Goal: Information Seeking & Learning: Compare options

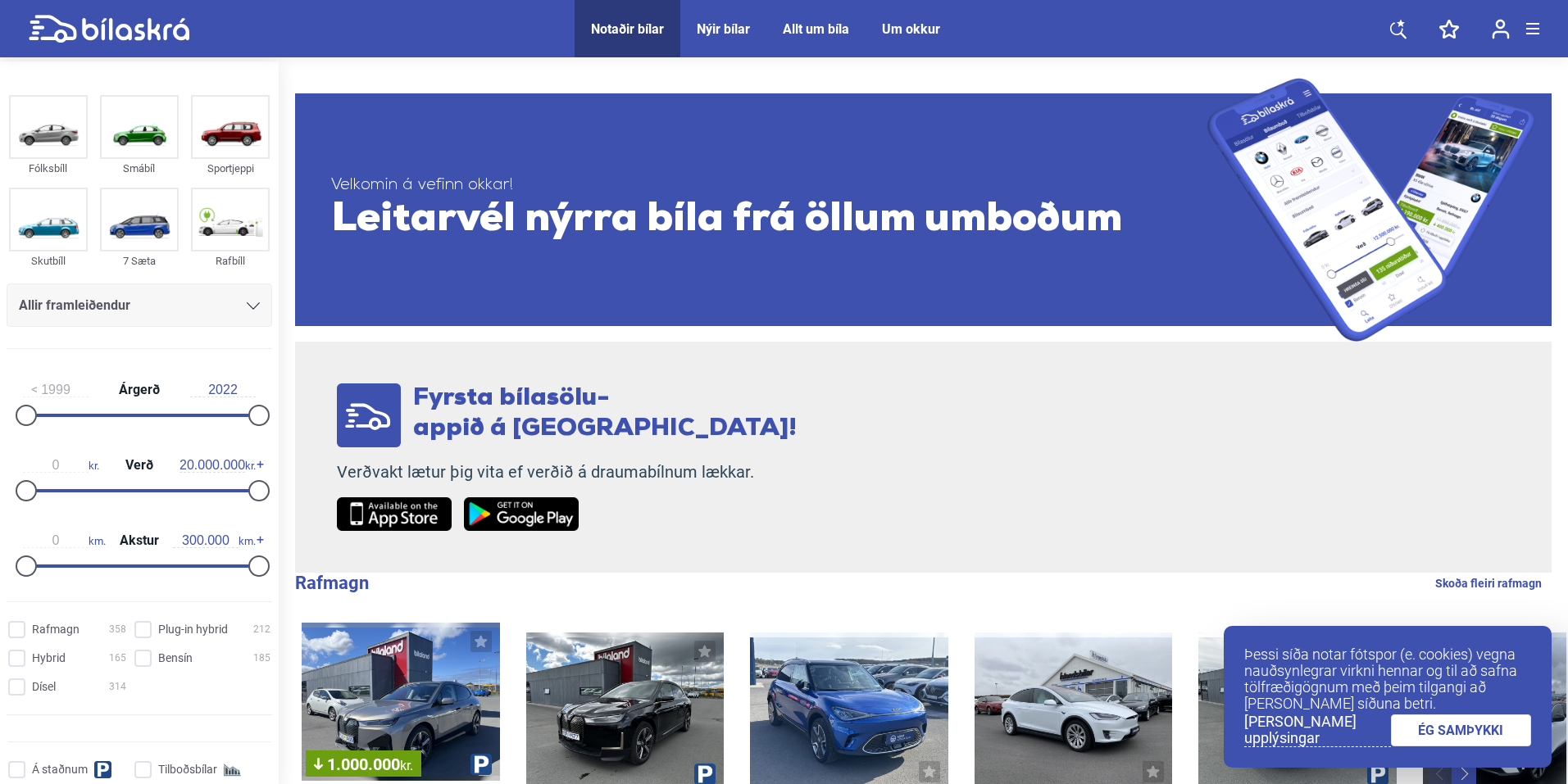
click at [1447, 728] on link "ÉG SAMÞYKKI" at bounding box center [1462, 730] width 141 height 32
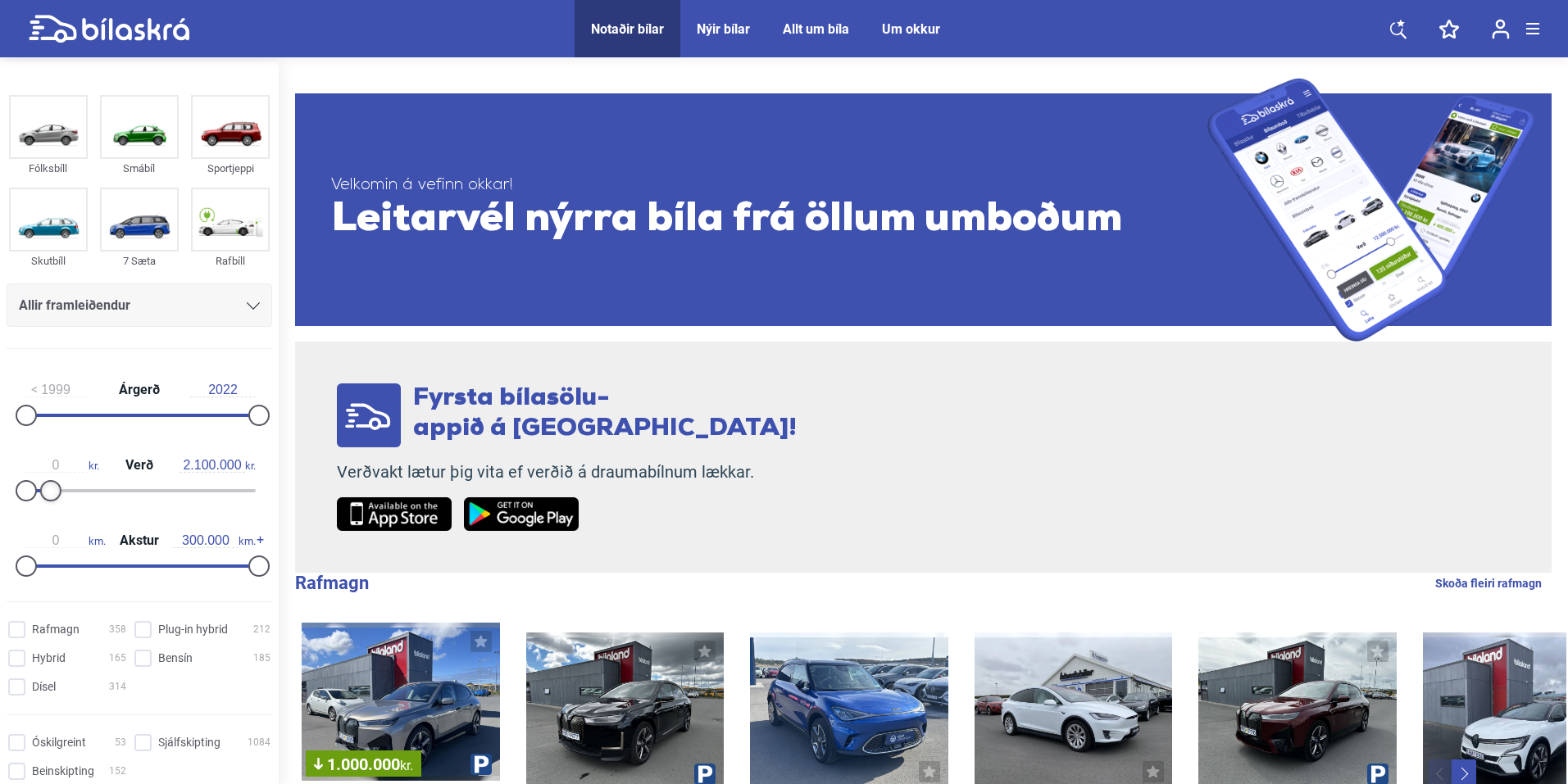
type input "2.000.000"
drag, startPoint x: 238, startPoint y: 487, endPoint x: 44, endPoint y: 491, distance: 194.0
click at [44, 491] on div at bounding box center [49, 490] width 21 height 21
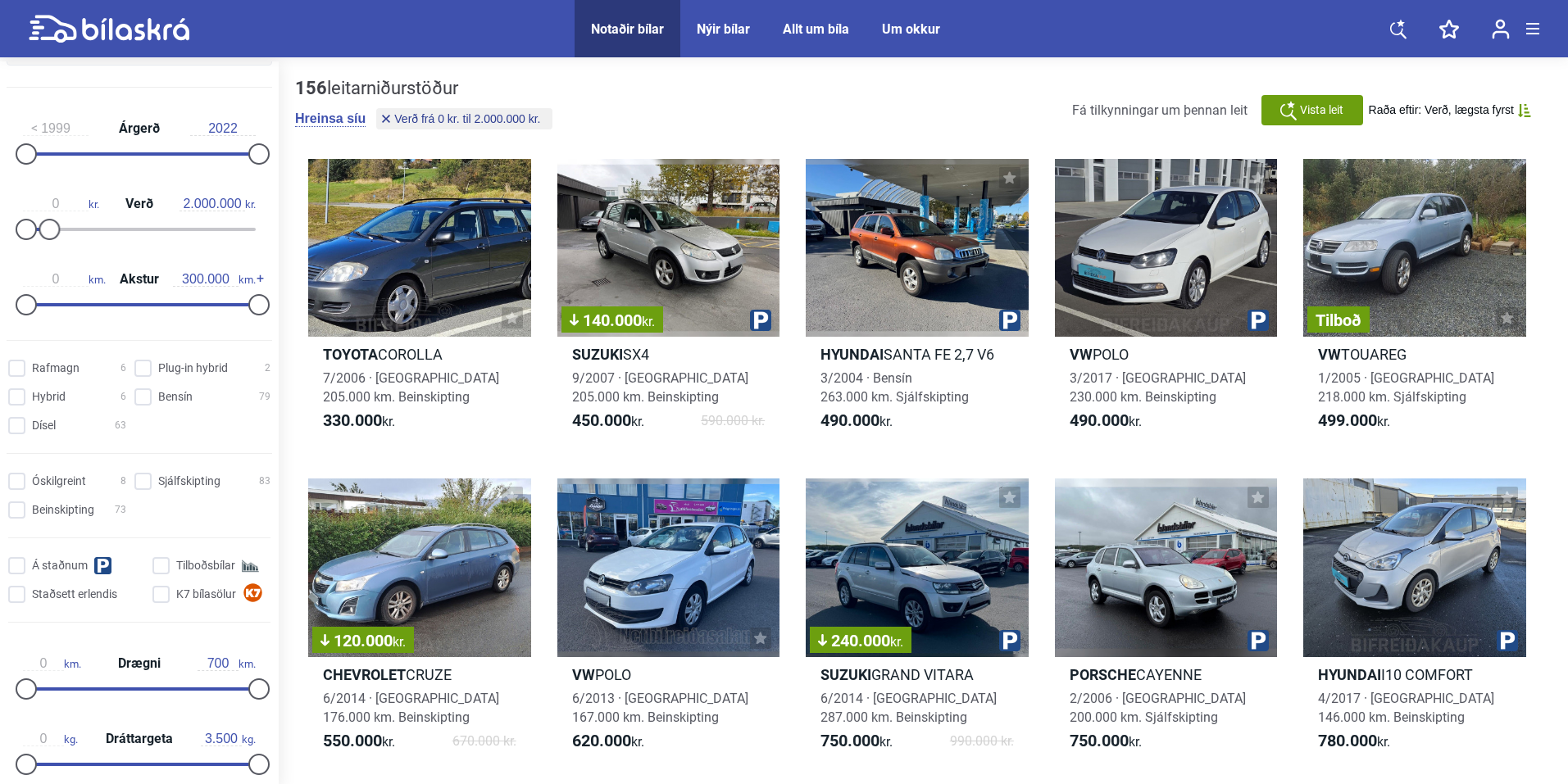
scroll to position [274, 0]
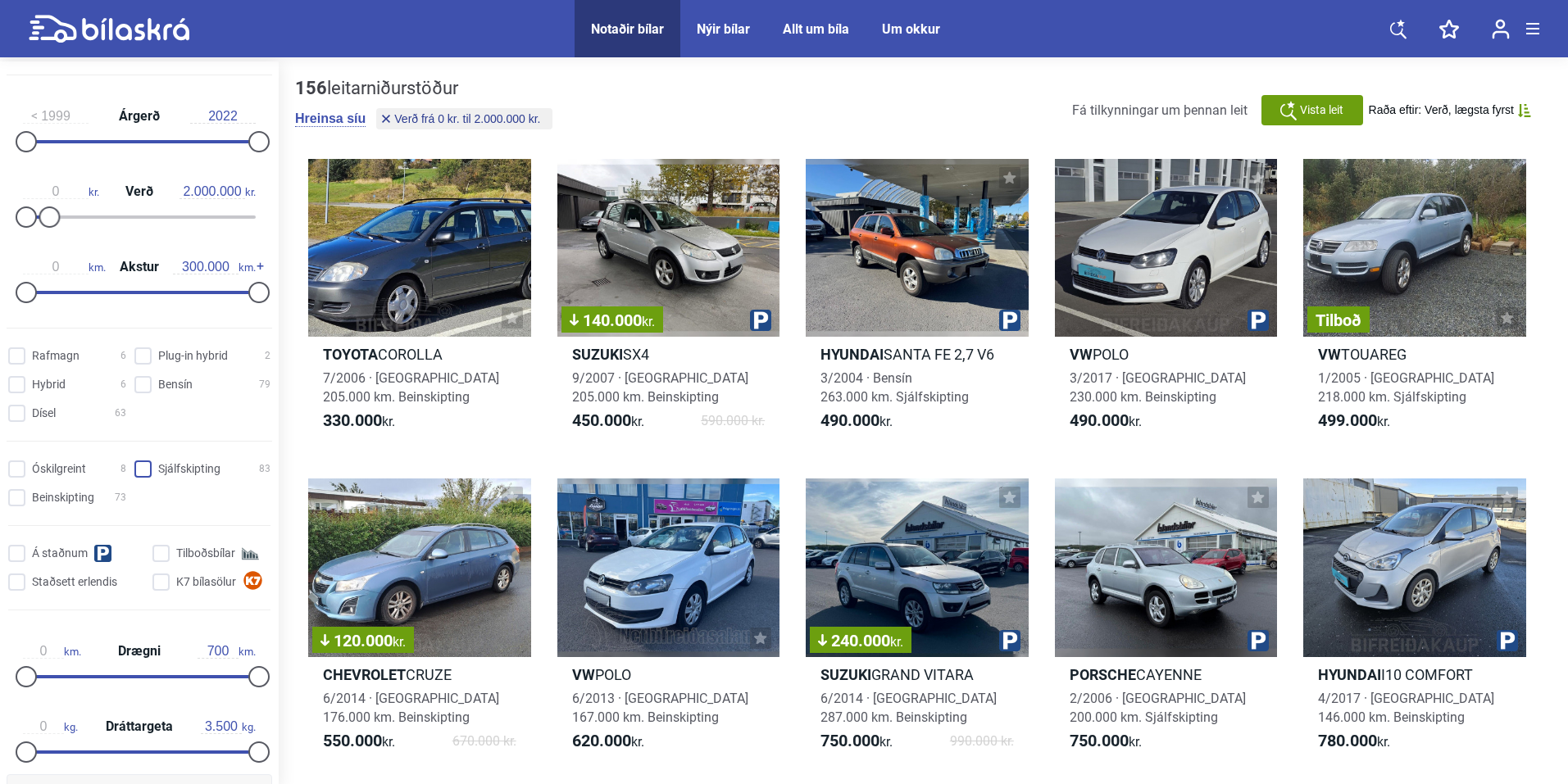
click at [136, 472] on input "Sjálfskipting 83" at bounding box center [204, 470] width 136 height 17
checkbox input "true"
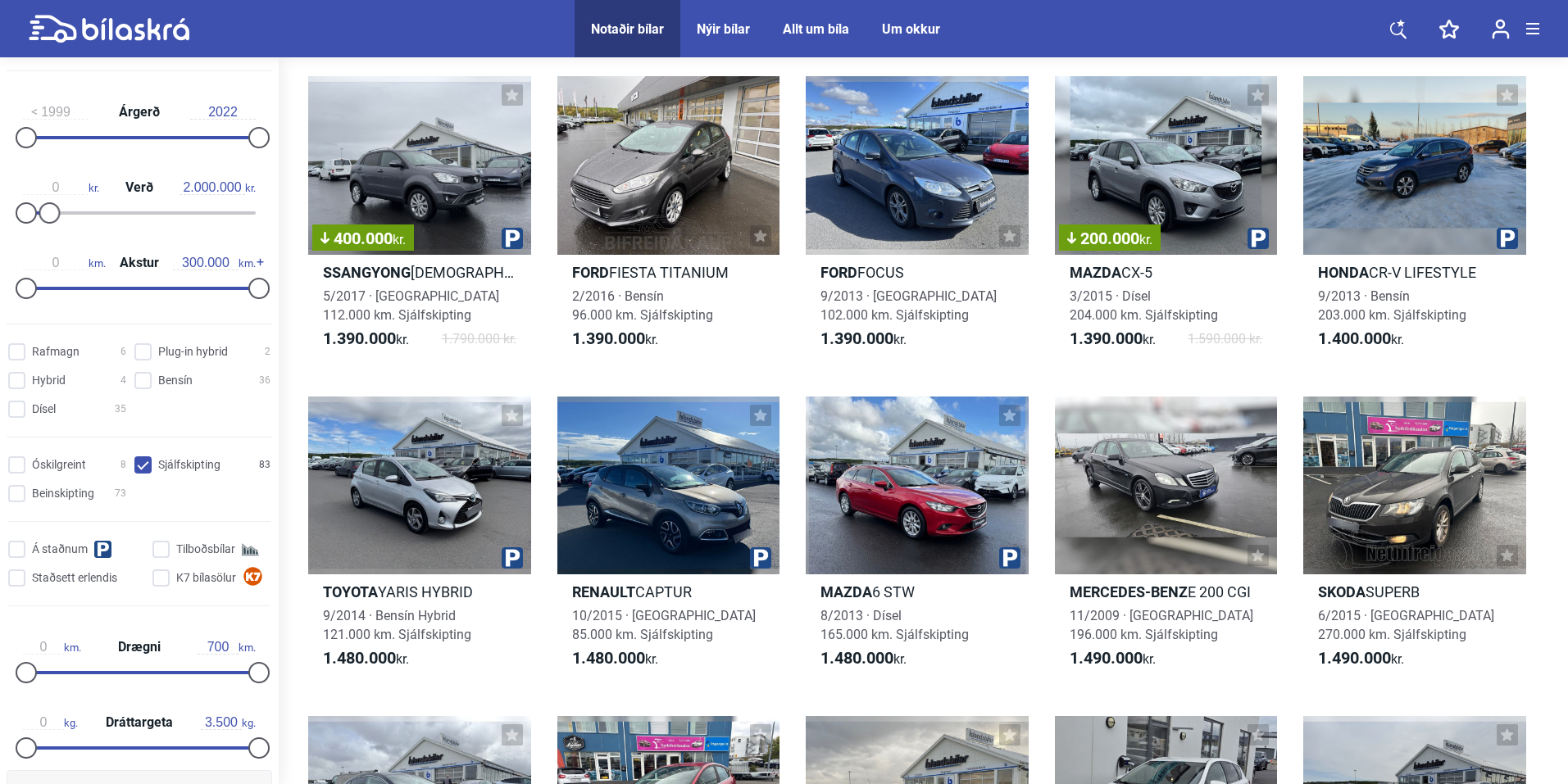
scroll to position [1687, 0]
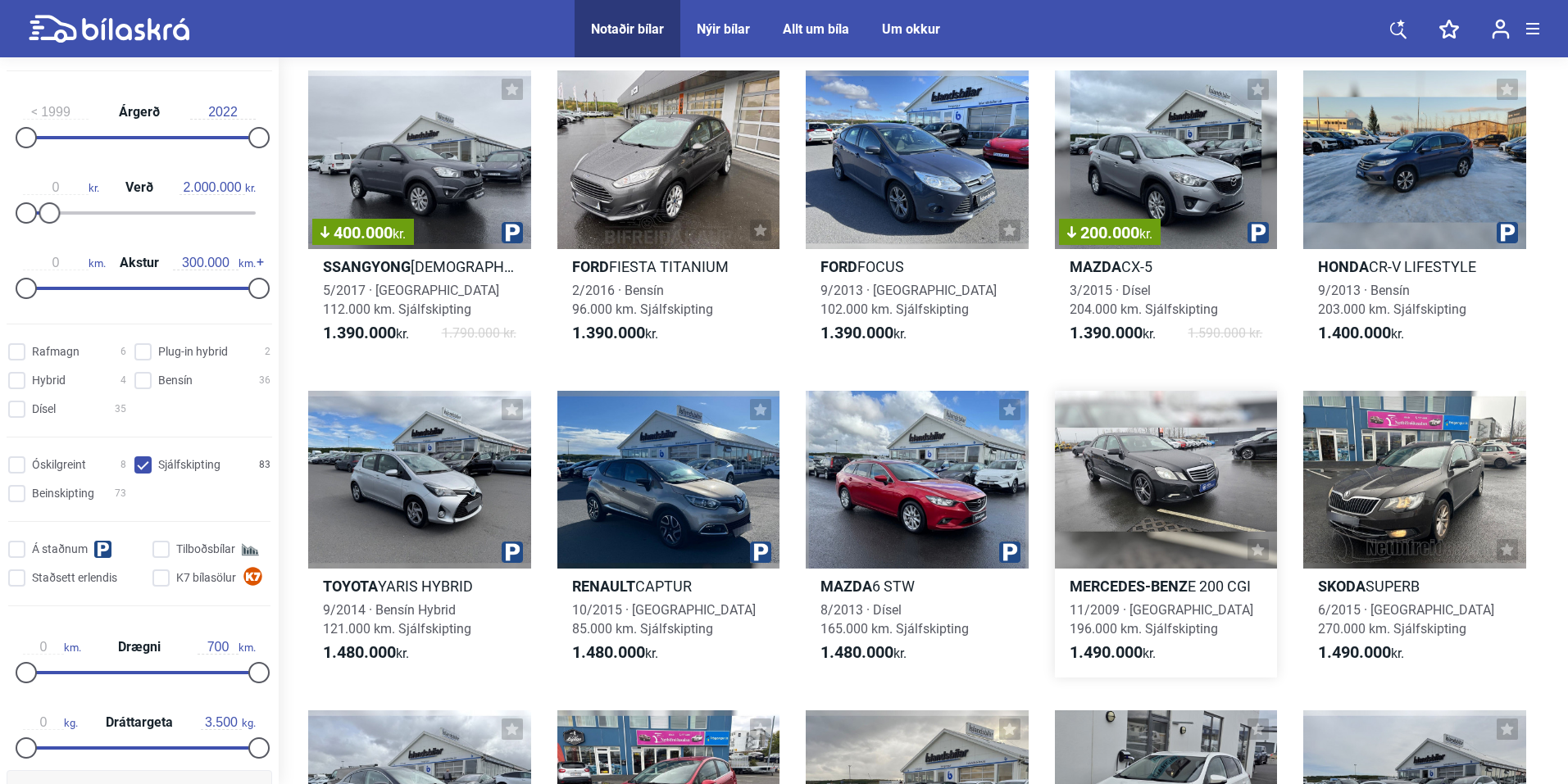
click at [1259, 431] on div at bounding box center [1166, 480] width 223 height 178
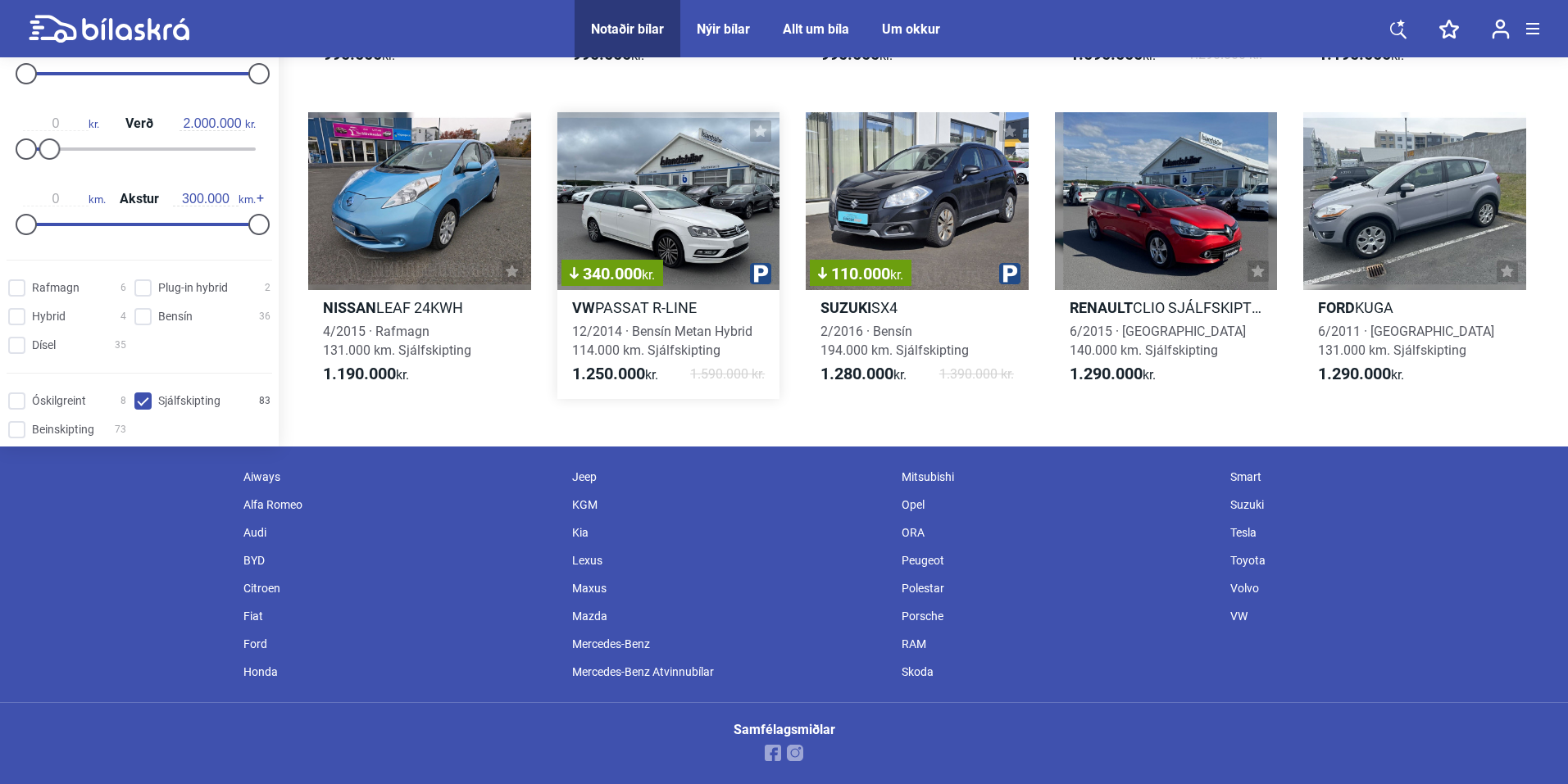
scroll to position [1687, 0]
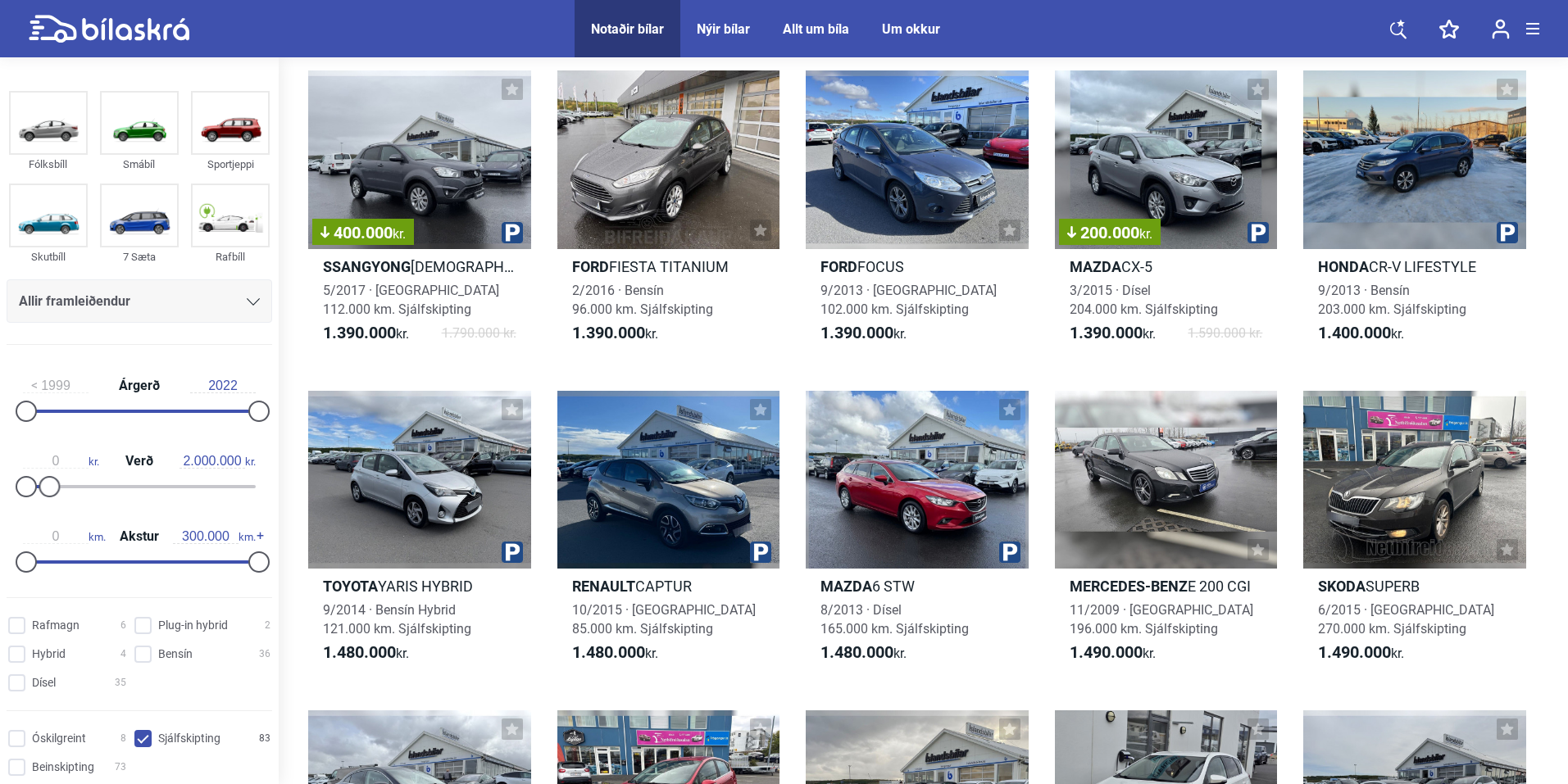
drag, startPoint x: 1567, startPoint y: 338, endPoint x: 1561, endPoint y: 397, distance: 59.3
click at [1561, 397] on div "83 leitarniðurstöður [PERSON_NAME] [PERSON_NAME] frá 0 kr. til 2.000.000 kr. Sj…" at bounding box center [923, 349] width 1290 height 3950
click at [1559, 349] on div "83 leitarniðurstöður [PERSON_NAME] [PERSON_NAME] frá 0 kr. til 2.000.000 kr. Sj…" at bounding box center [923, 349] width 1290 height 3950
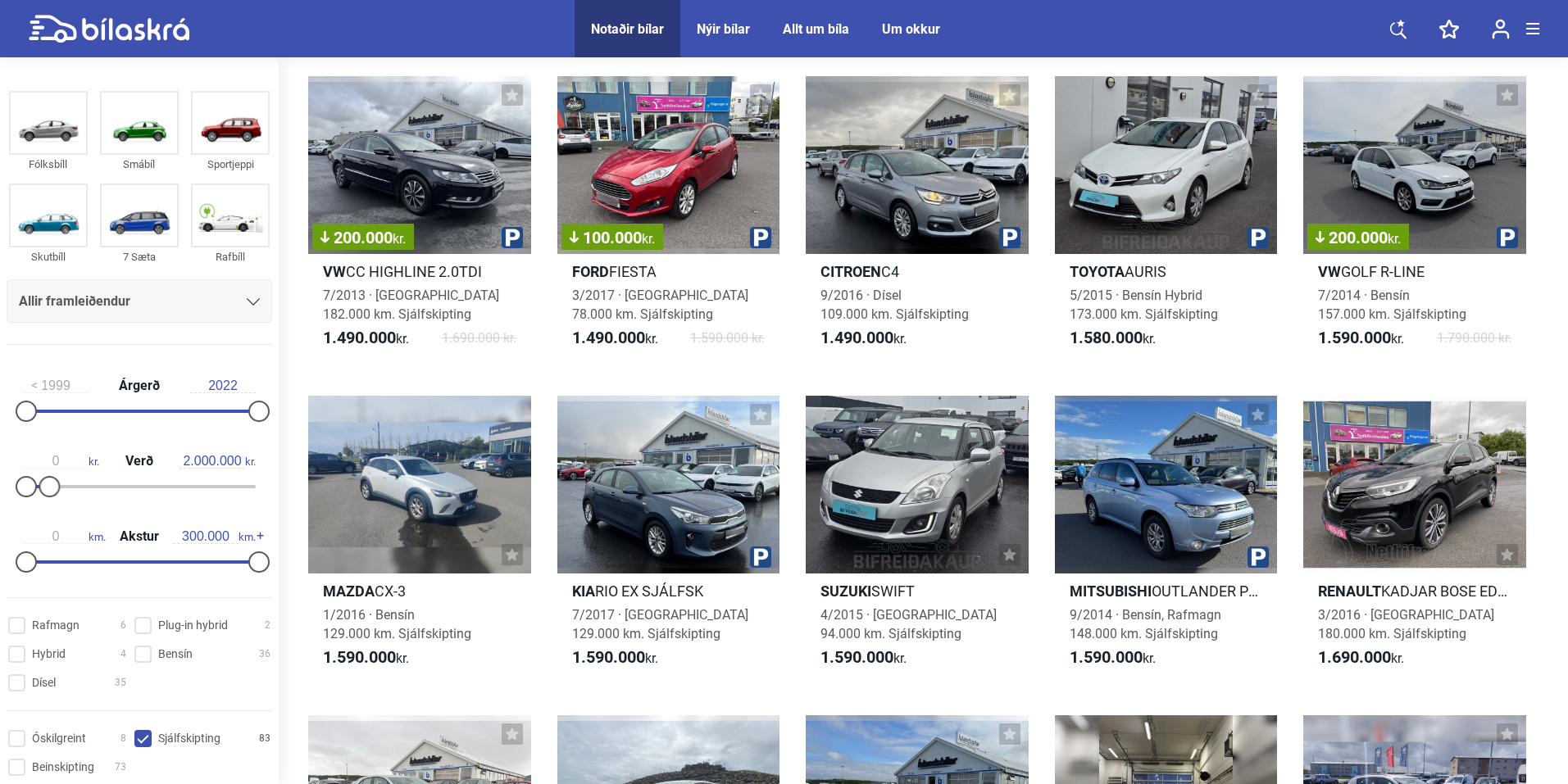
scroll to position [2311, 0]
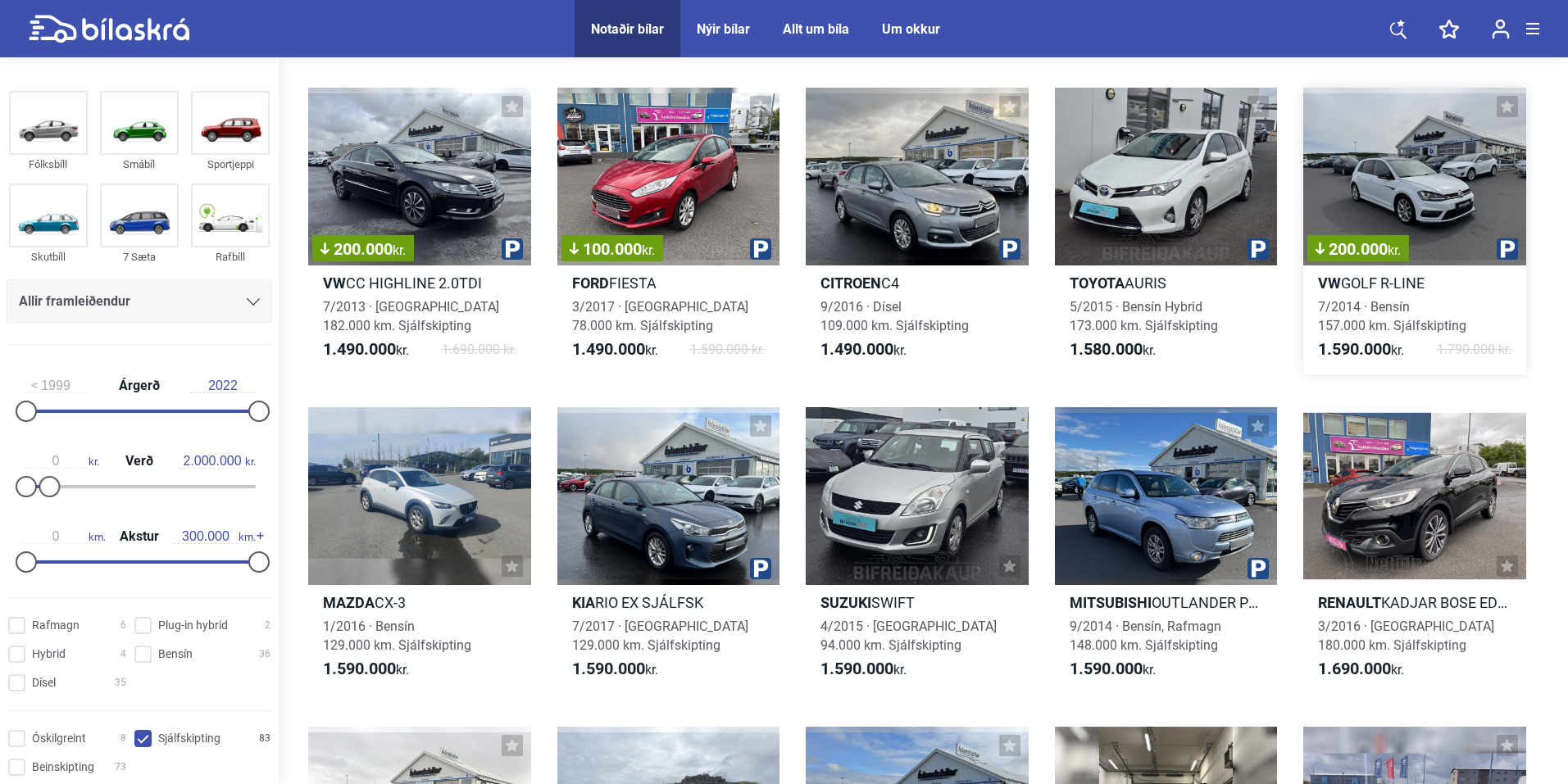
click at [1485, 191] on div "200.000 kr." at bounding box center [1414, 177] width 223 height 178
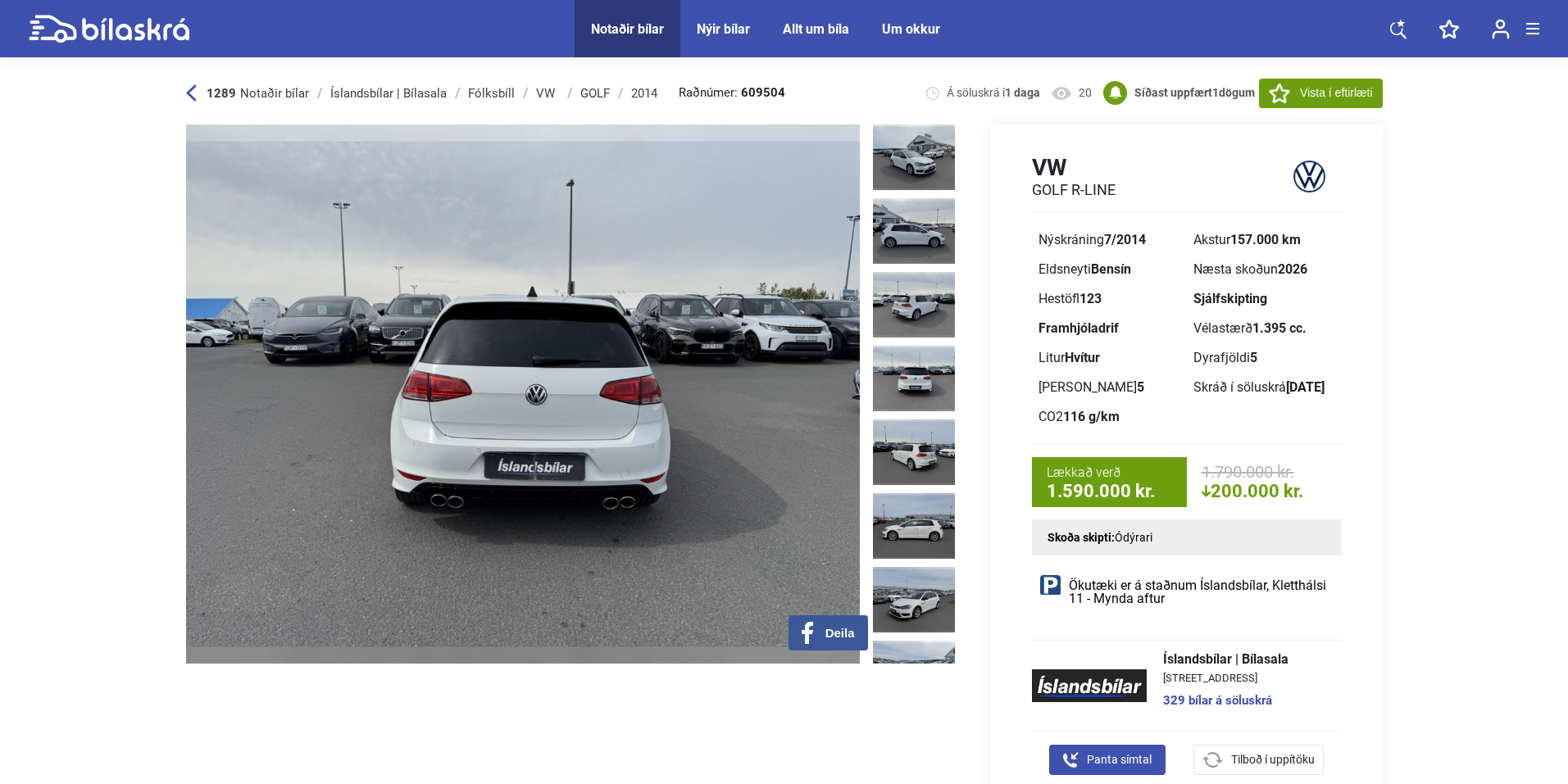
click at [846, 378] on img at bounding box center [523, 394] width 674 height 539
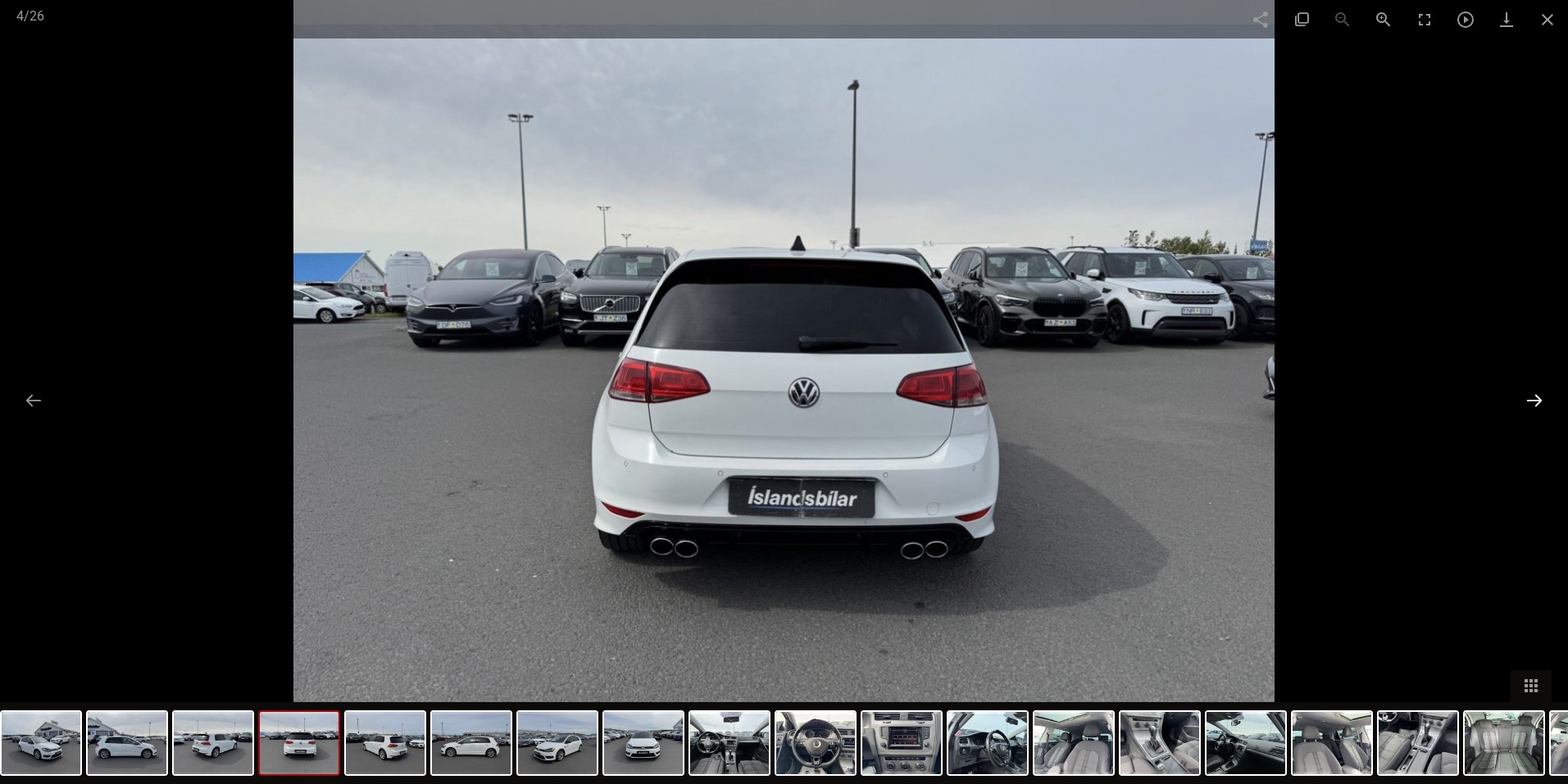
click at [1540, 401] on button at bounding box center [1534, 400] width 35 height 32
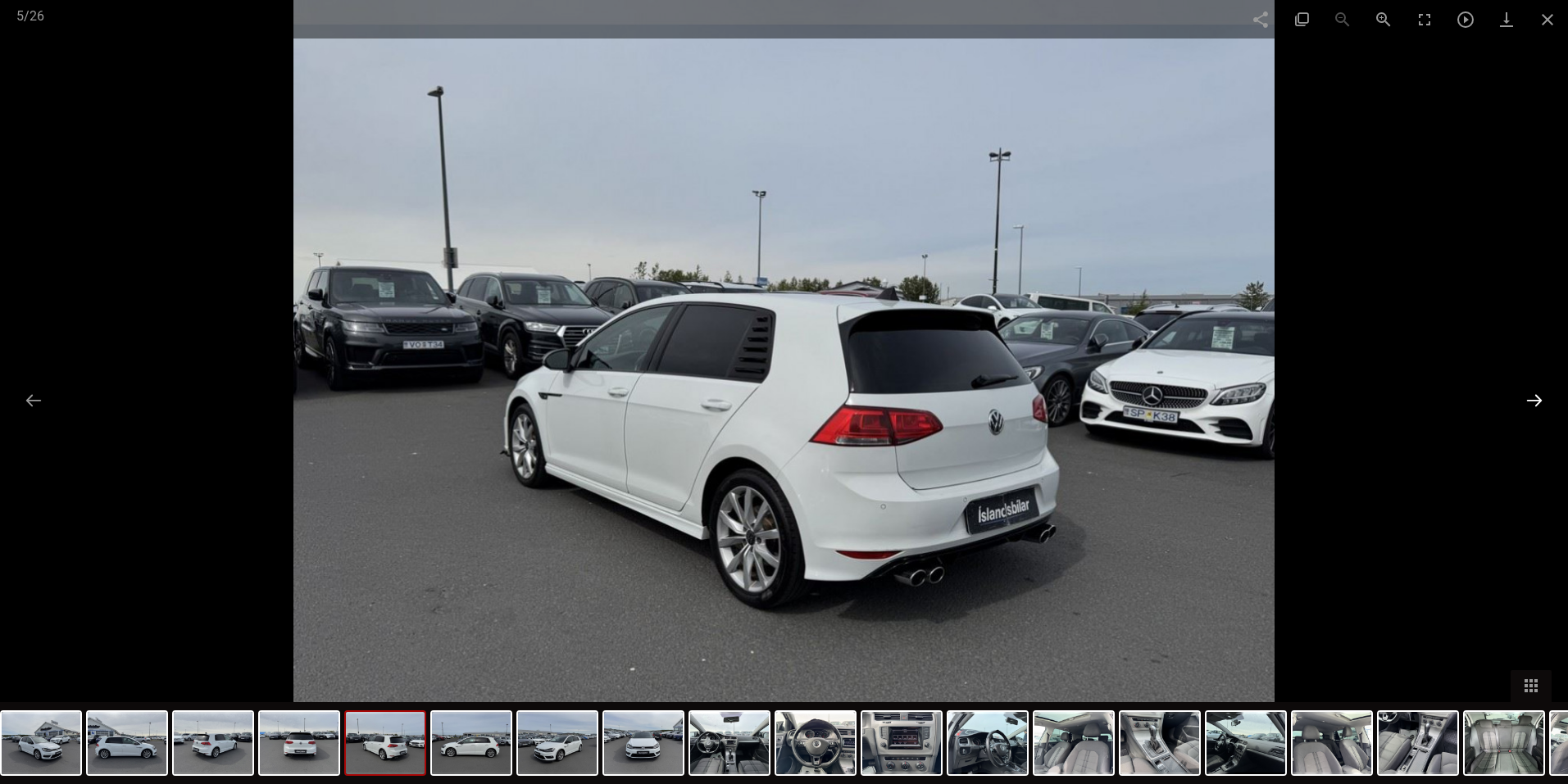
click at [1540, 401] on button at bounding box center [1534, 400] width 35 height 32
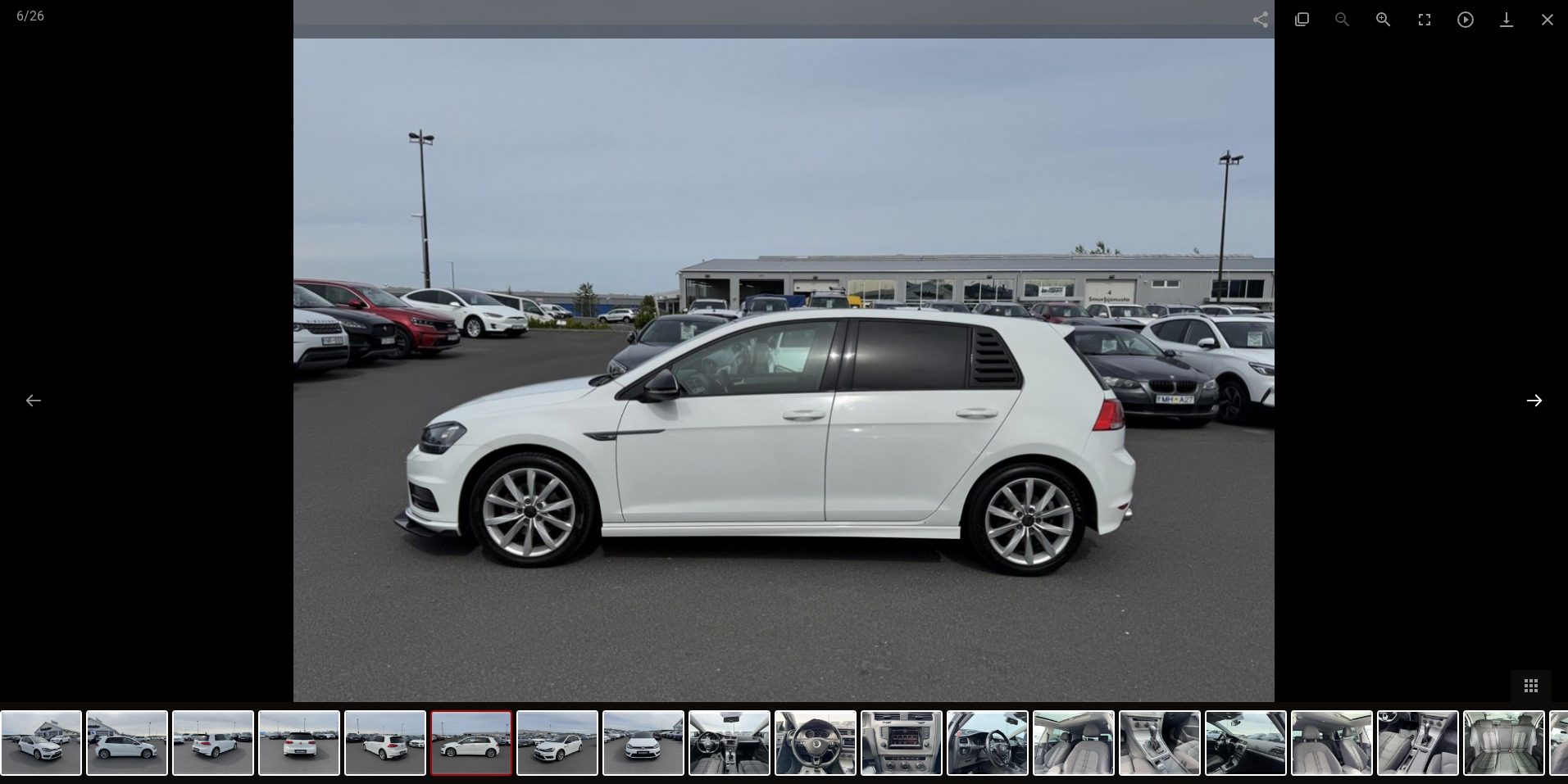
click at [1534, 406] on button at bounding box center [1534, 400] width 35 height 32
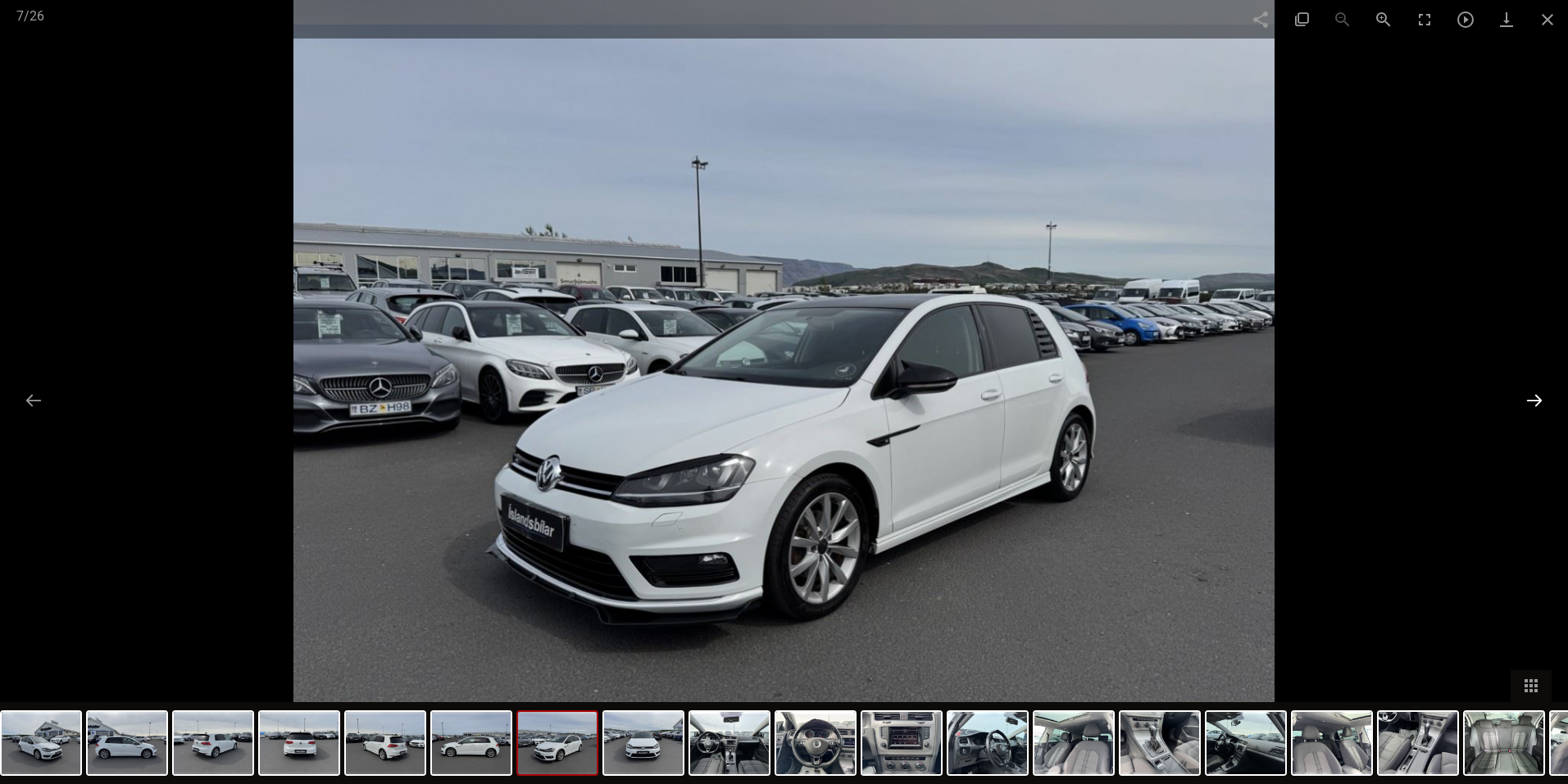
click at [1534, 406] on button at bounding box center [1534, 400] width 35 height 32
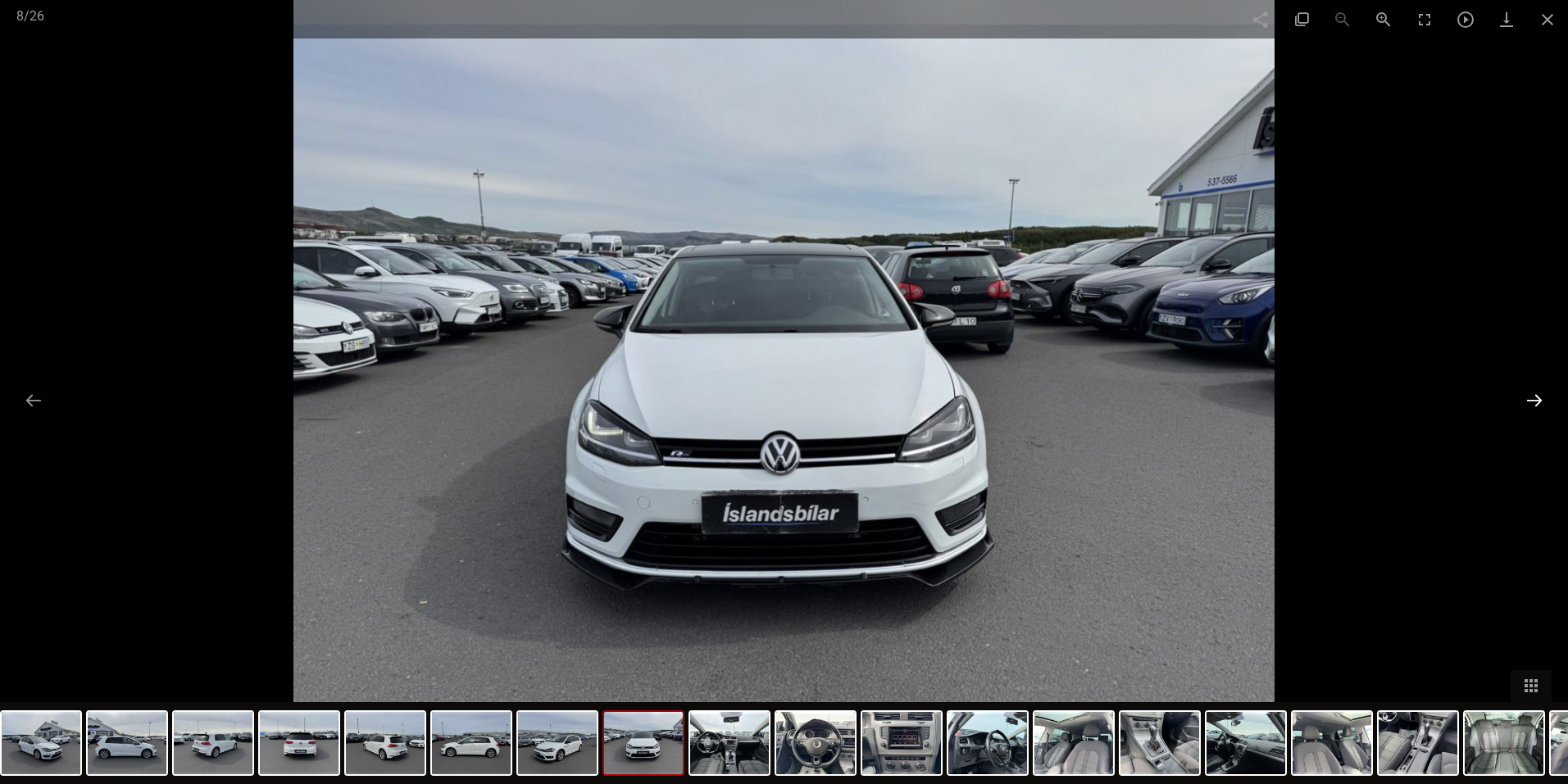
click at [1534, 406] on button at bounding box center [1534, 400] width 35 height 32
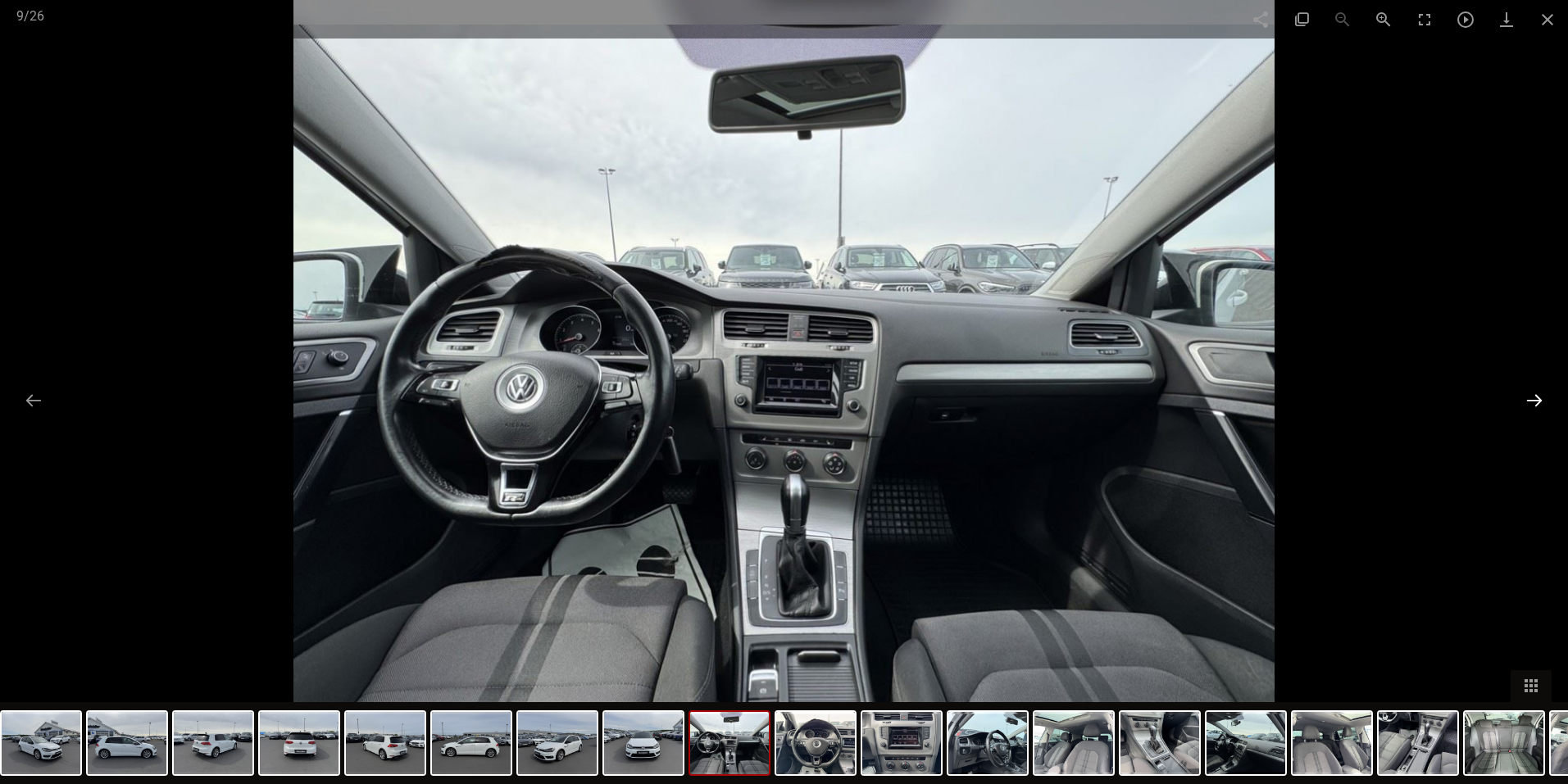
click at [1534, 406] on button at bounding box center [1534, 400] width 35 height 32
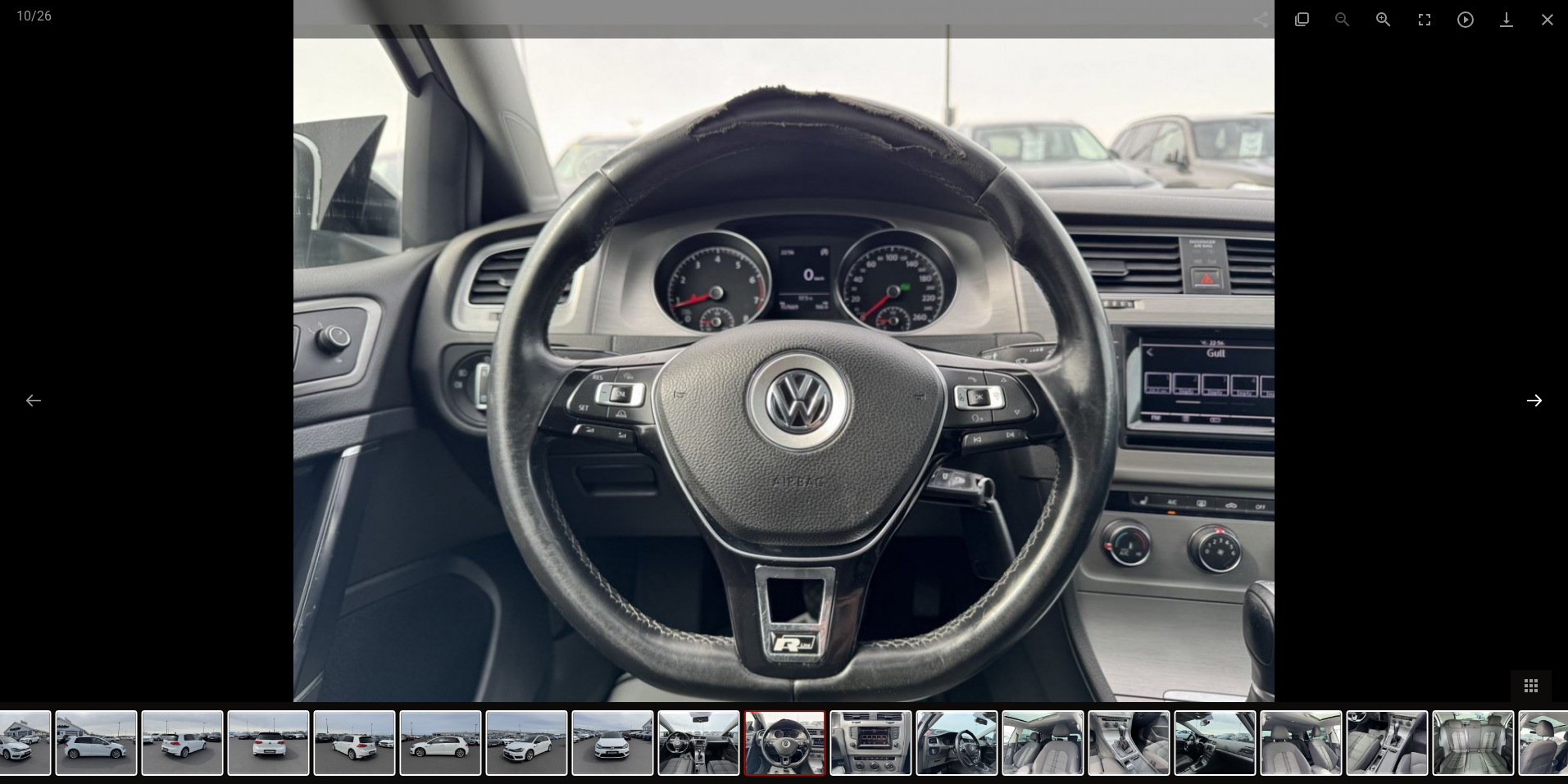
click at [1534, 406] on button at bounding box center [1534, 400] width 35 height 32
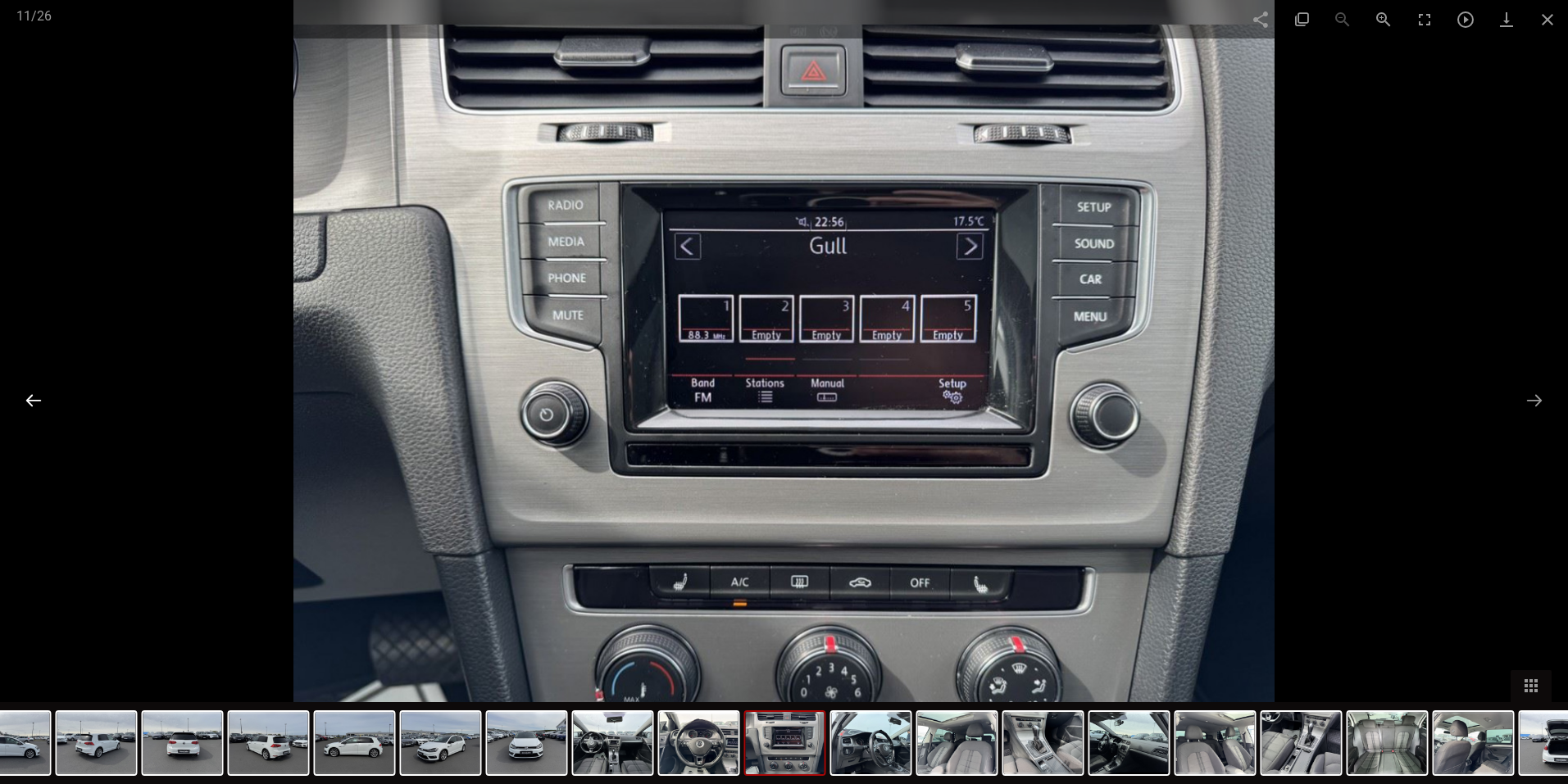
click at [38, 401] on button at bounding box center [34, 400] width 35 height 32
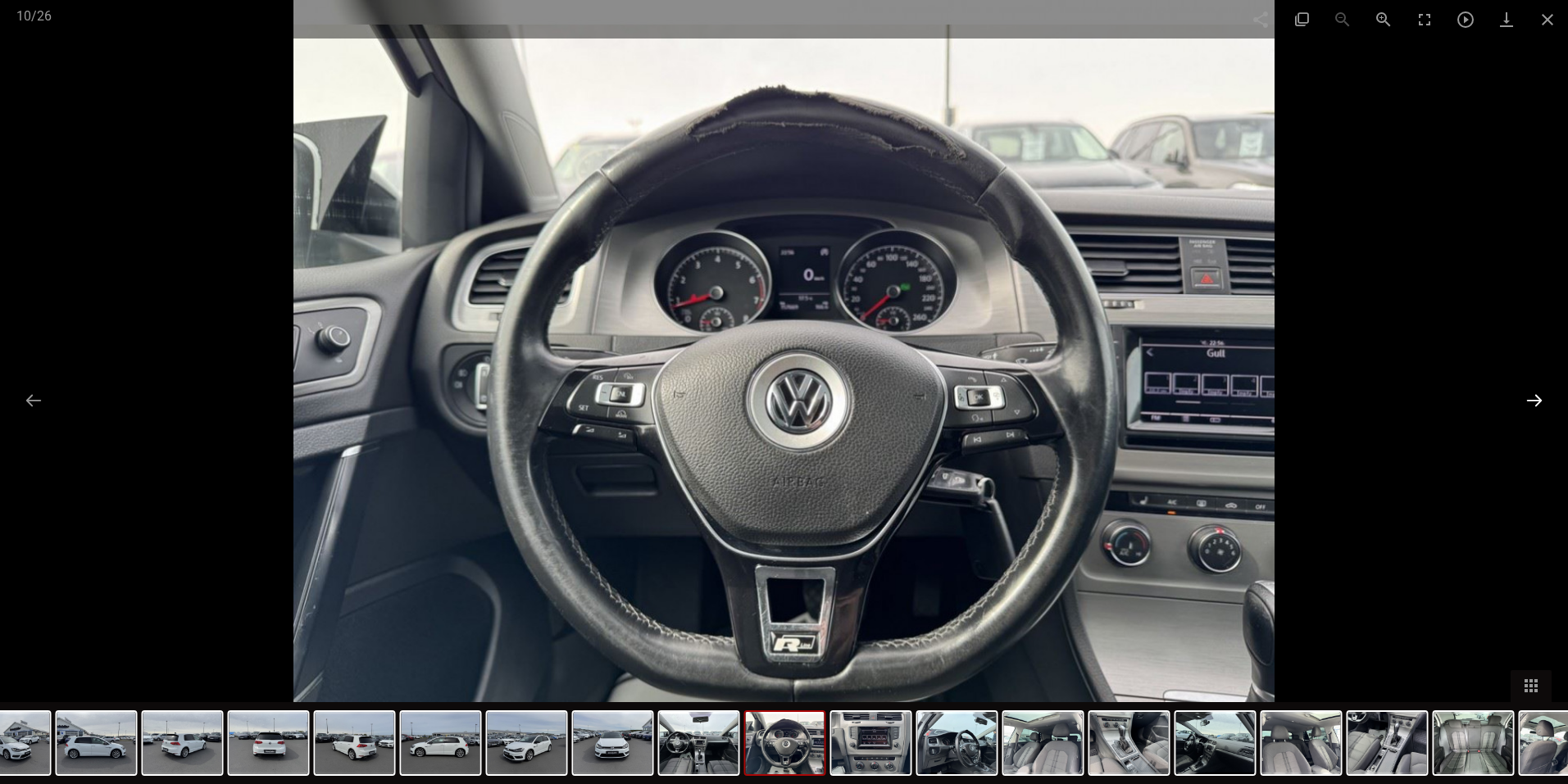
click at [1534, 401] on button at bounding box center [1534, 400] width 35 height 32
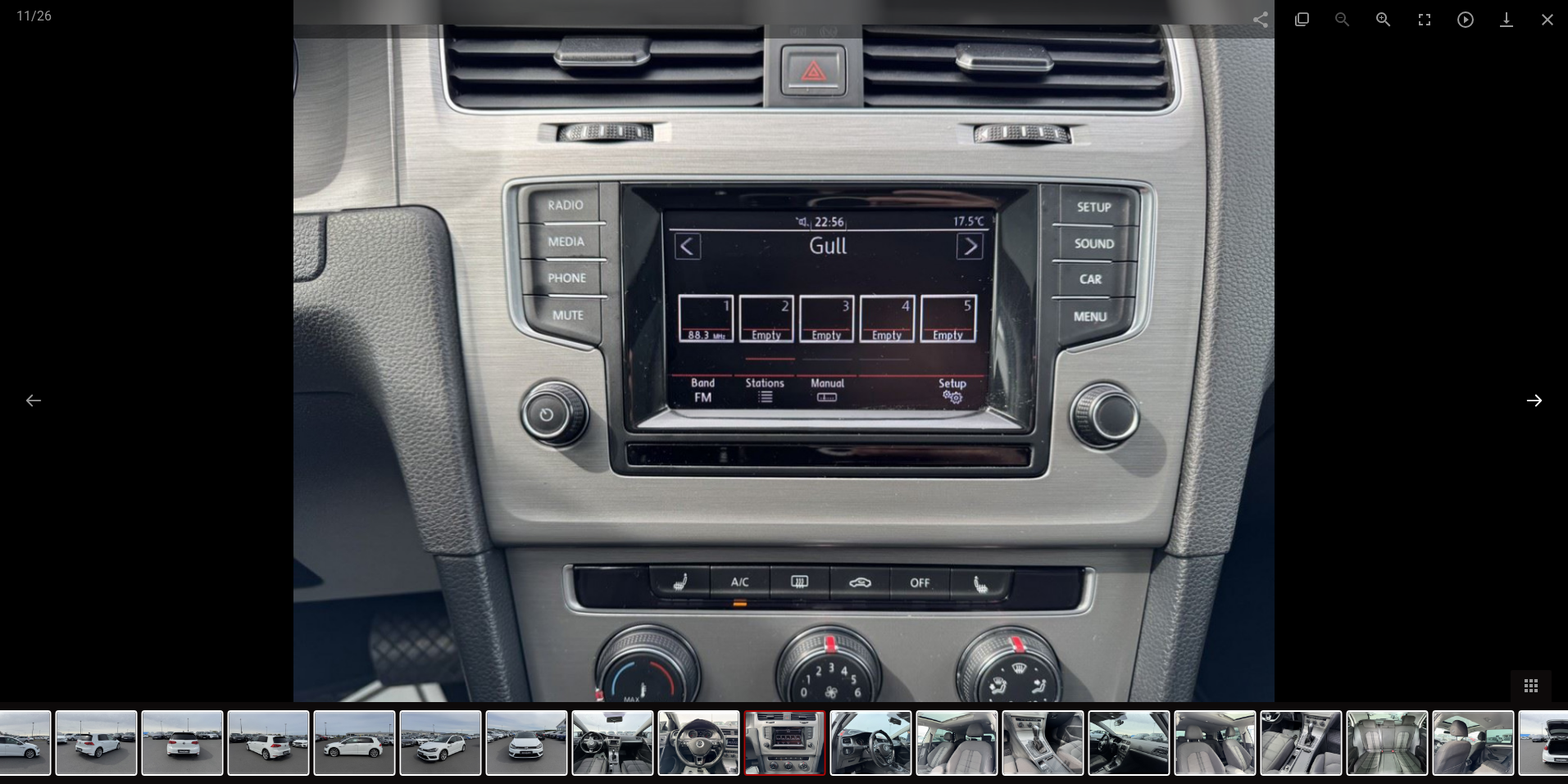
click at [1533, 400] on button at bounding box center [1534, 400] width 35 height 32
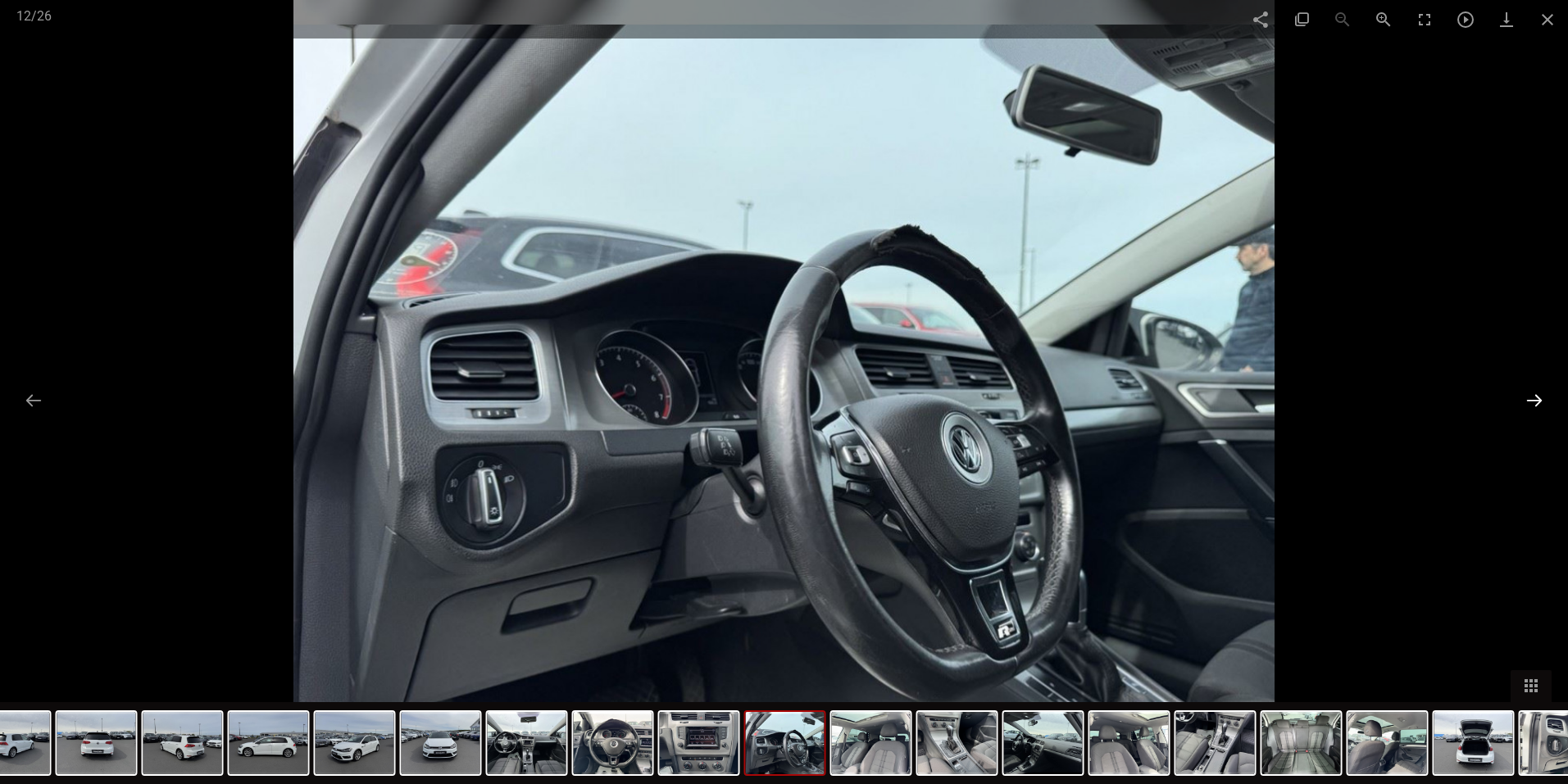
click at [1533, 400] on button at bounding box center [1534, 400] width 35 height 32
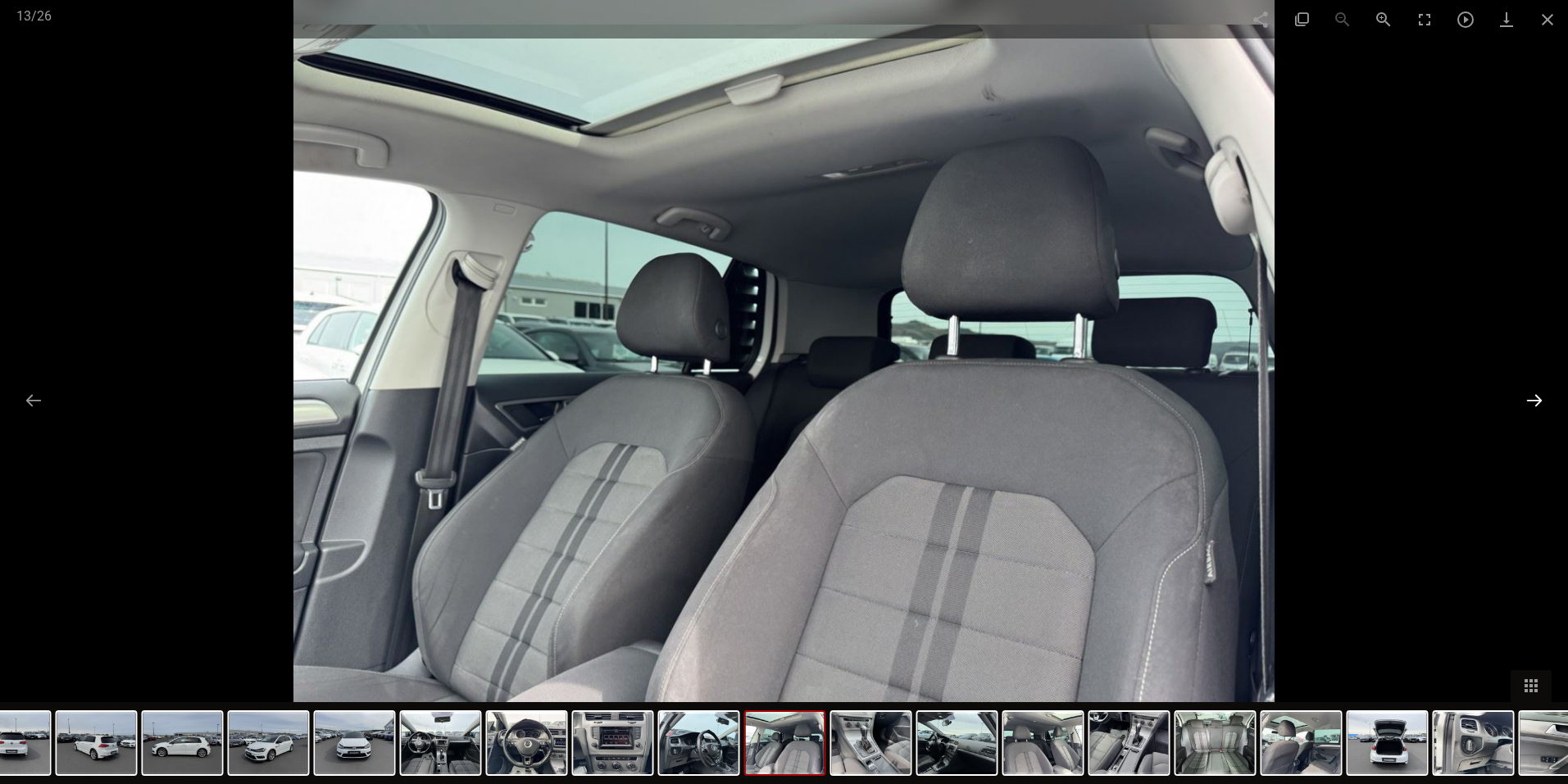
click at [1538, 409] on button at bounding box center [1534, 400] width 35 height 32
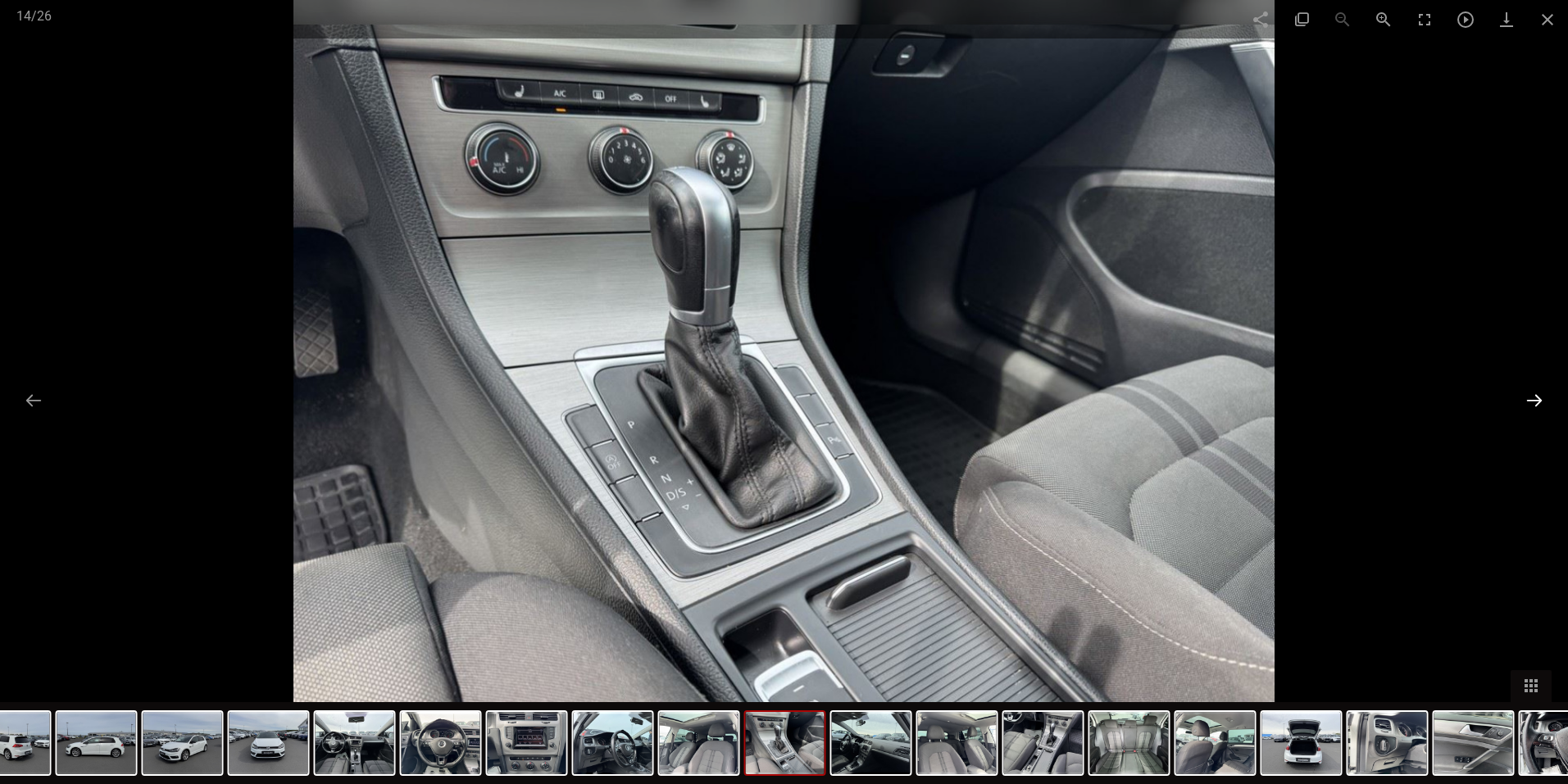
click at [1540, 401] on button at bounding box center [1534, 400] width 35 height 32
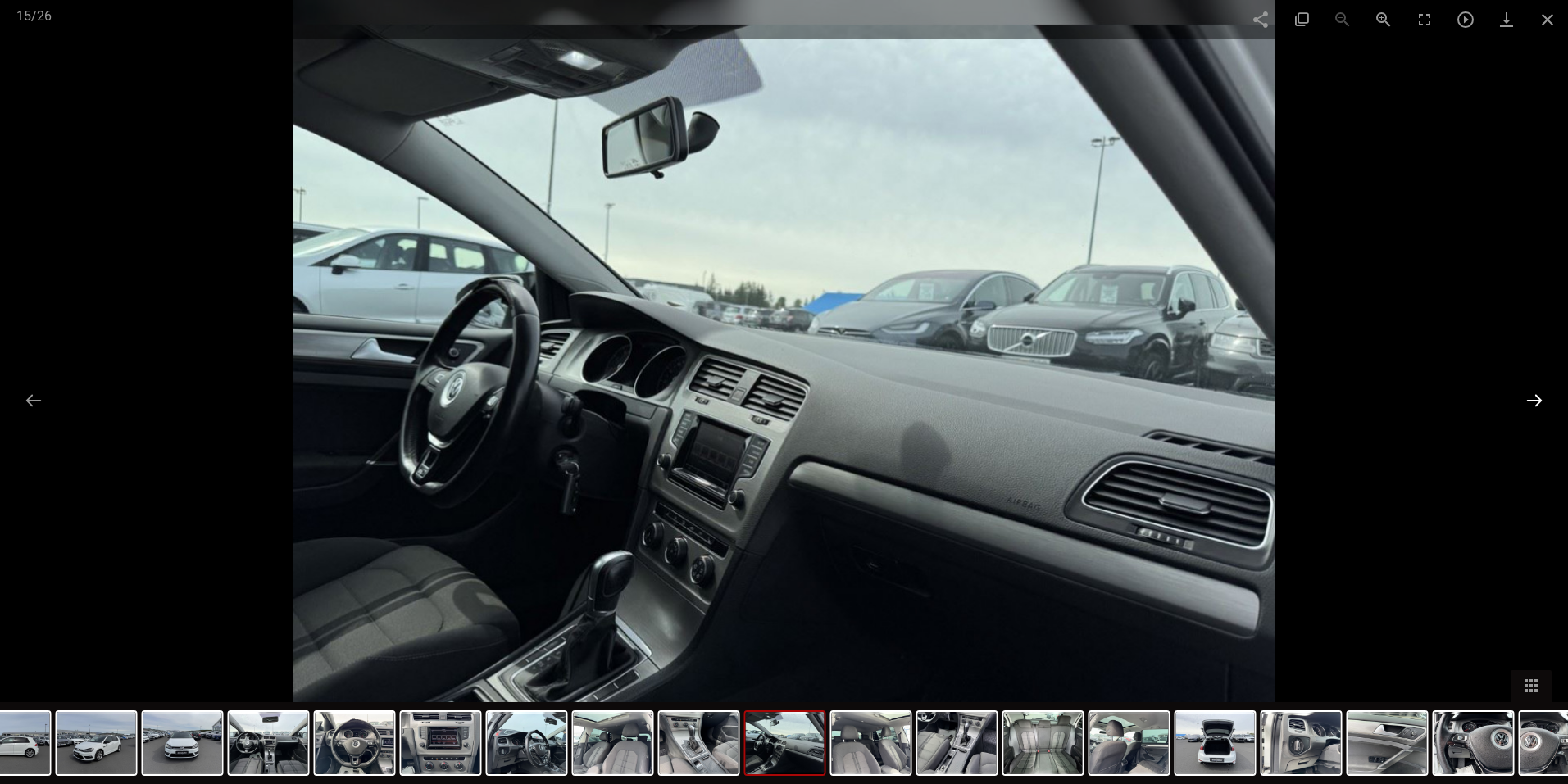
click at [1540, 401] on button at bounding box center [1534, 400] width 35 height 32
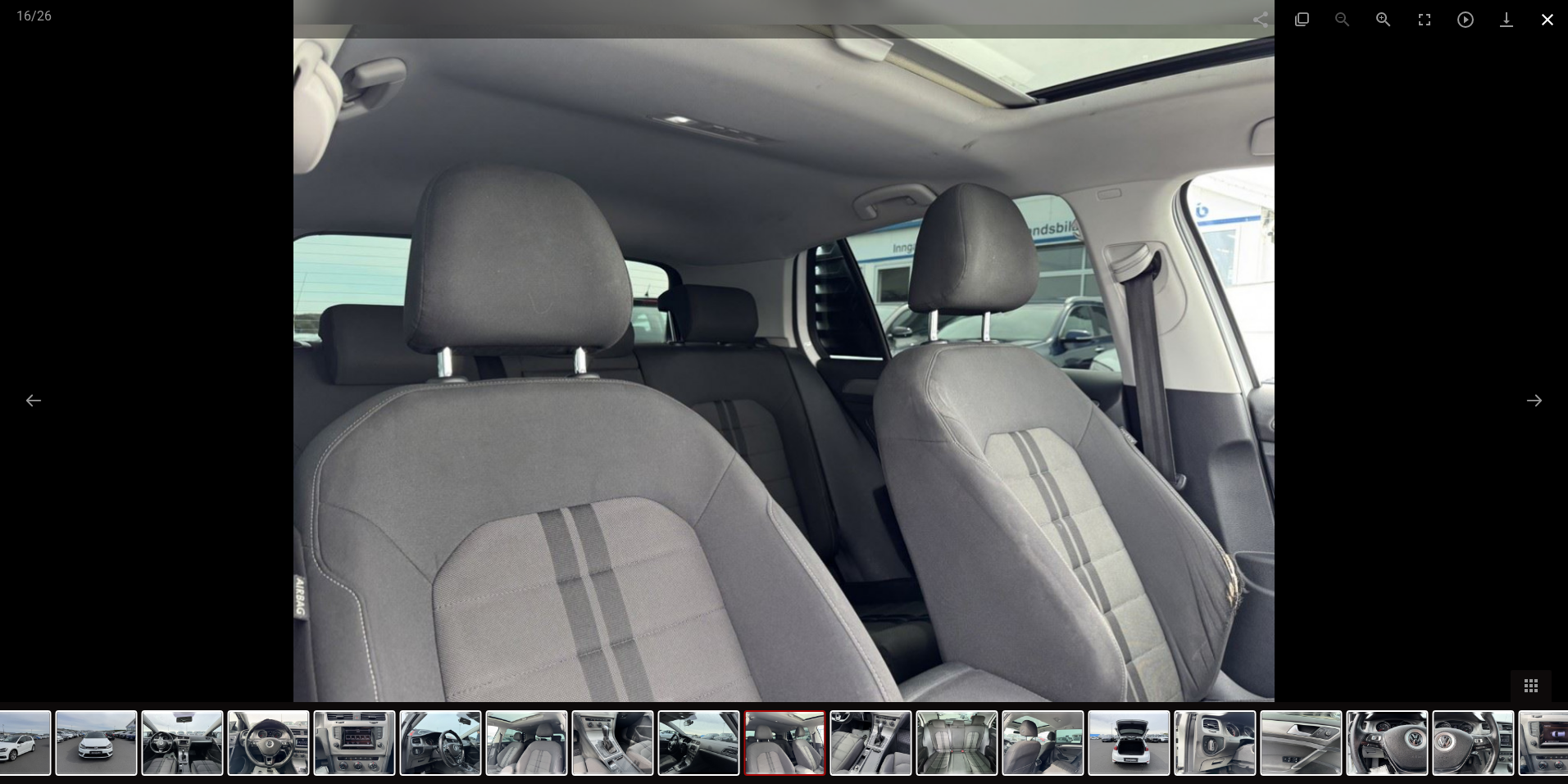
click at [1541, 23] on span at bounding box center [1547, 19] width 41 height 38
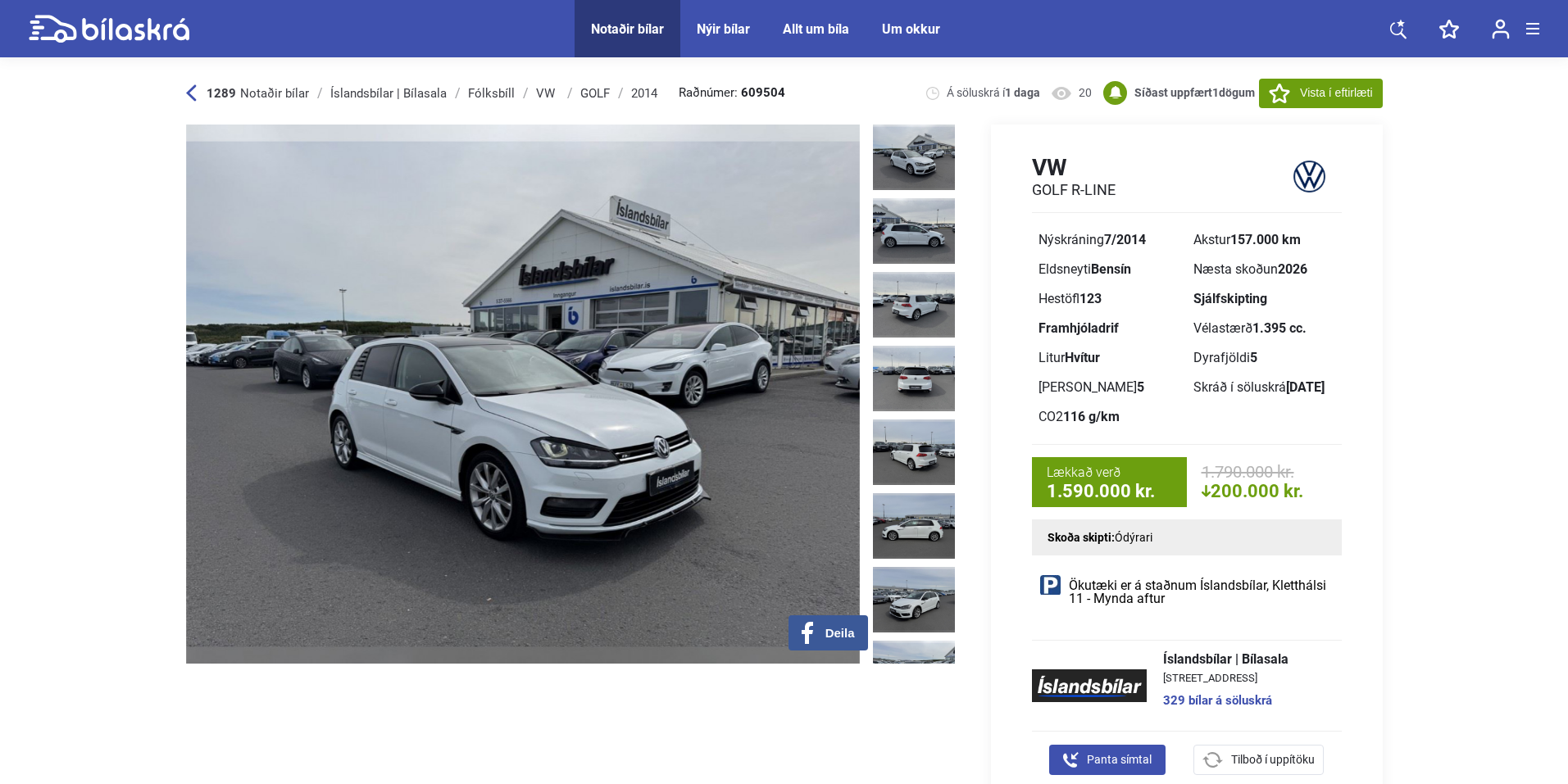
click at [925, 138] on img at bounding box center [913, 158] width 82 height 66
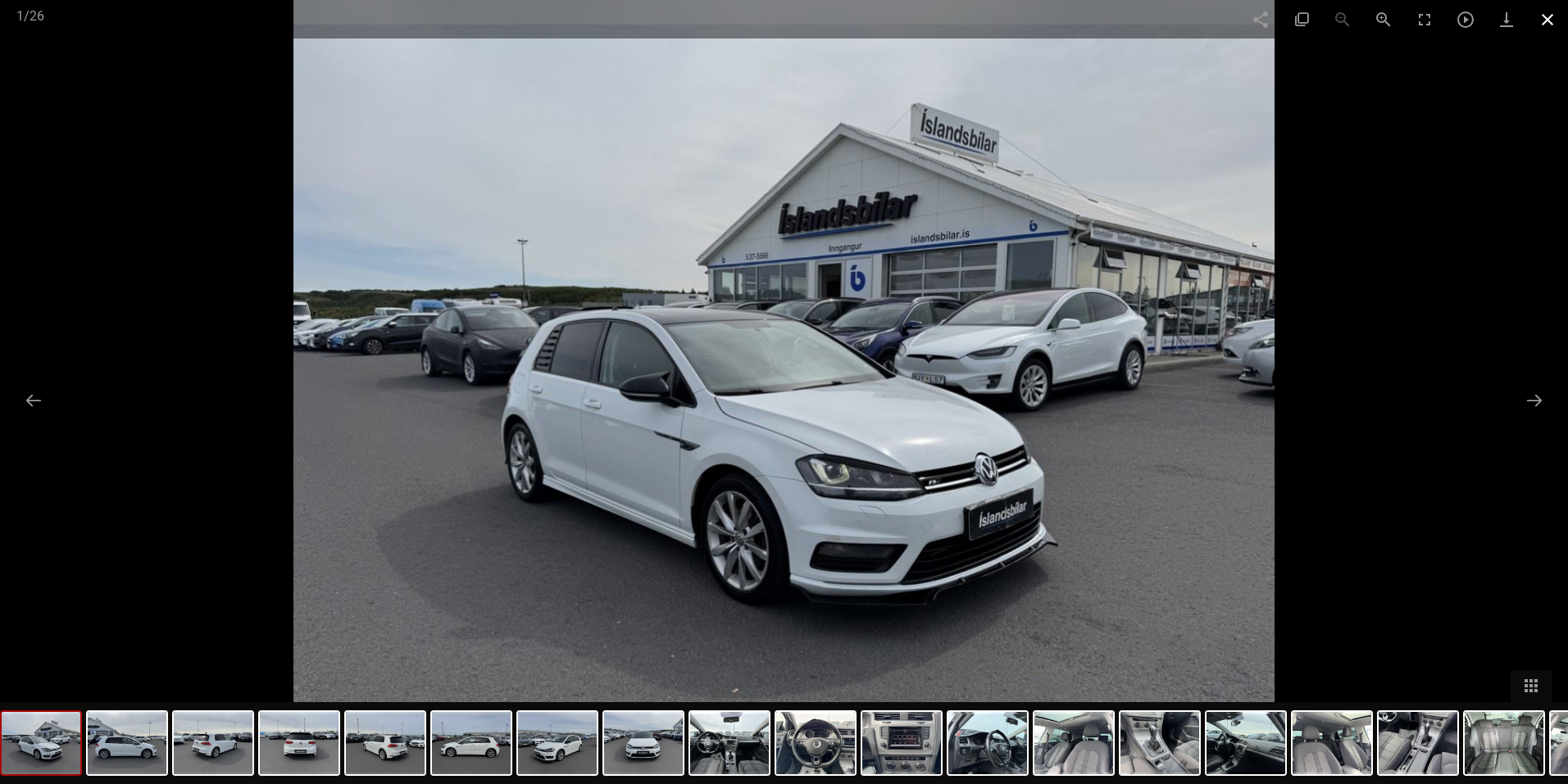
click at [1546, 23] on span at bounding box center [1547, 19] width 41 height 38
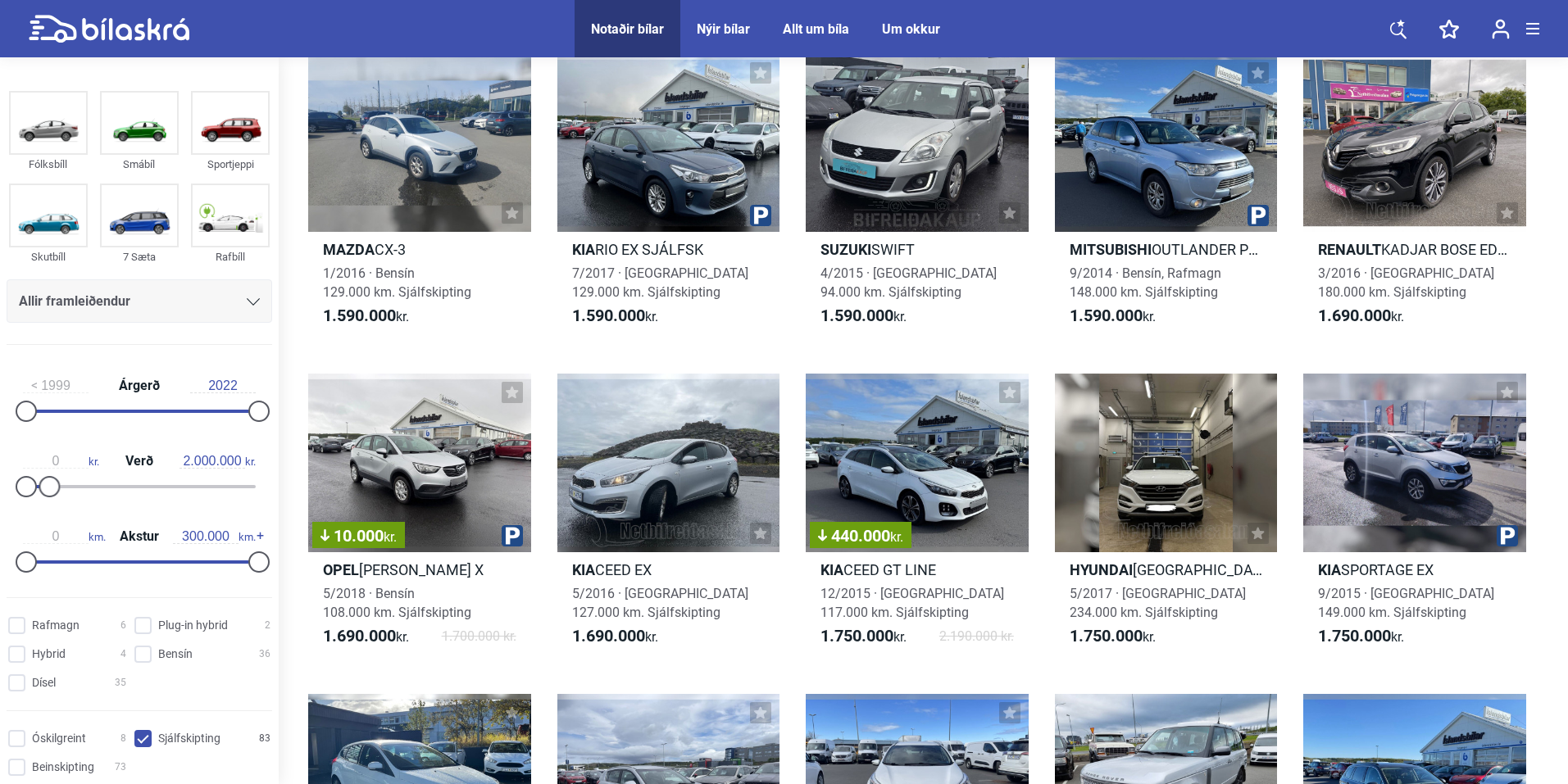
scroll to position [2657, 0]
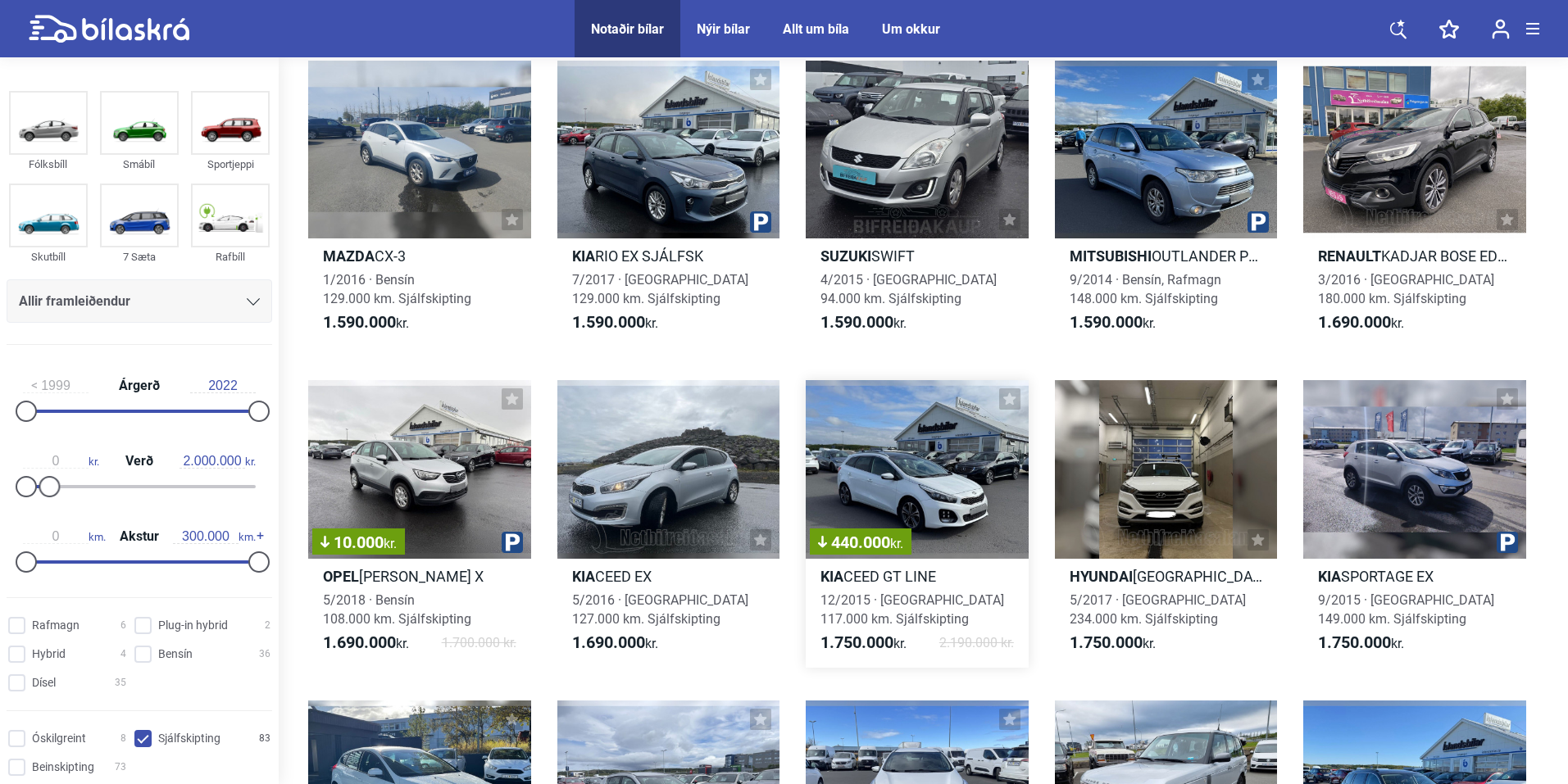
click at [970, 539] on div "440.000 kr." at bounding box center [917, 469] width 223 height 178
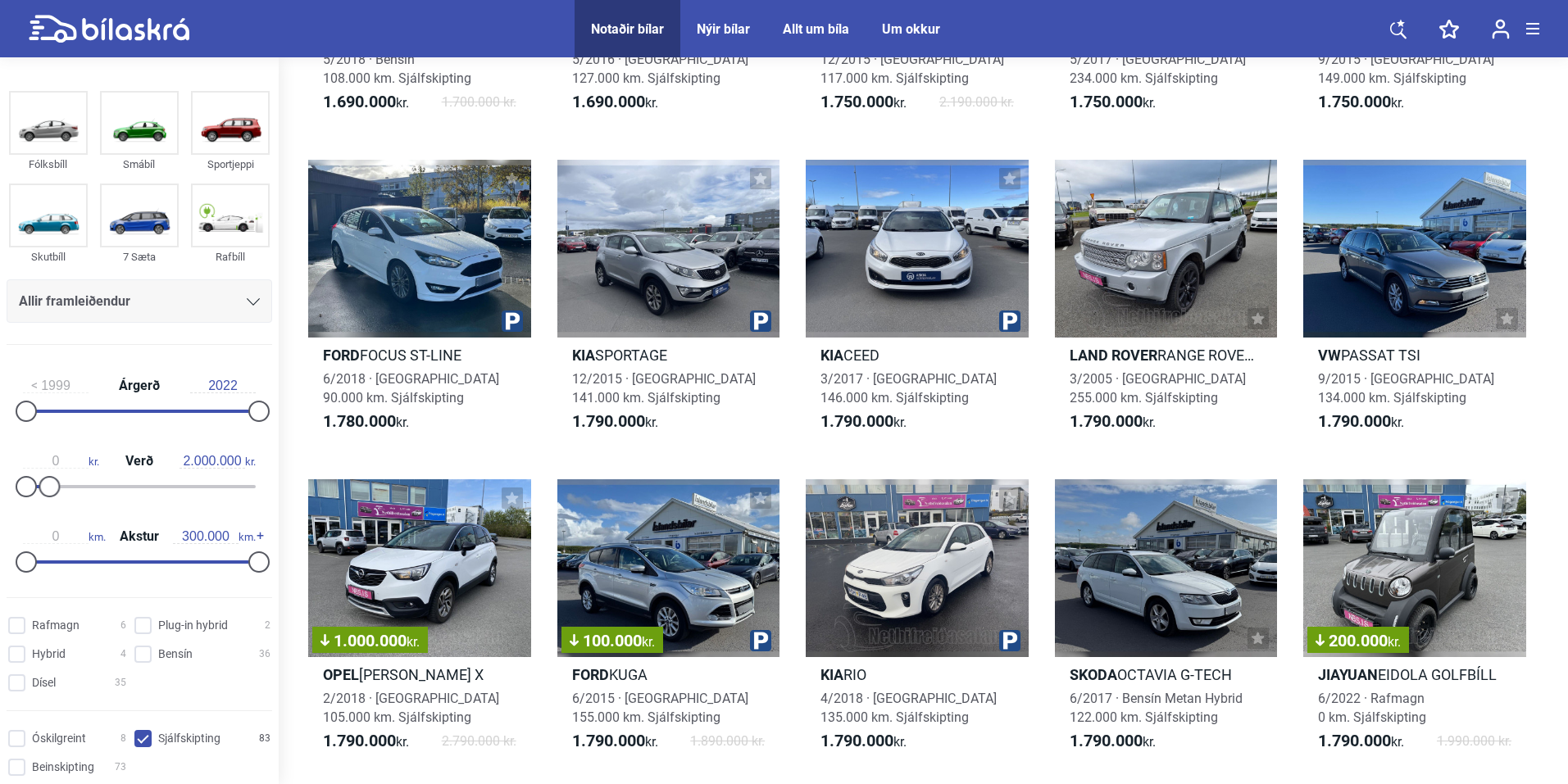
scroll to position [3205, 0]
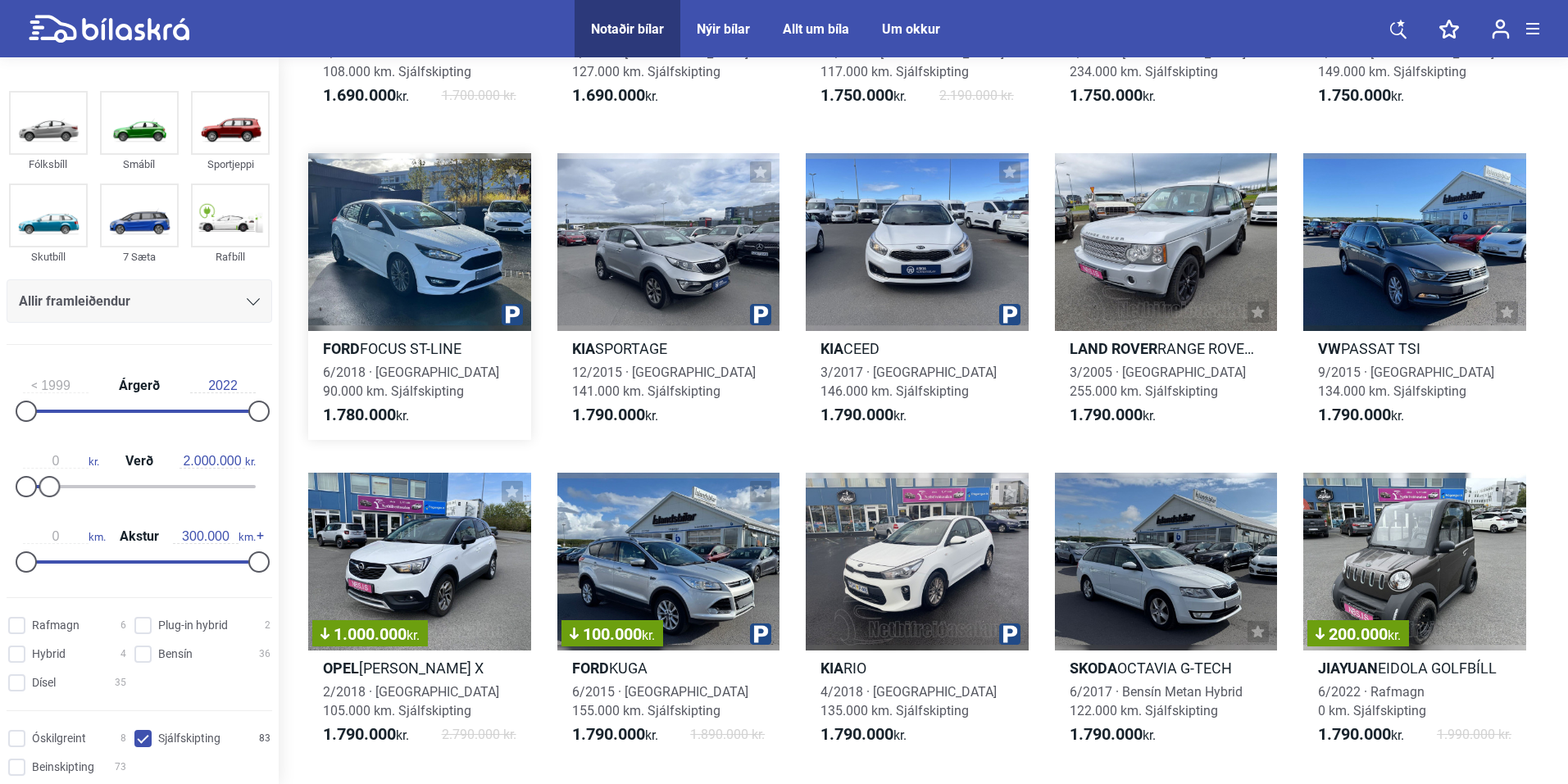
click at [407, 277] on div at bounding box center [419, 242] width 223 height 178
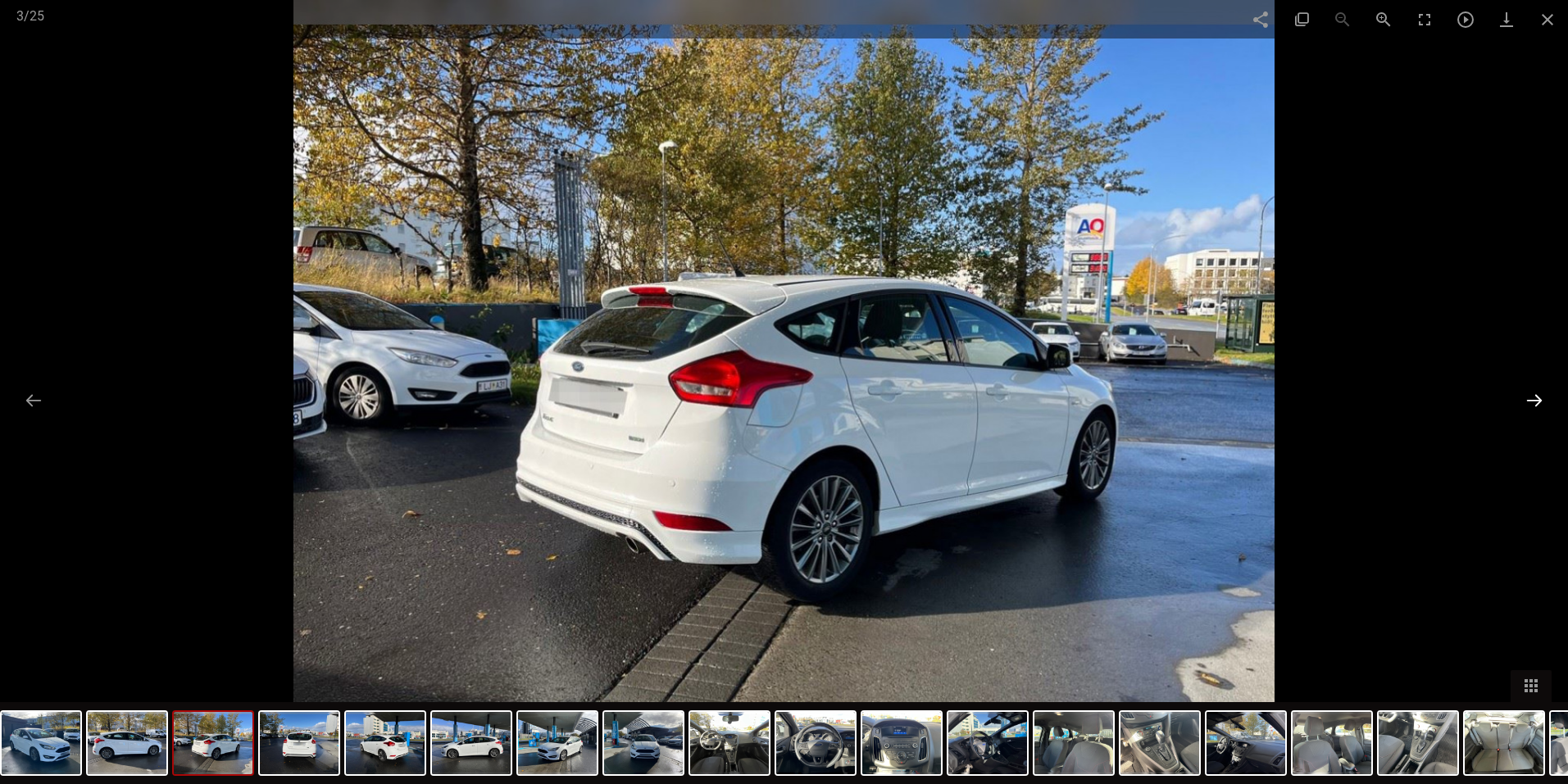
click at [1538, 400] on button at bounding box center [1534, 400] width 35 height 32
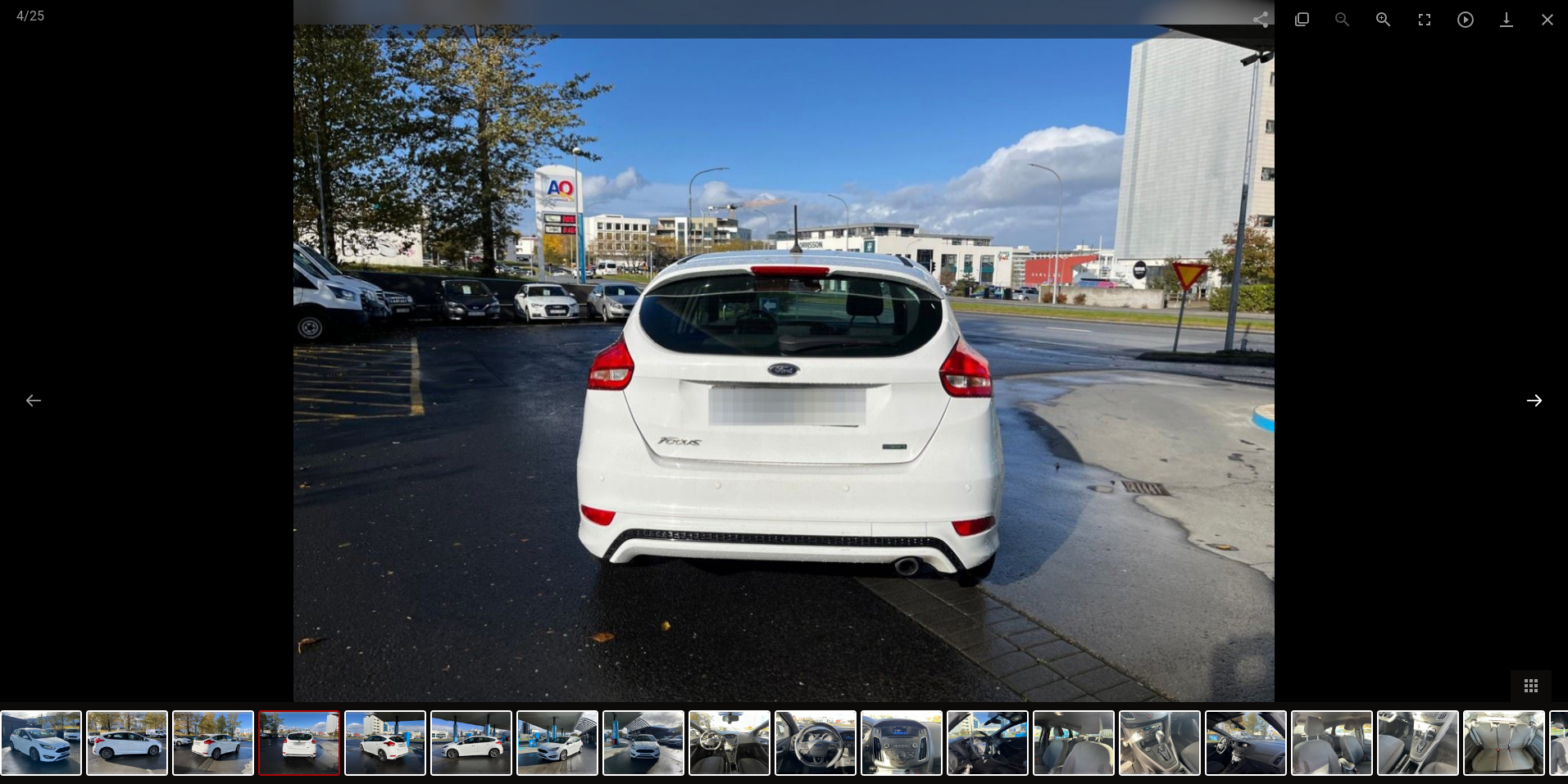
click at [1538, 400] on button at bounding box center [1534, 400] width 35 height 32
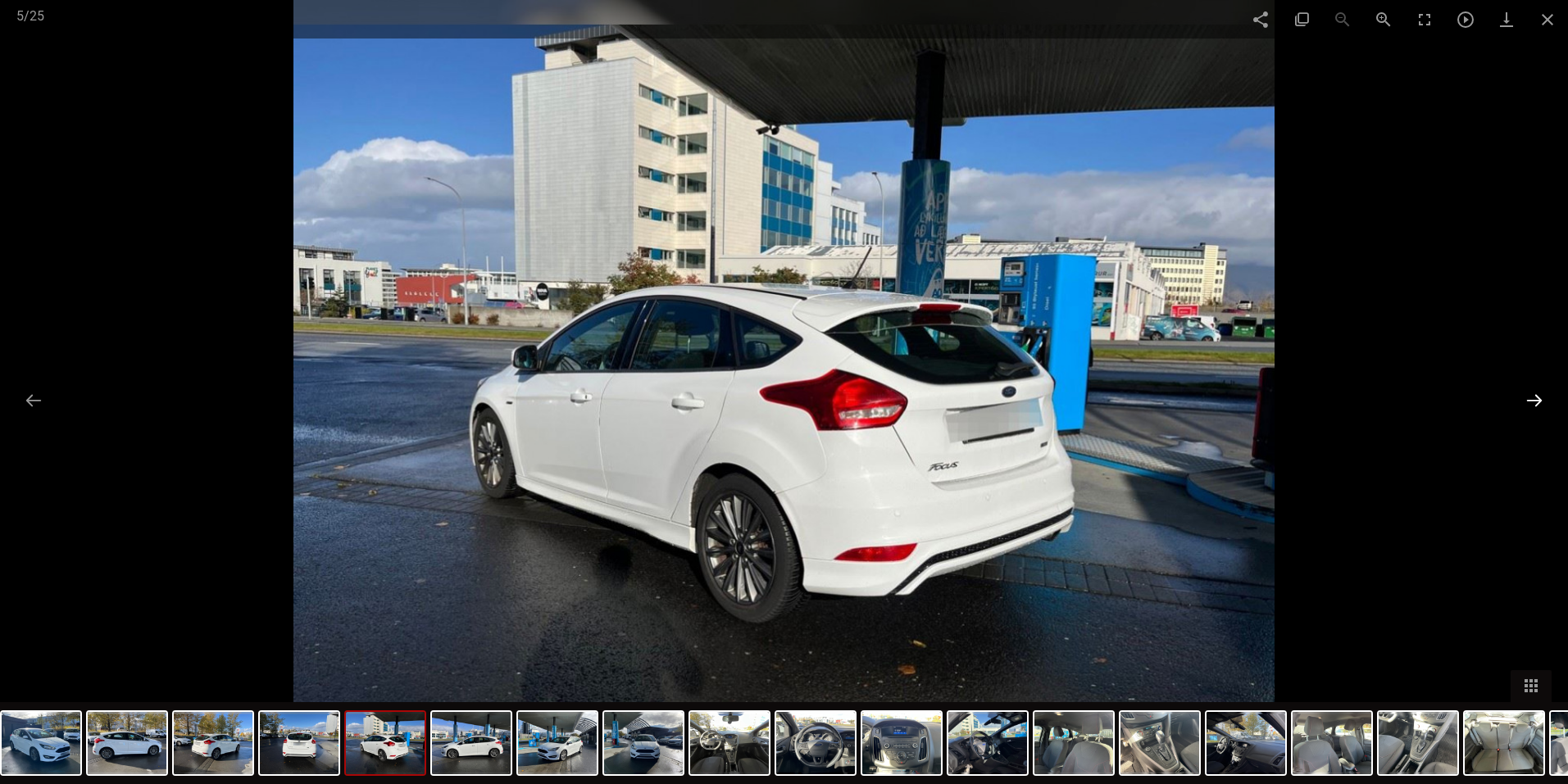
click at [1538, 400] on button at bounding box center [1534, 400] width 35 height 32
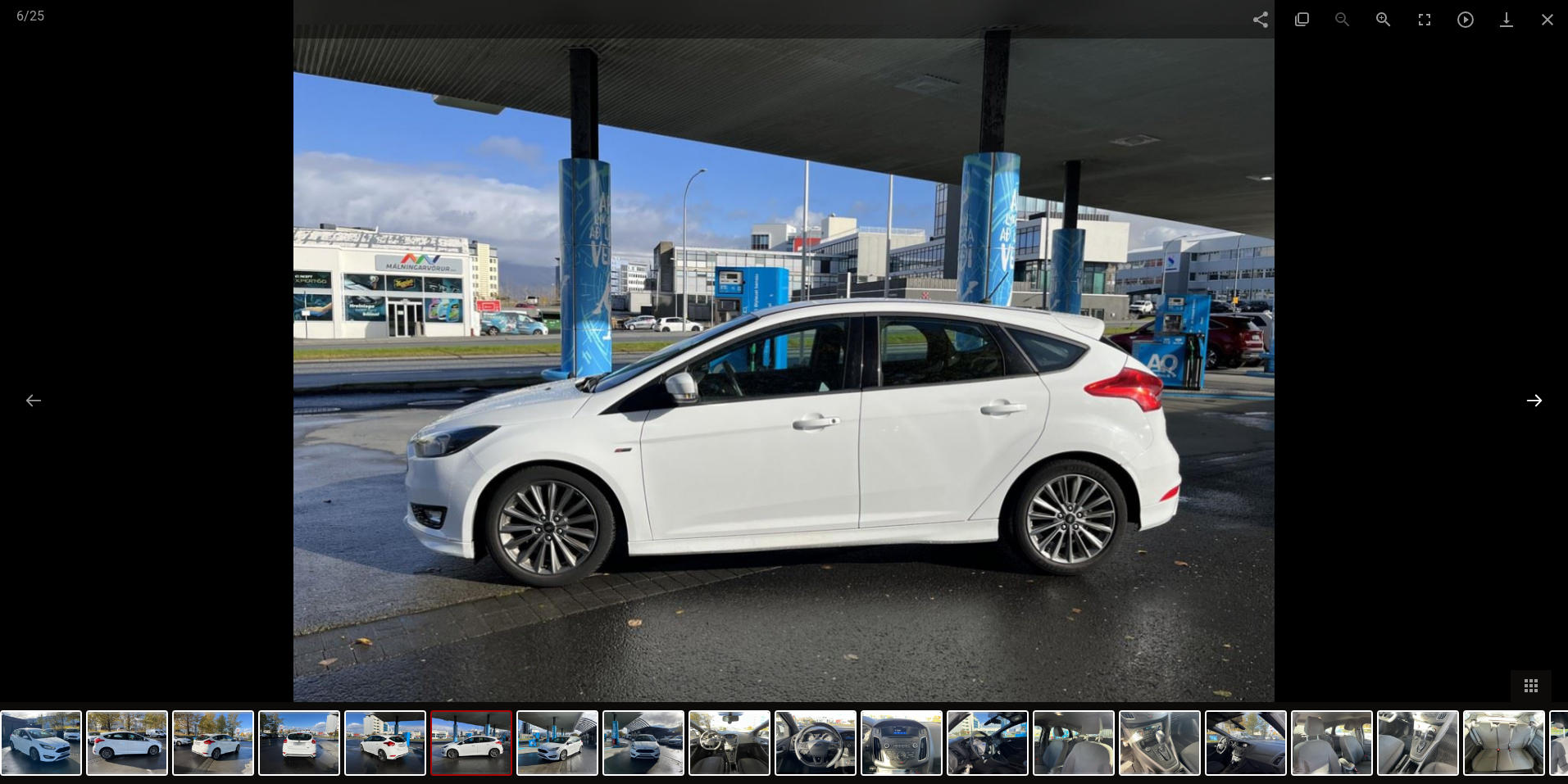
click at [1538, 400] on button at bounding box center [1534, 400] width 35 height 32
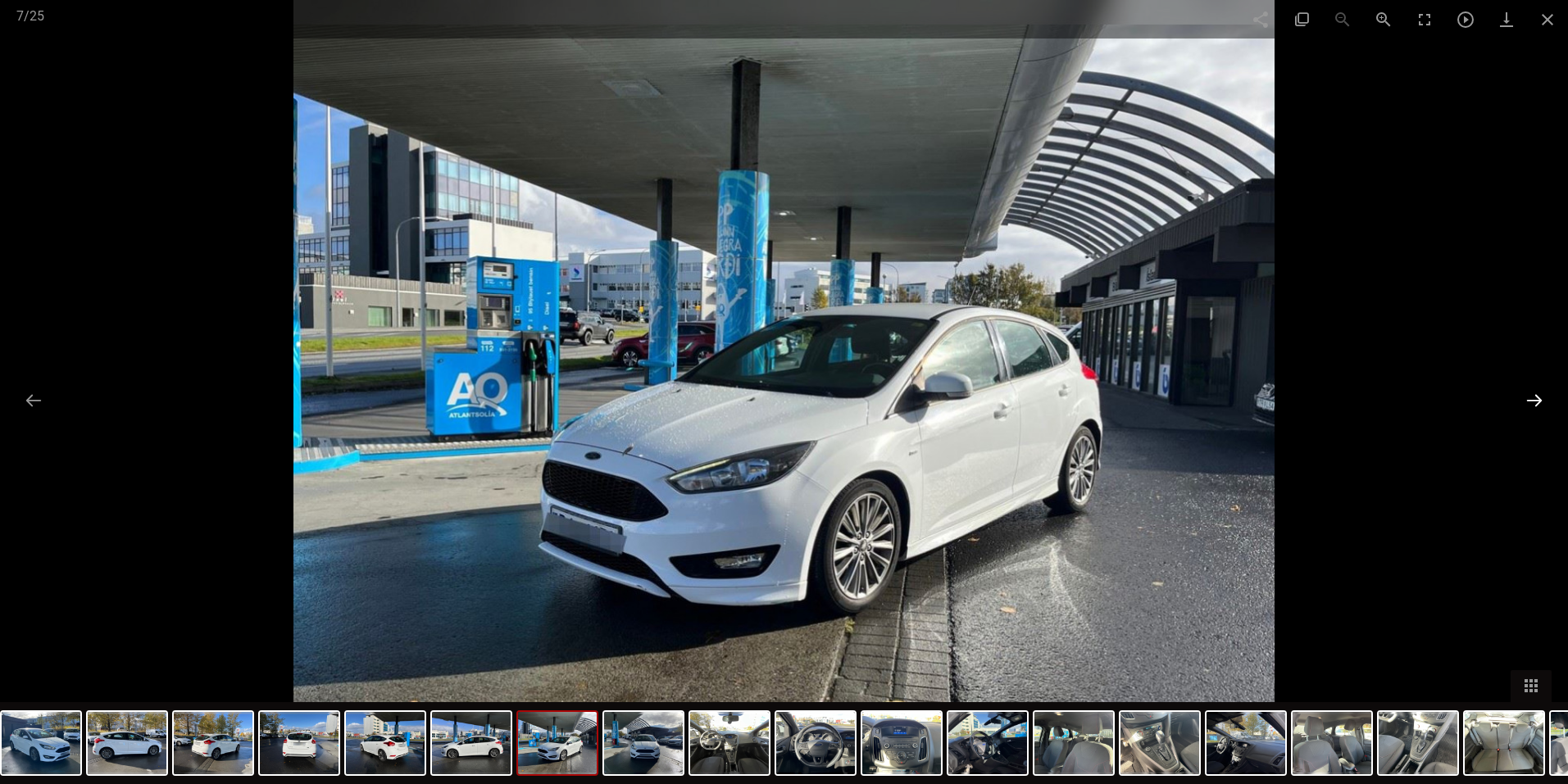
click at [1538, 400] on button at bounding box center [1534, 400] width 35 height 32
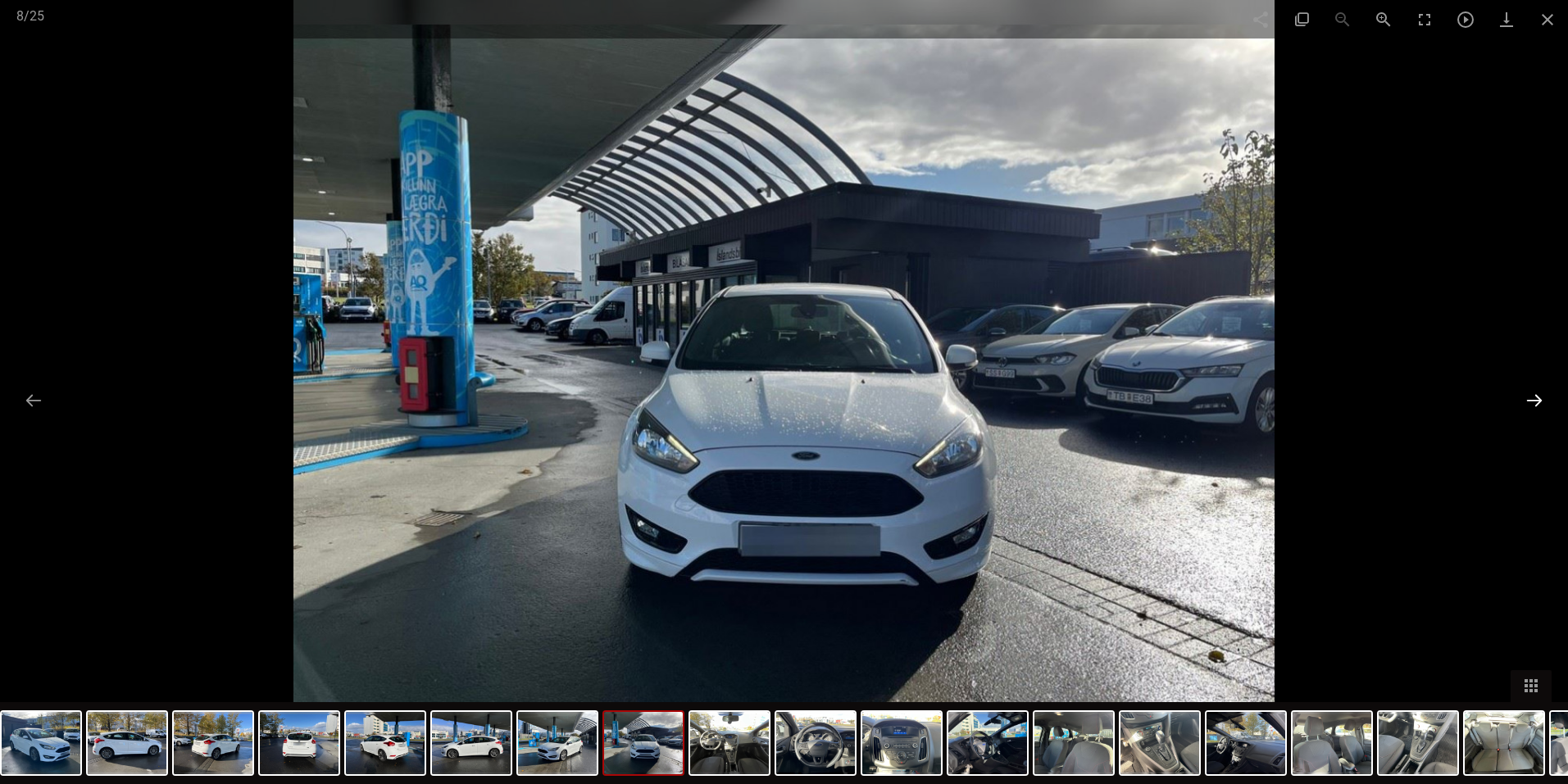
click at [1538, 400] on button at bounding box center [1534, 400] width 35 height 32
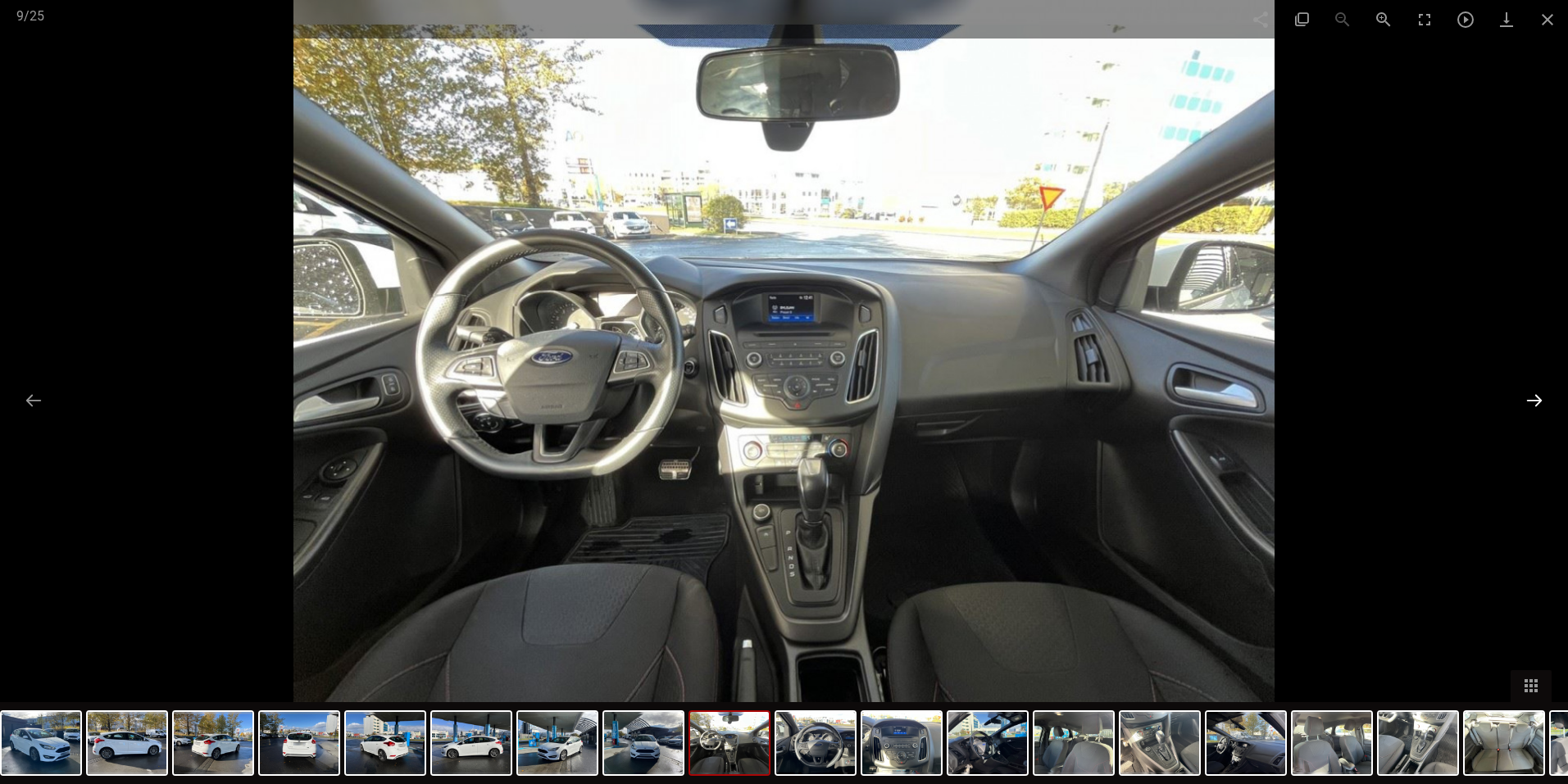
click at [1538, 400] on button at bounding box center [1534, 400] width 35 height 32
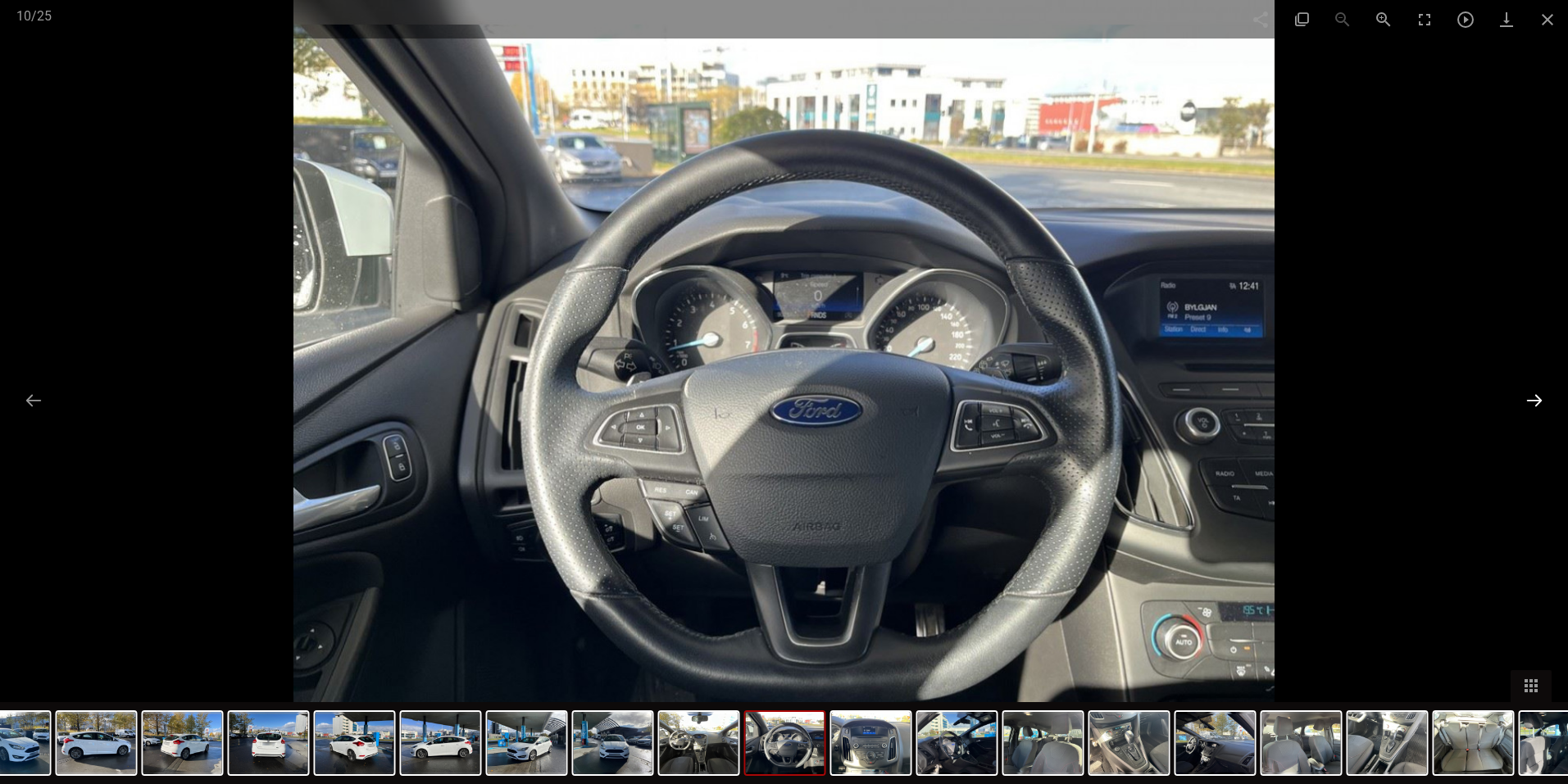
click at [1538, 400] on button at bounding box center [1534, 400] width 35 height 32
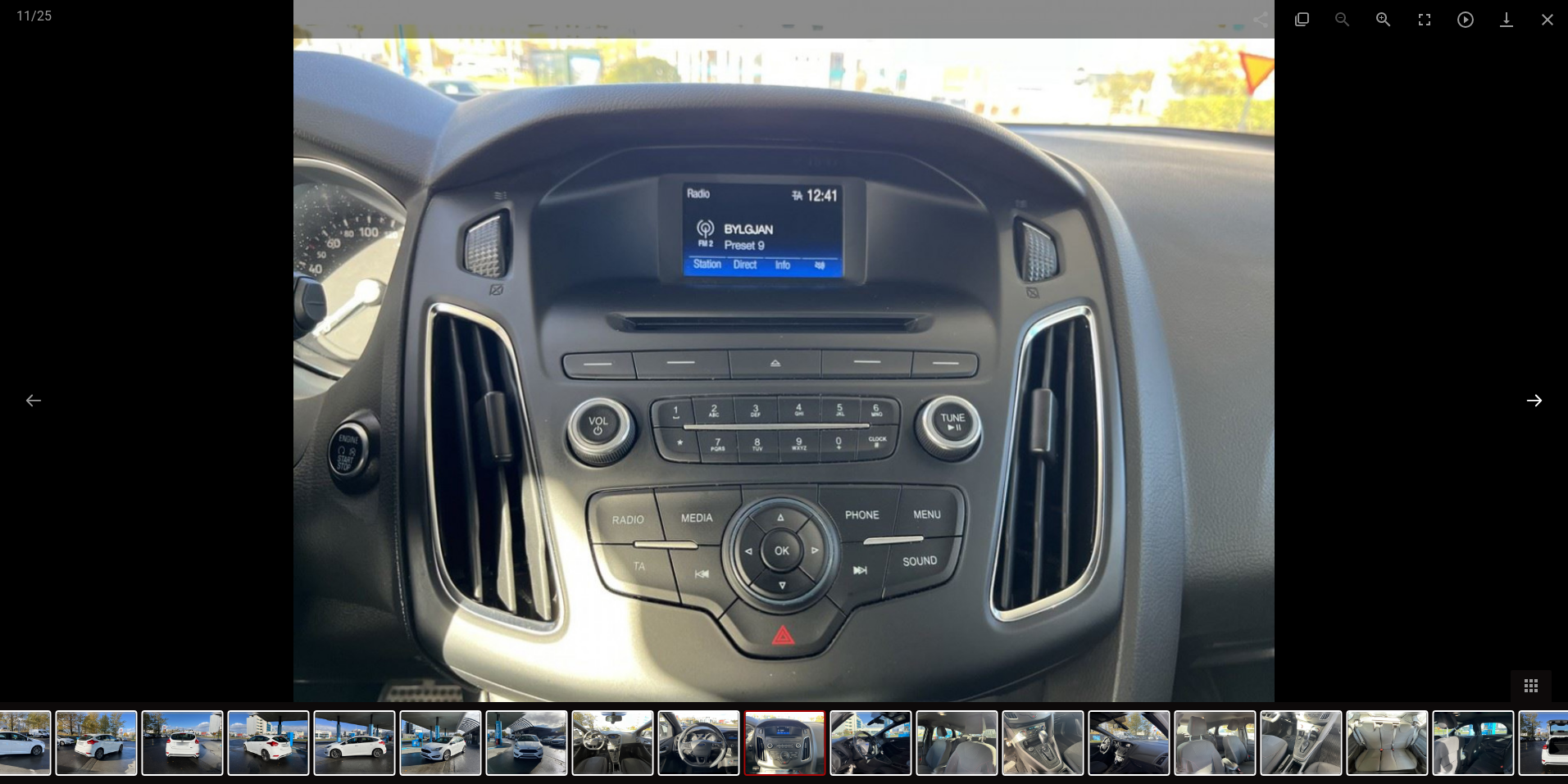
click at [1538, 400] on button at bounding box center [1534, 400] width 35 height 32
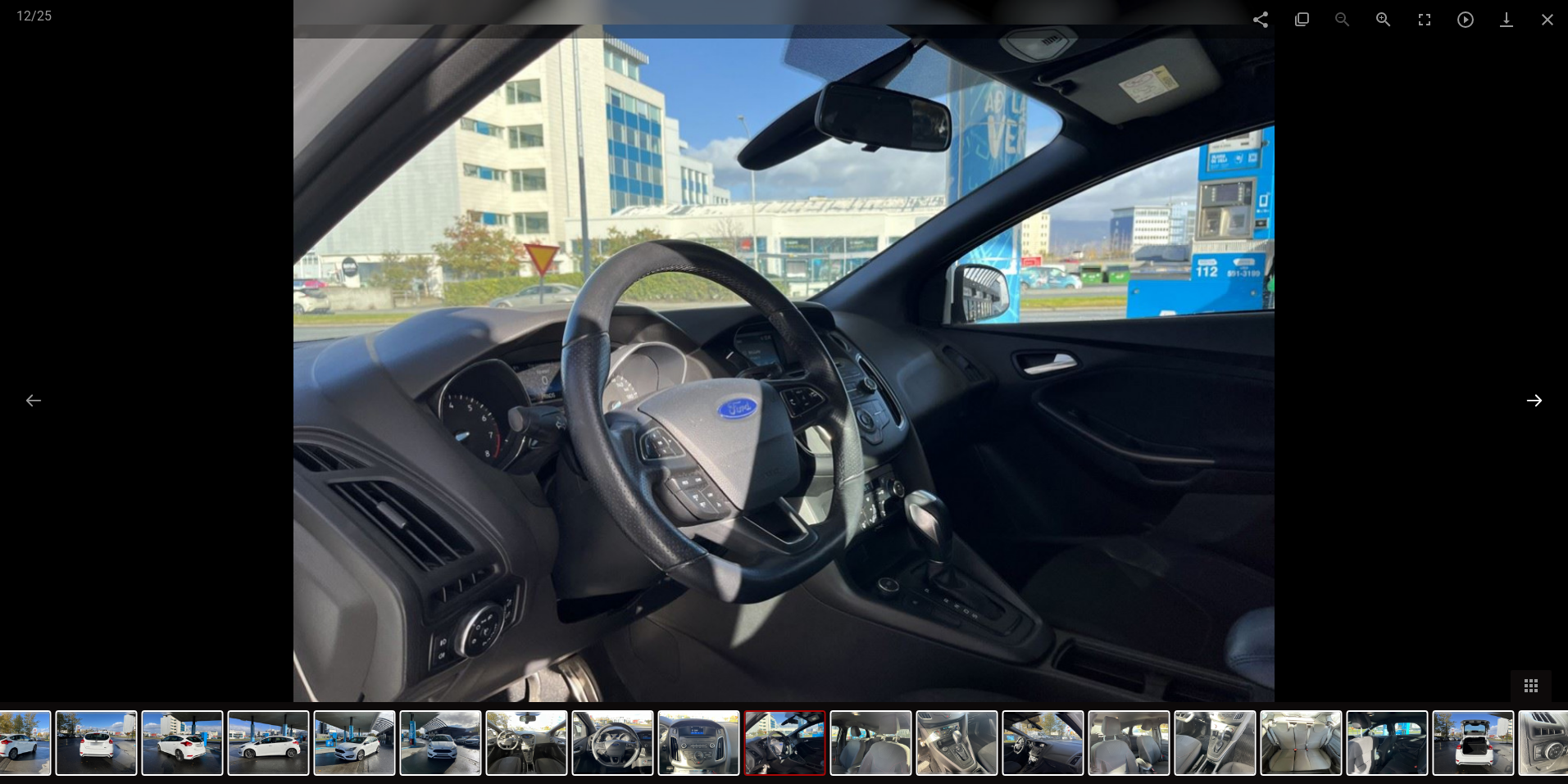
click at [1538, 400] on button at bounding box center [1534, 400] width 35 height 32
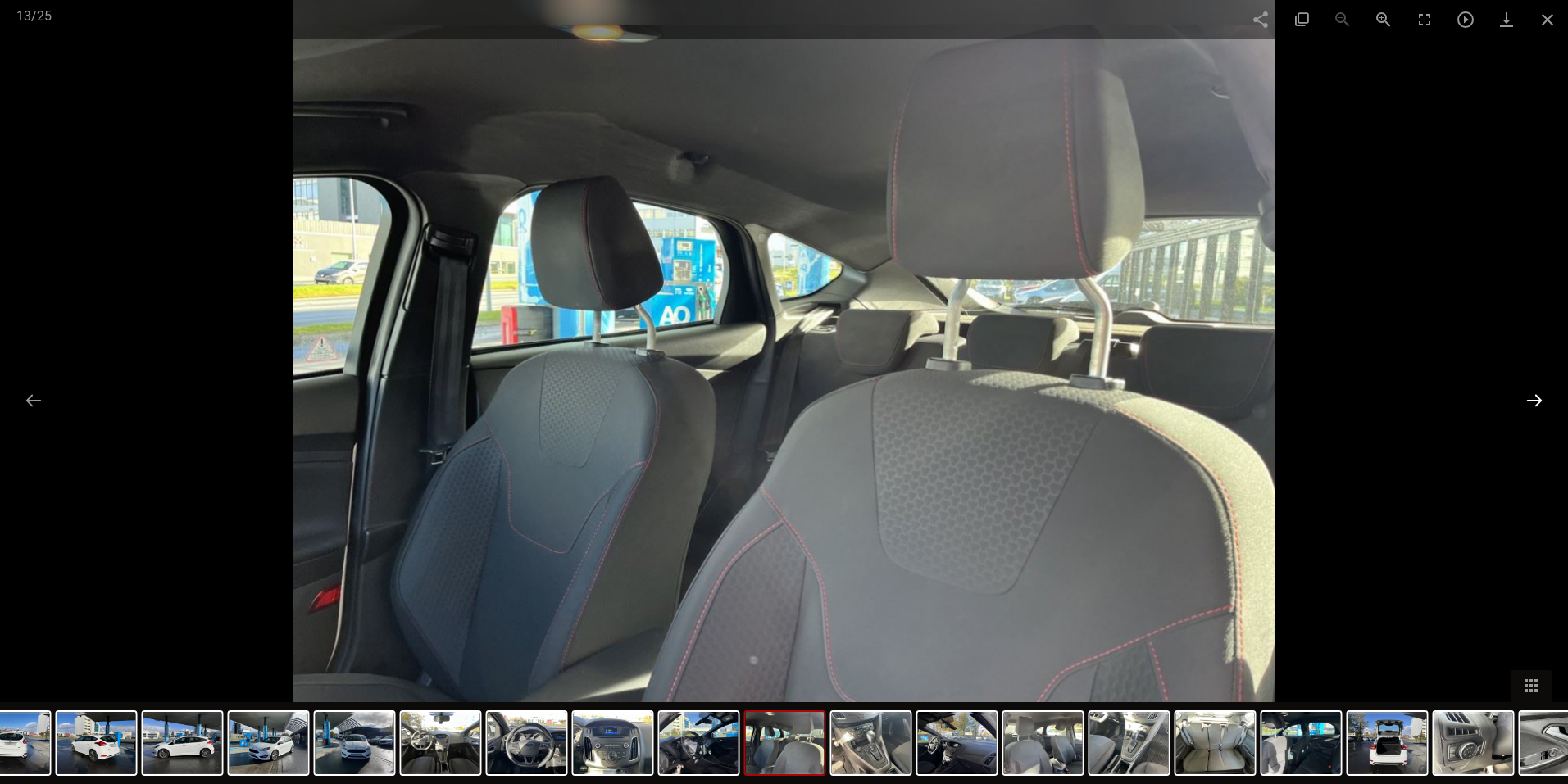
click at [1531, 402] on button at bounding box center [1534, 400] width 35 height 32
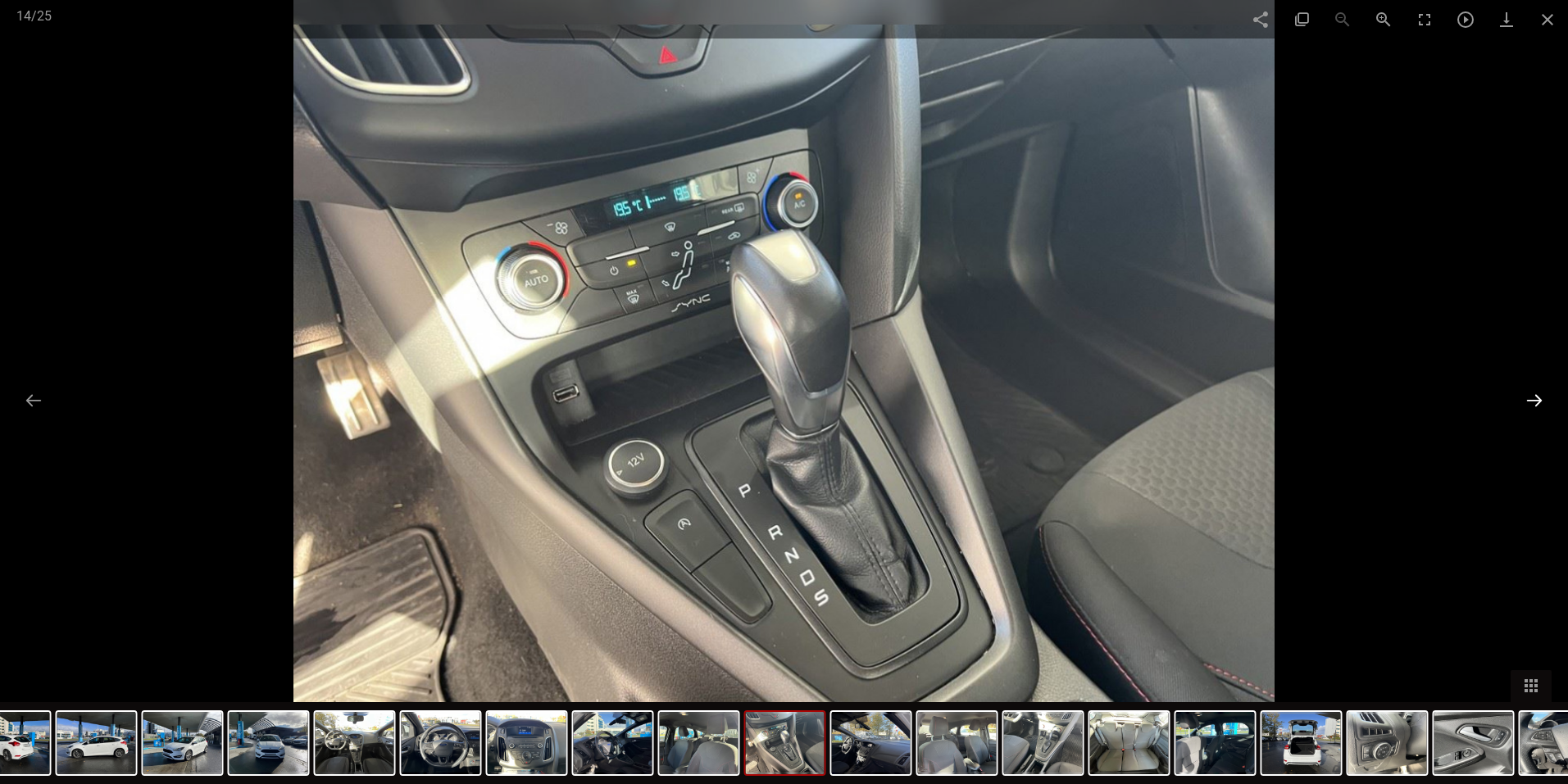
click at [1531, 402] on button at bounding box center [1534, 400] width 35 height 32
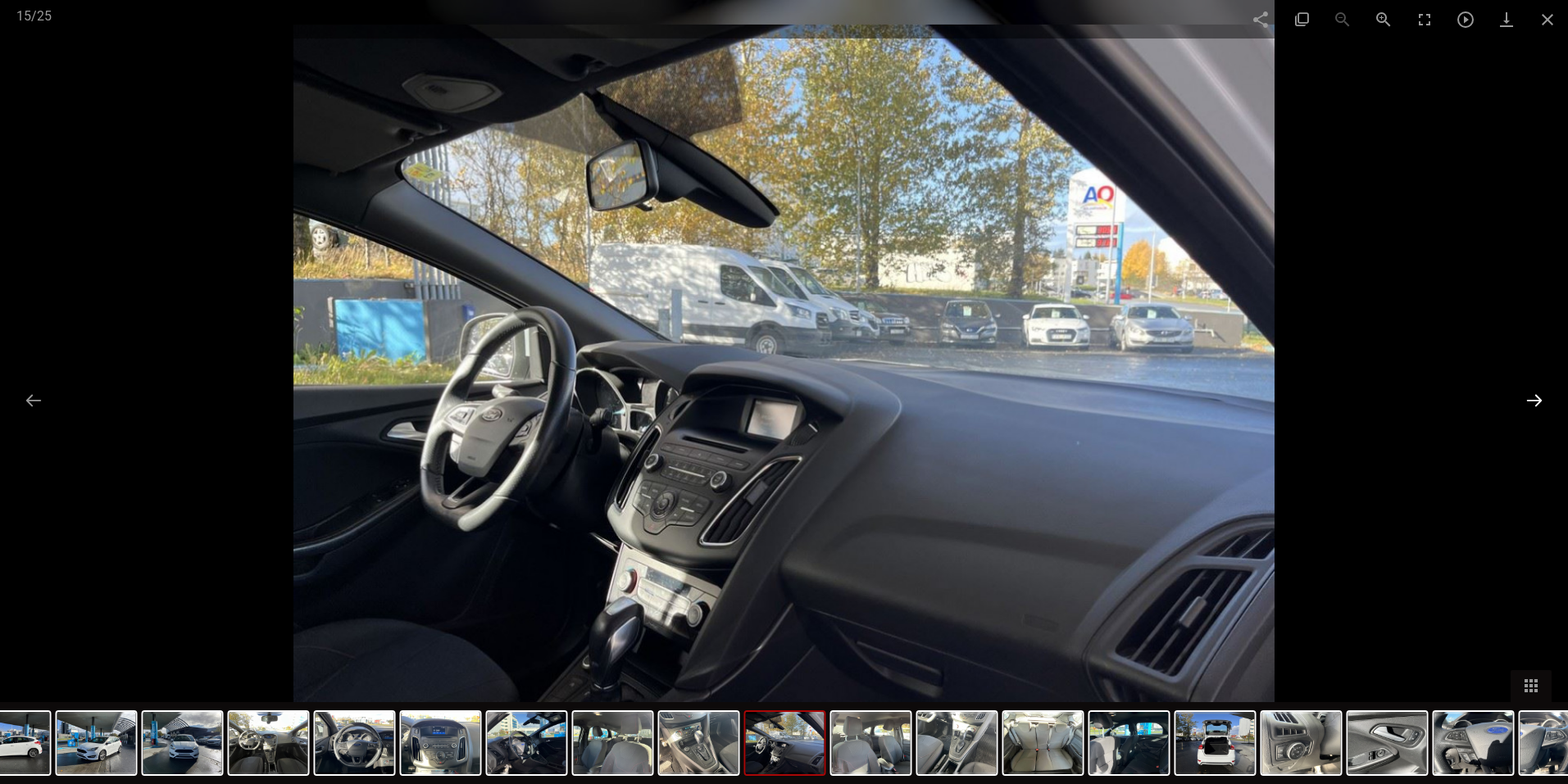
click at [1531, 401] on button at bounding box center [1534, 400] width 35 height 32
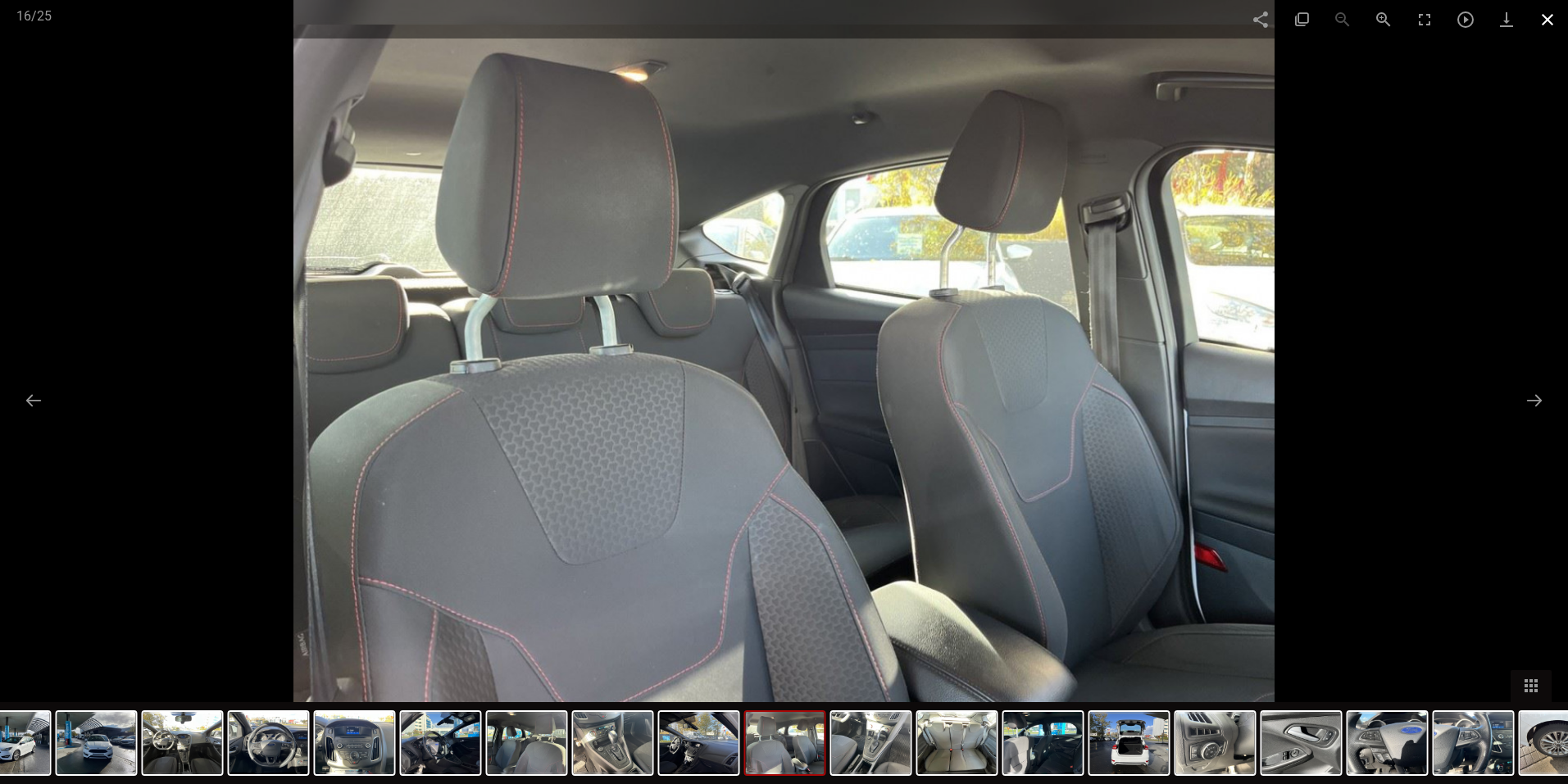
click at [1547, 14] on span at bounding box center [1547, 19] width 41 height 38
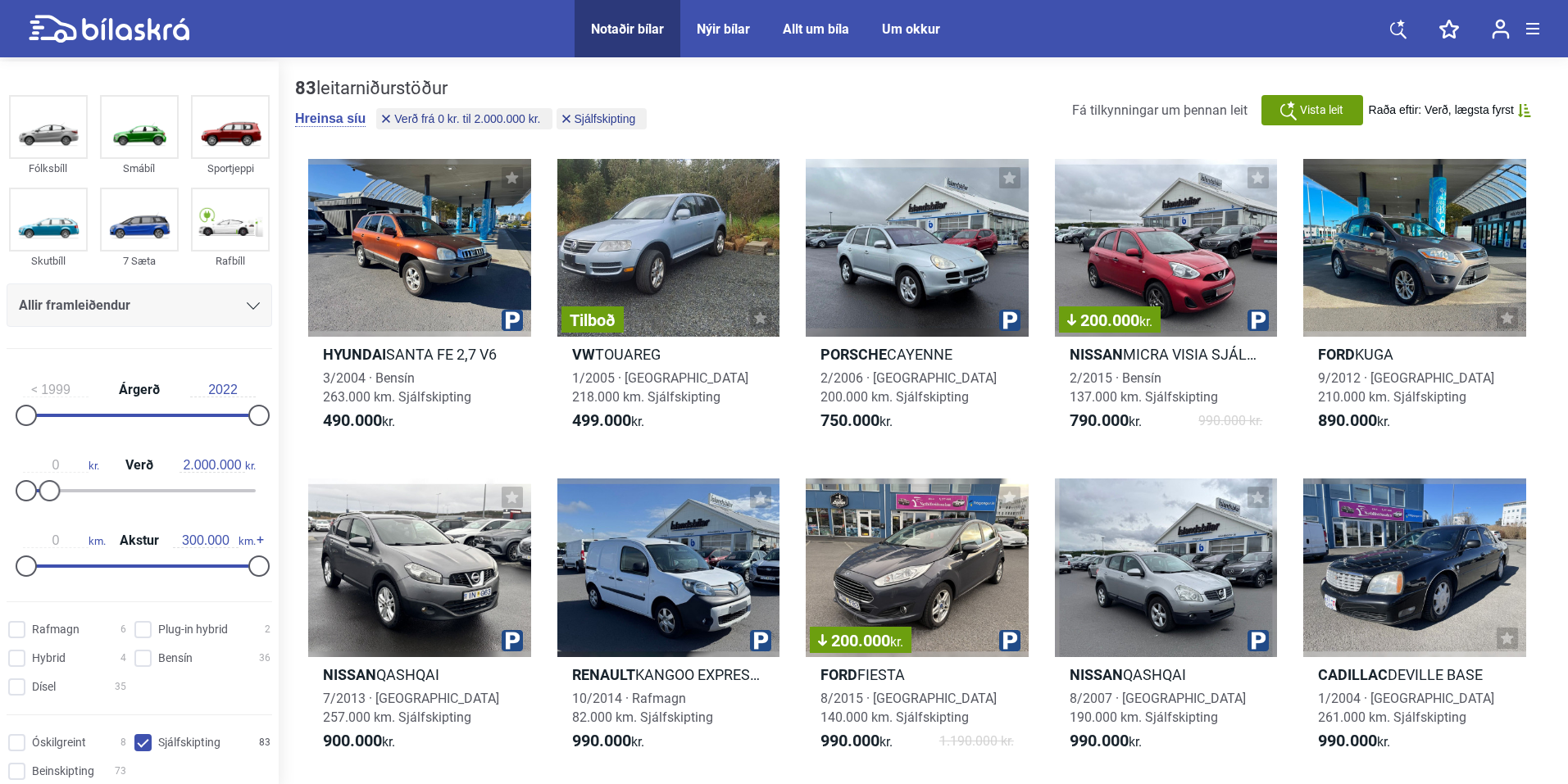
click at [1410, 28] on link at bounding box center [1399, 28] width 49 height 58
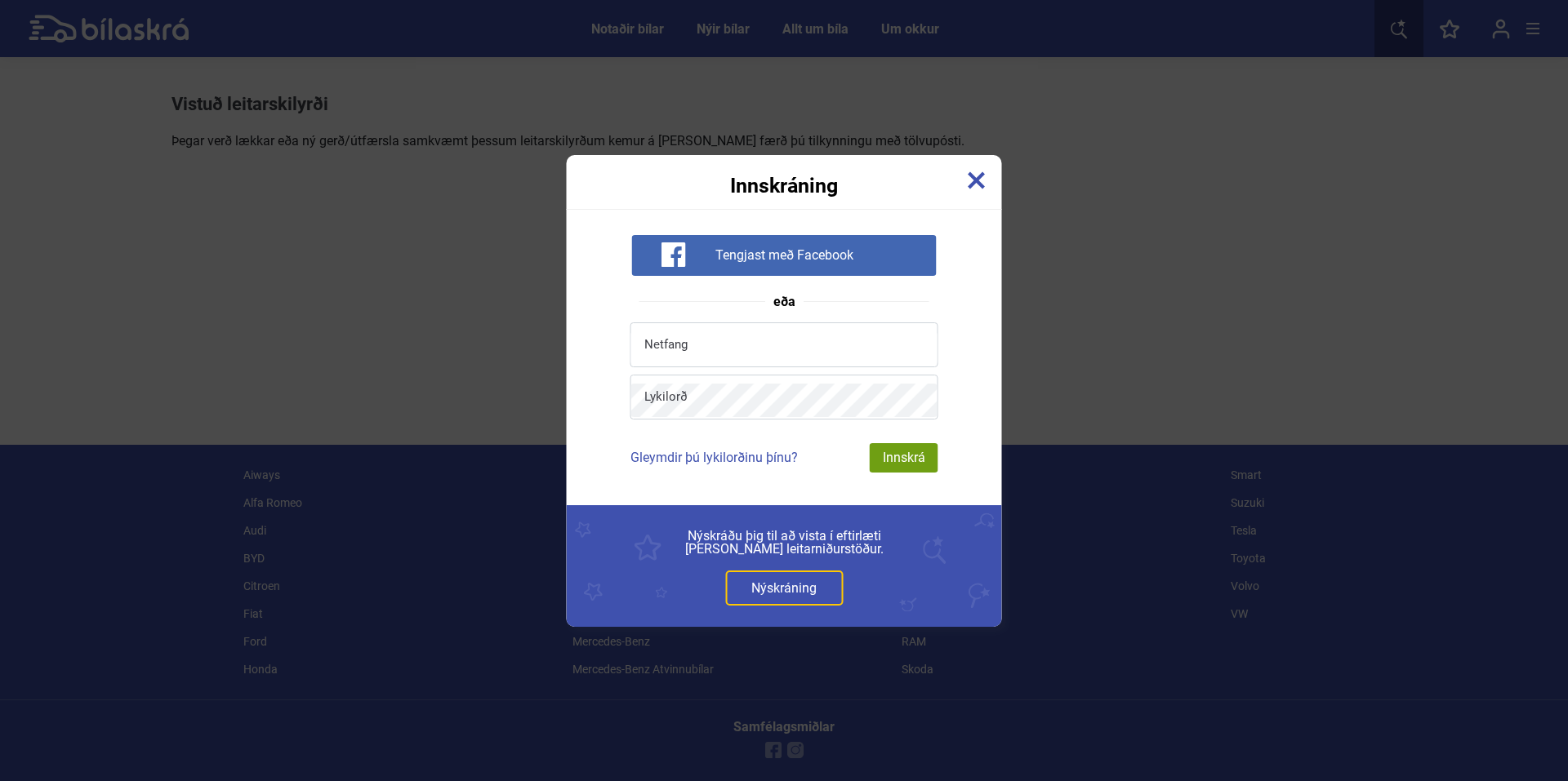
click at [977, 178] on img at bounding box center [977, 181] width 18 height 18
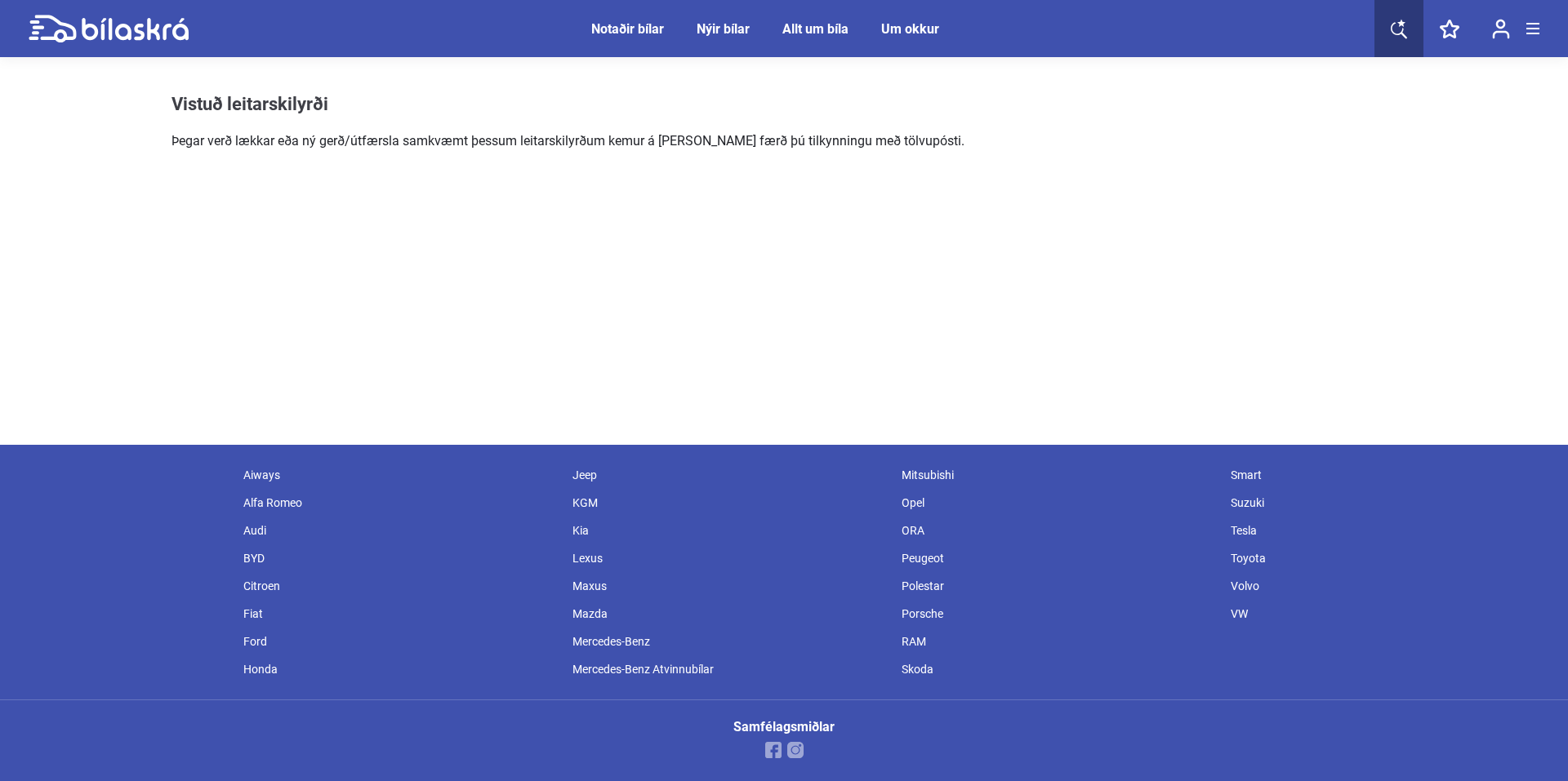
click at [153, 38] on icon at bounding box center [108, 28] width 160 height 28
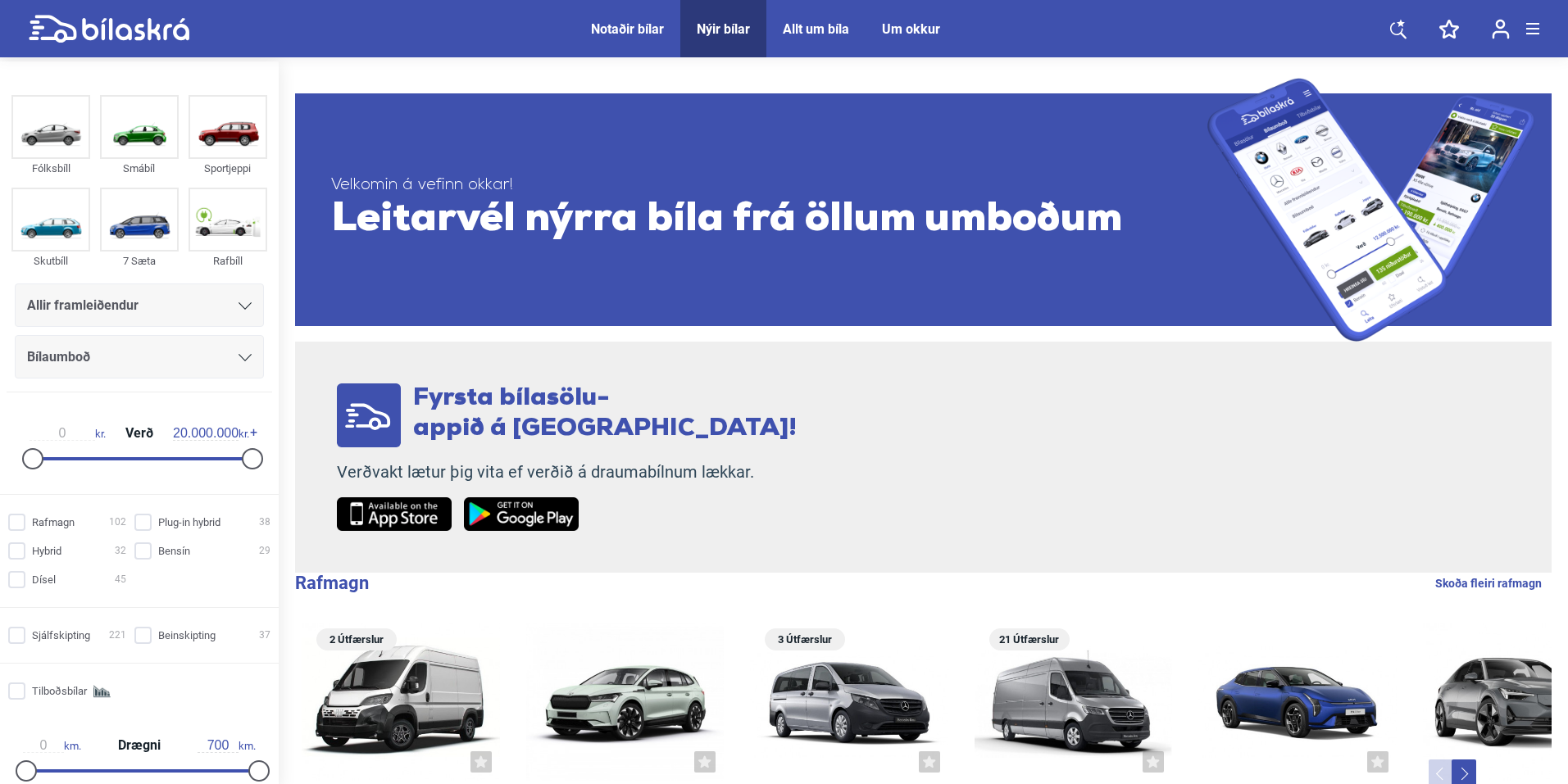
click at [245, 302] on icon at bounding box center [245, 306] width 13 height 7
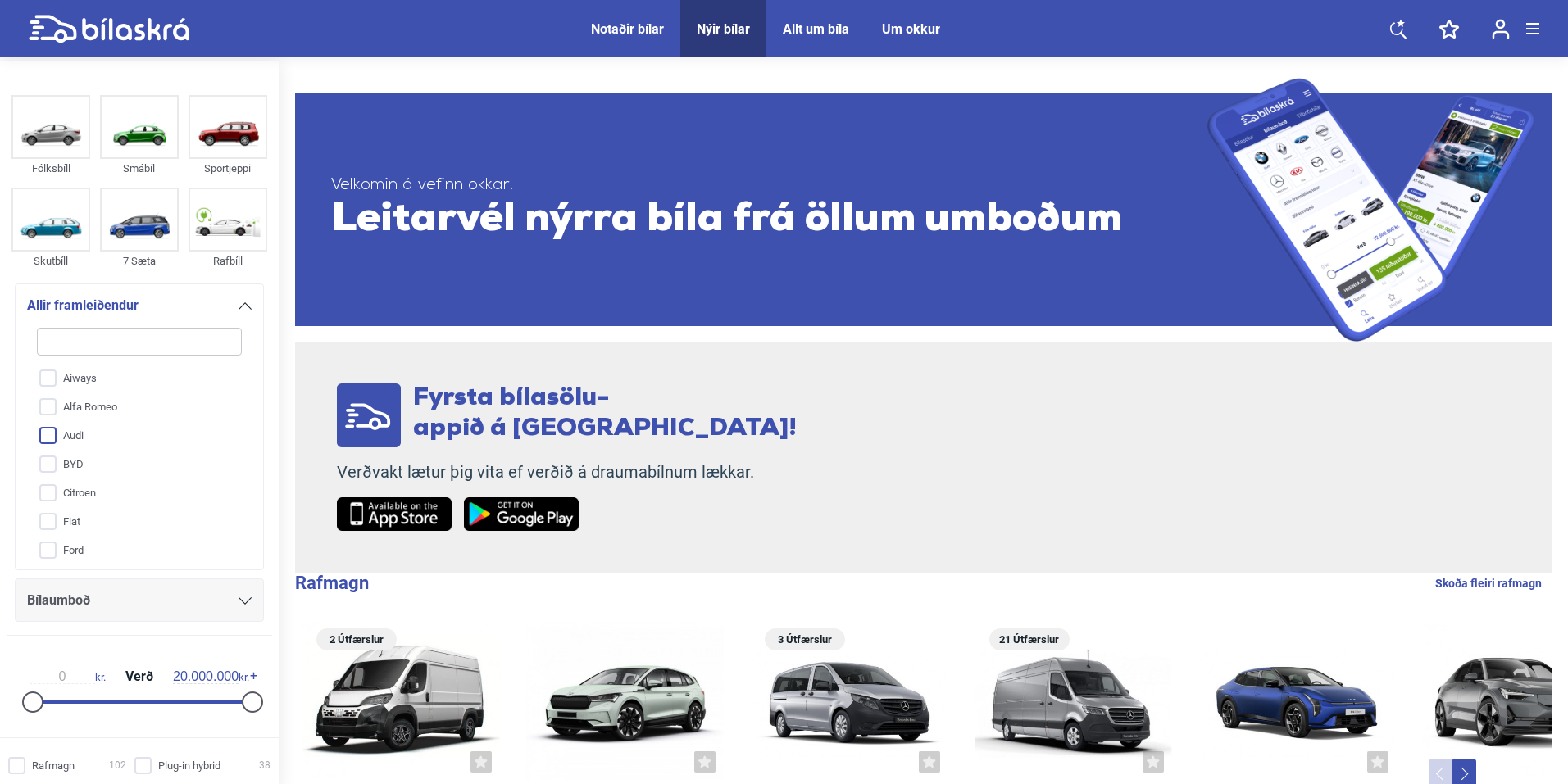
click at [185, 431] on input "Audi" at bounding box center [129, 436] width 207 height 28
checkbox input "true"
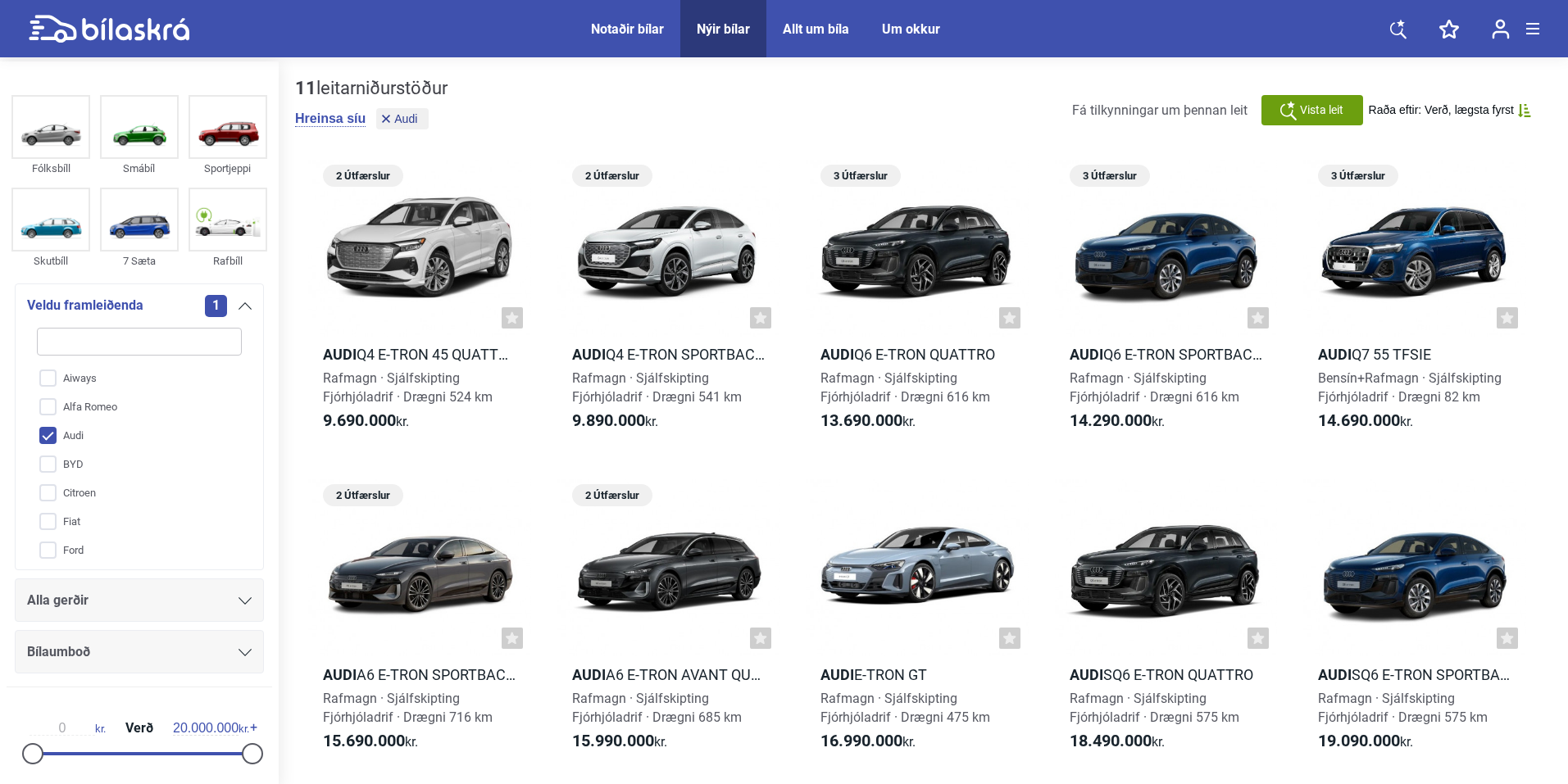
click at [234, 609] on div "Alla gerðir" at bounding box center [139, 600] width 224 height 23
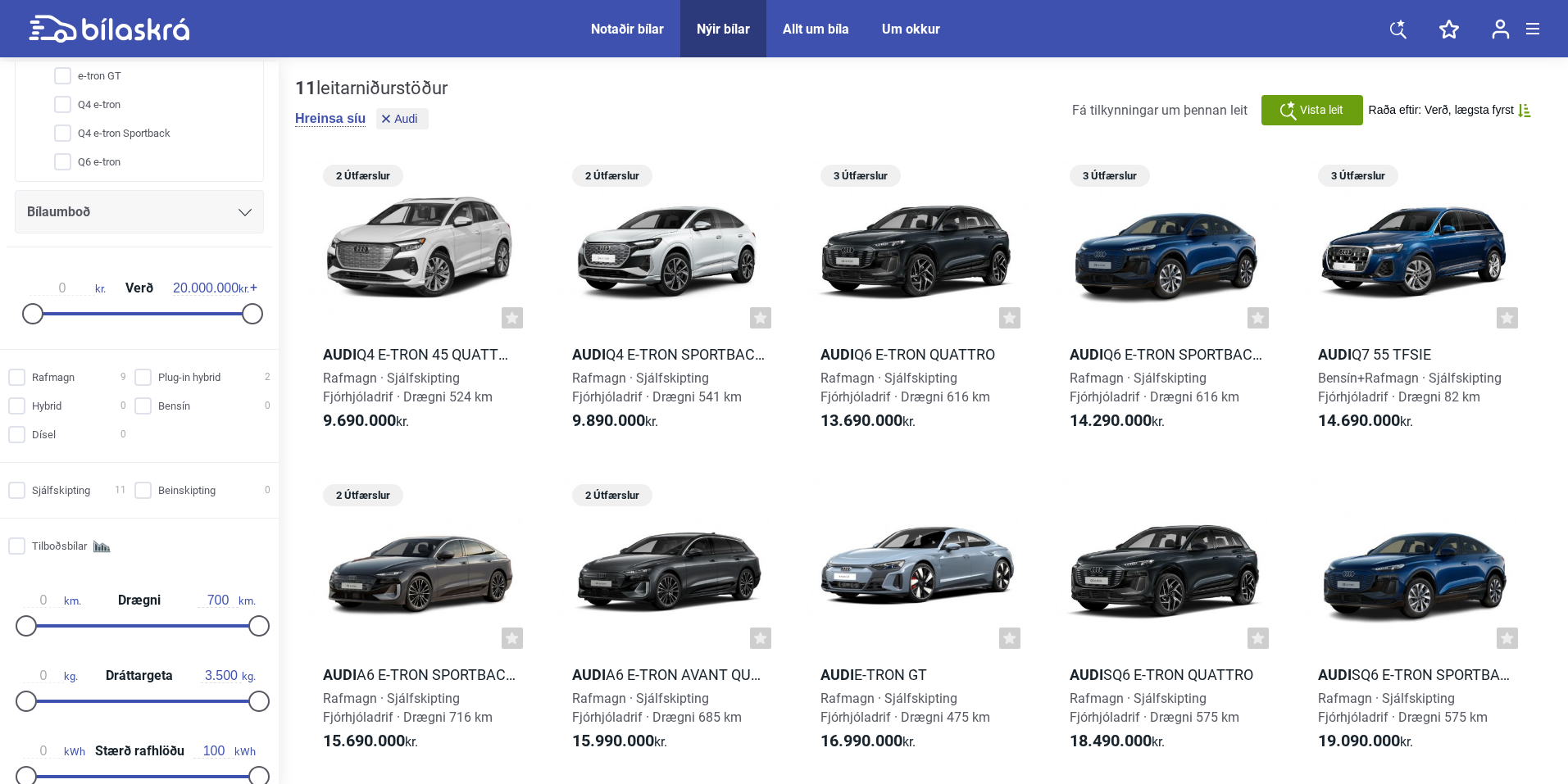
scroll to position [684, 0]
click at [64, 378] on input "Rafmagn 9" at bounding box center [70, 377] width 118 height 17
checkbox input "true"
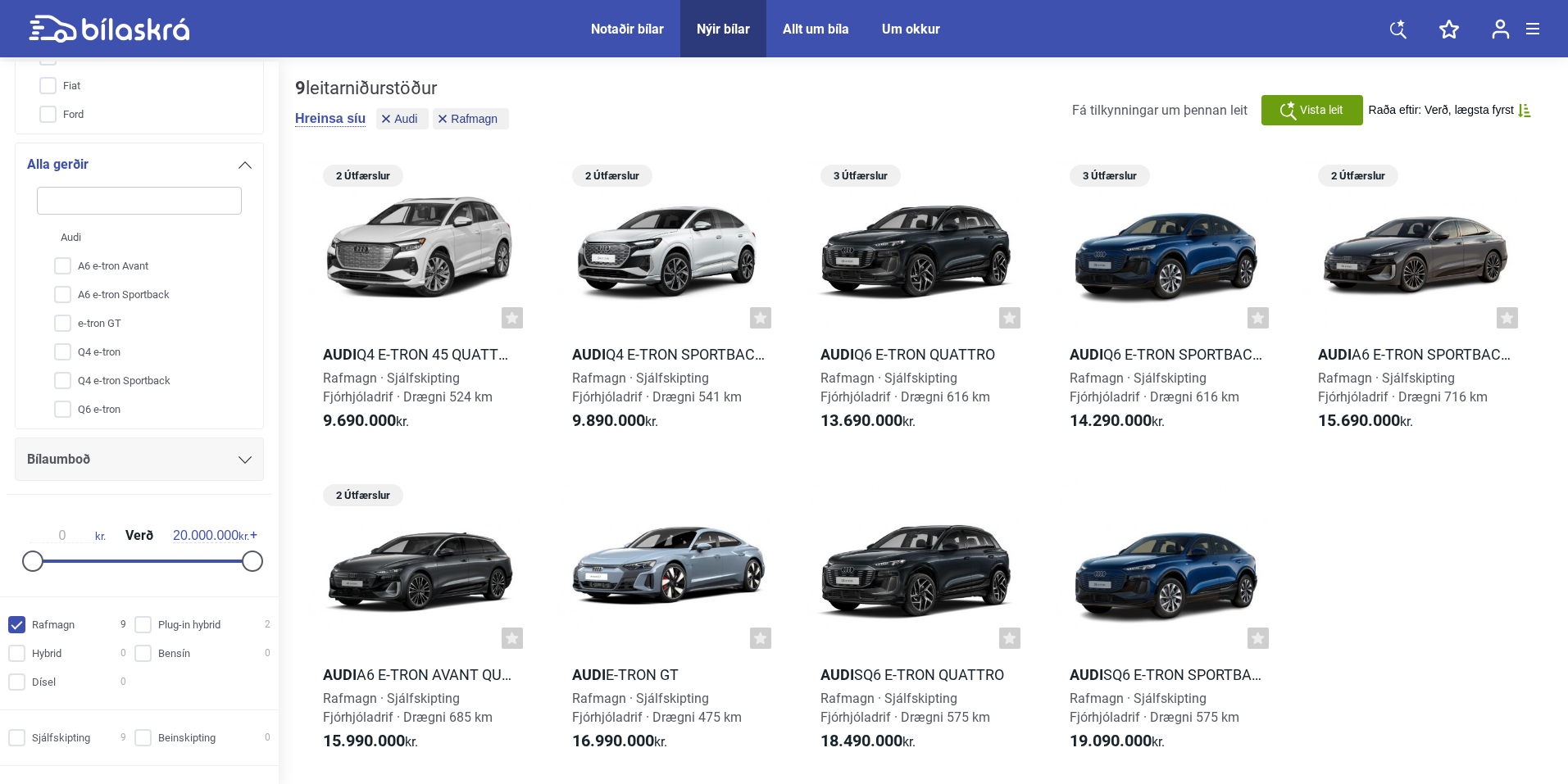
scroll to position [372, 0]
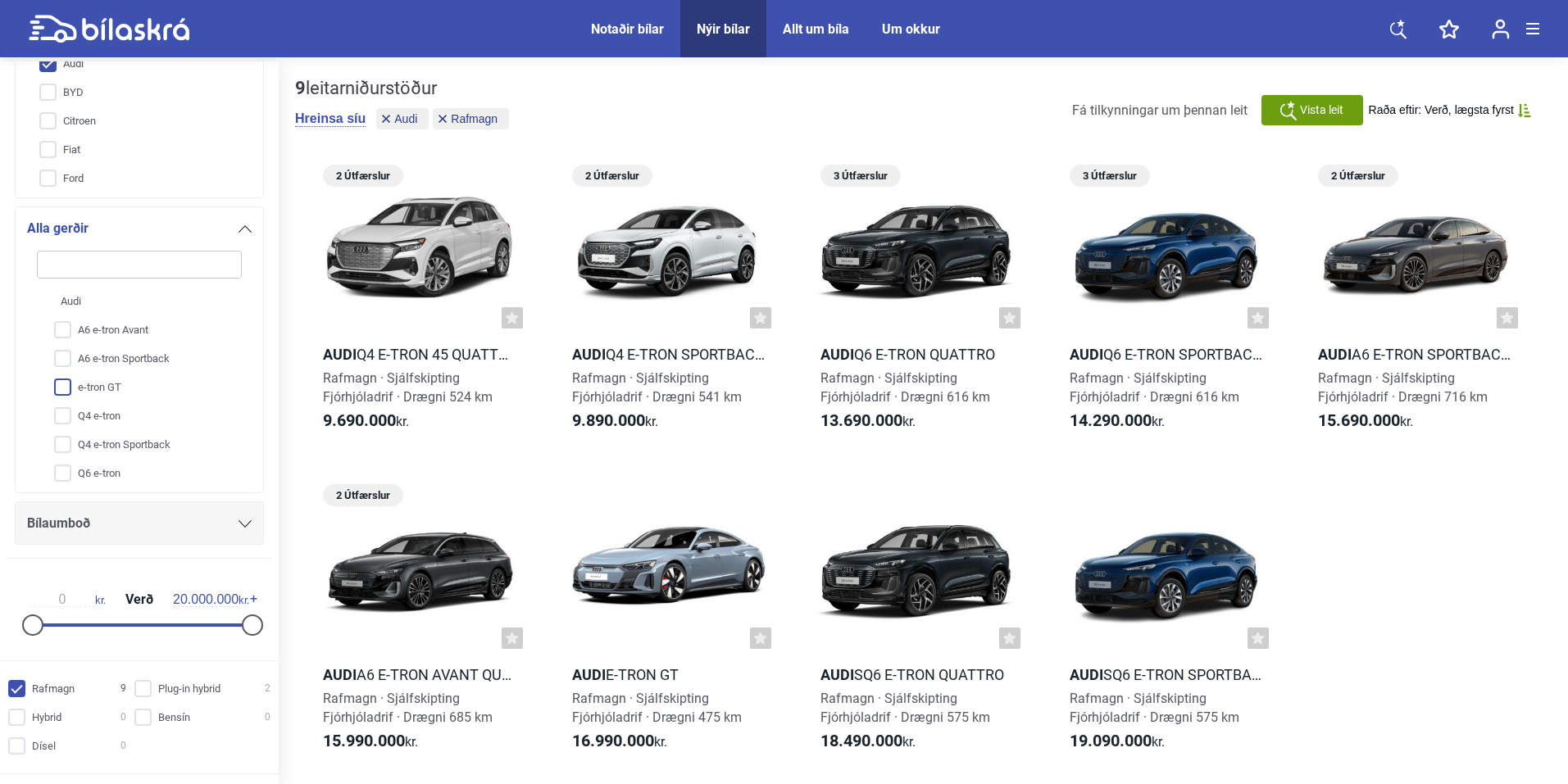
click at [132, 395] on input "e-tron GT" at bounding box center [129, 387] width 207 height 28
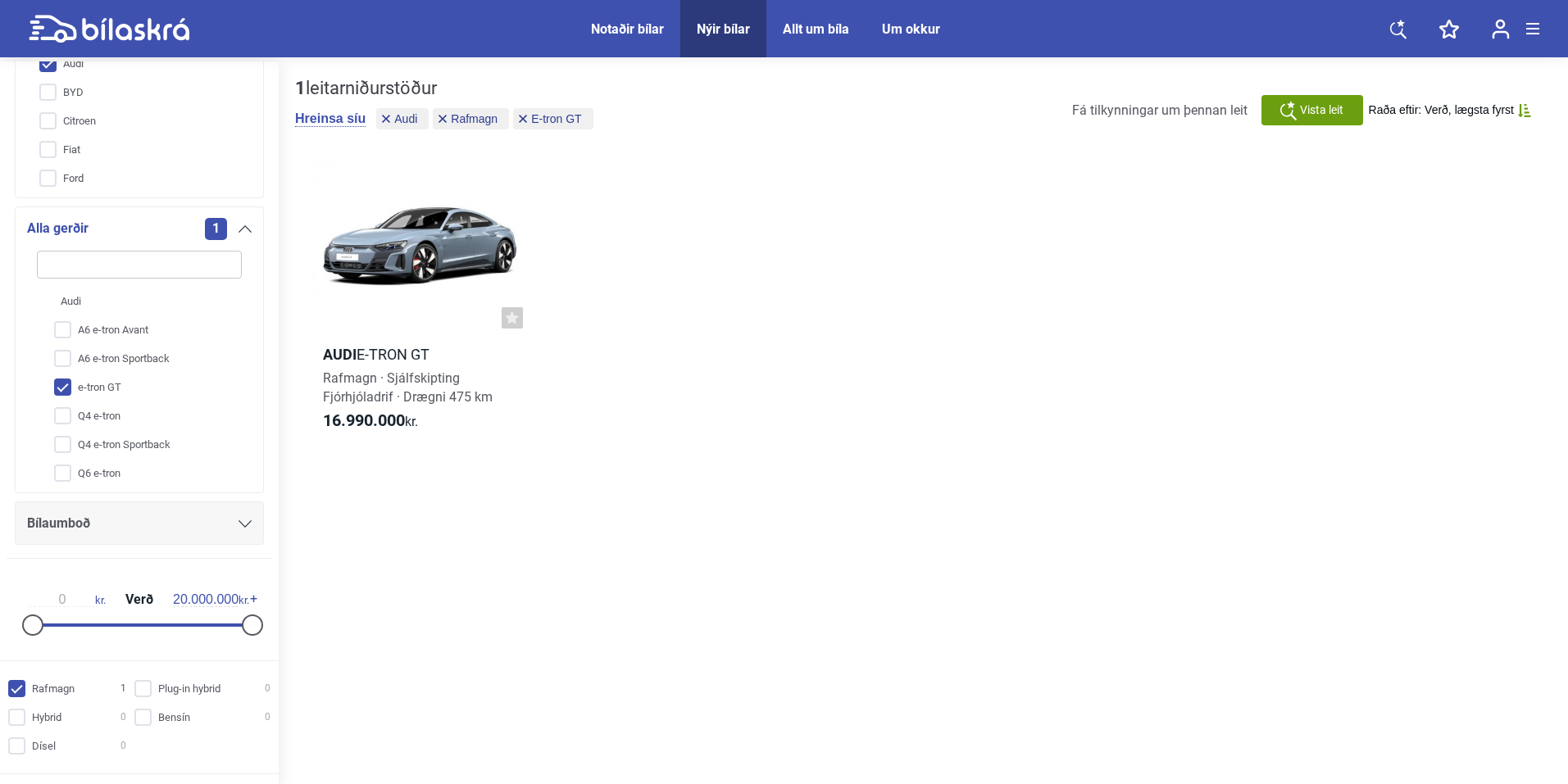
click at [133, 388] on input "e-tron GT" at bounding box center [129, 387] width 207 height 28
checkbox input "false"
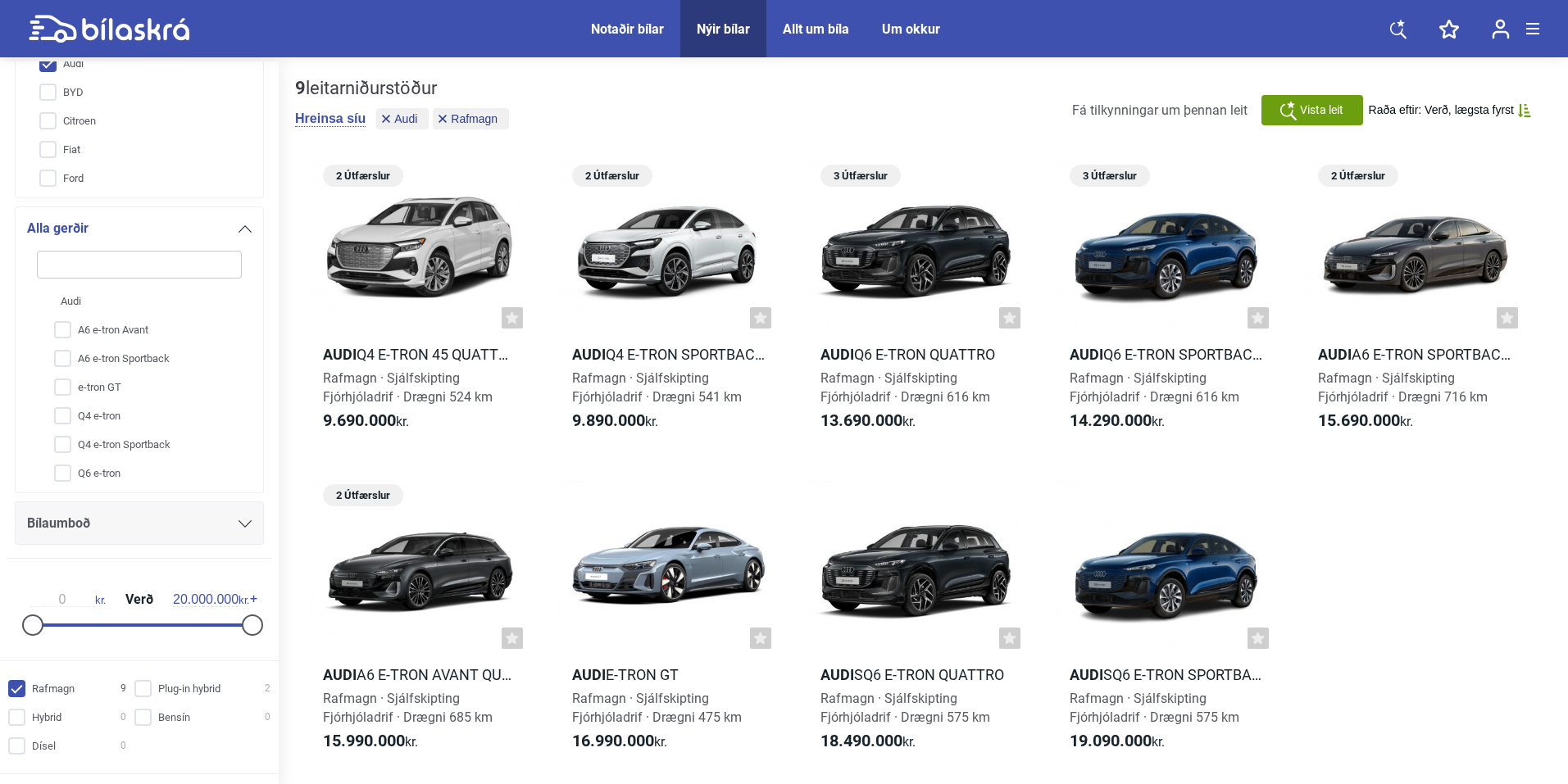
click at [158, 35] on icon at bounding box center [135, 29] width 107 height 22
checkbox input "false"
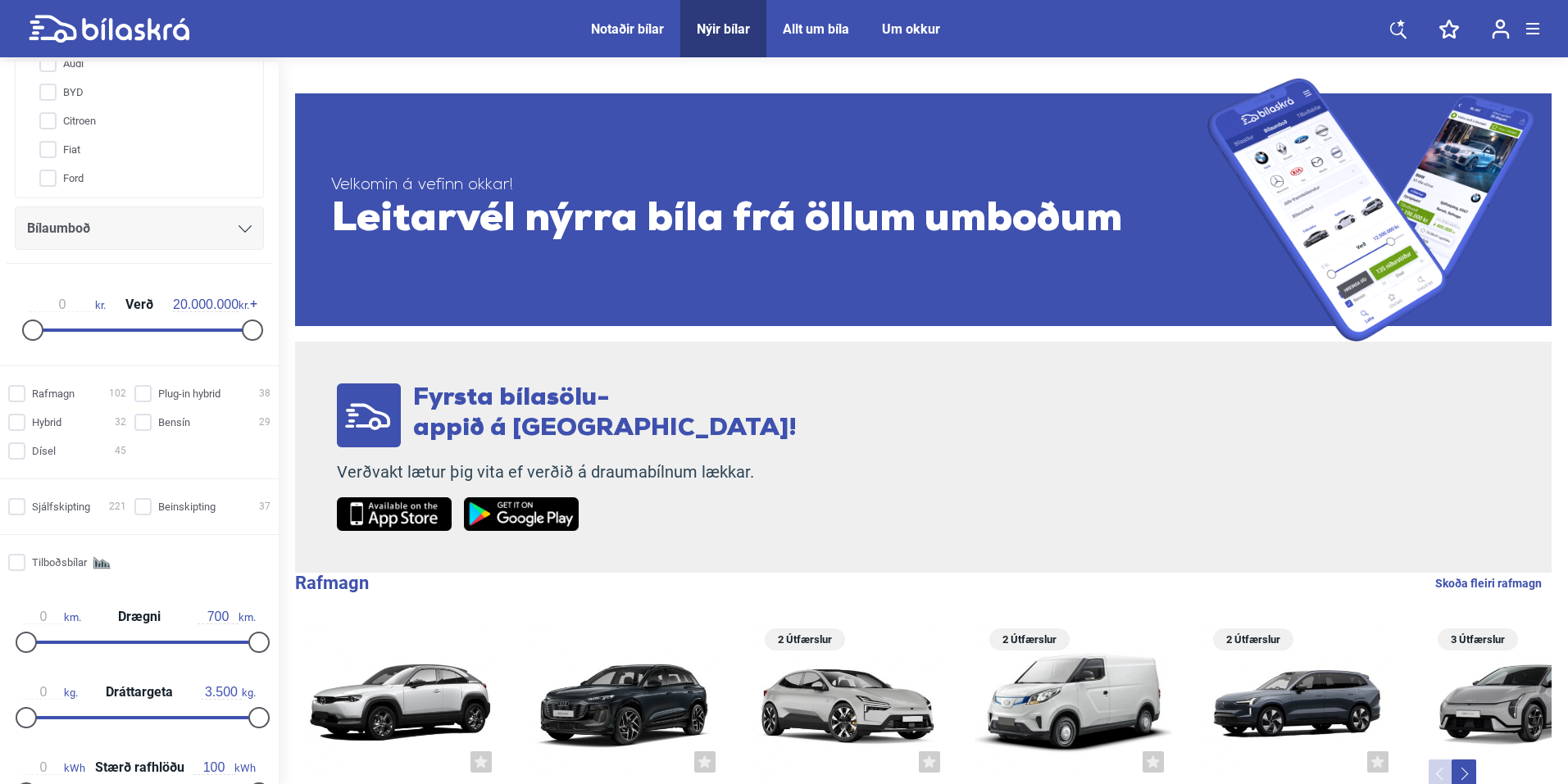
click at [1406, 25] on icon at bounding box center [1399, 29] width 16 height 20
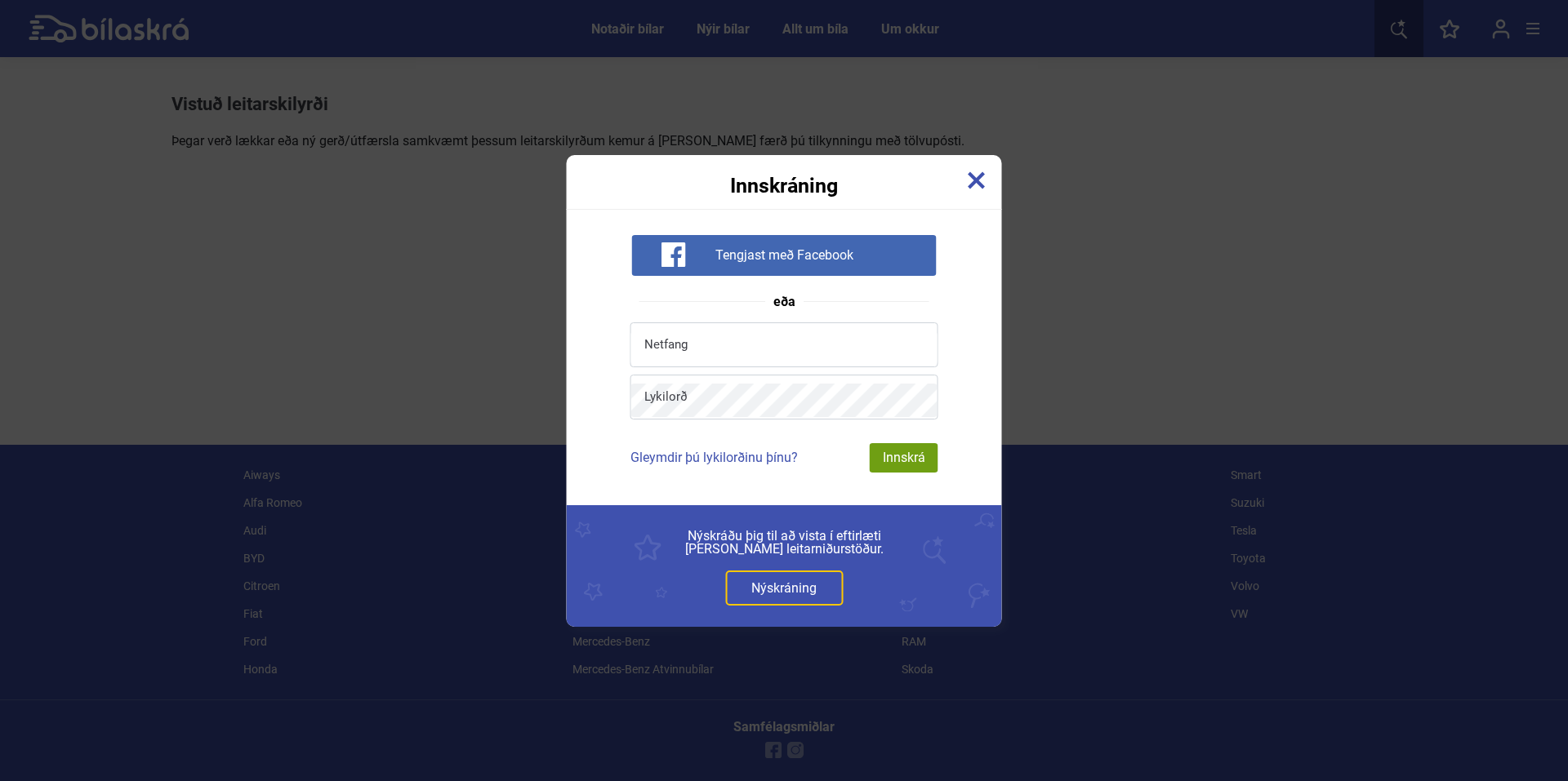
click at [780, 583] on link "Nýskráning" at bounding box center [784, 588] width 118 height 35
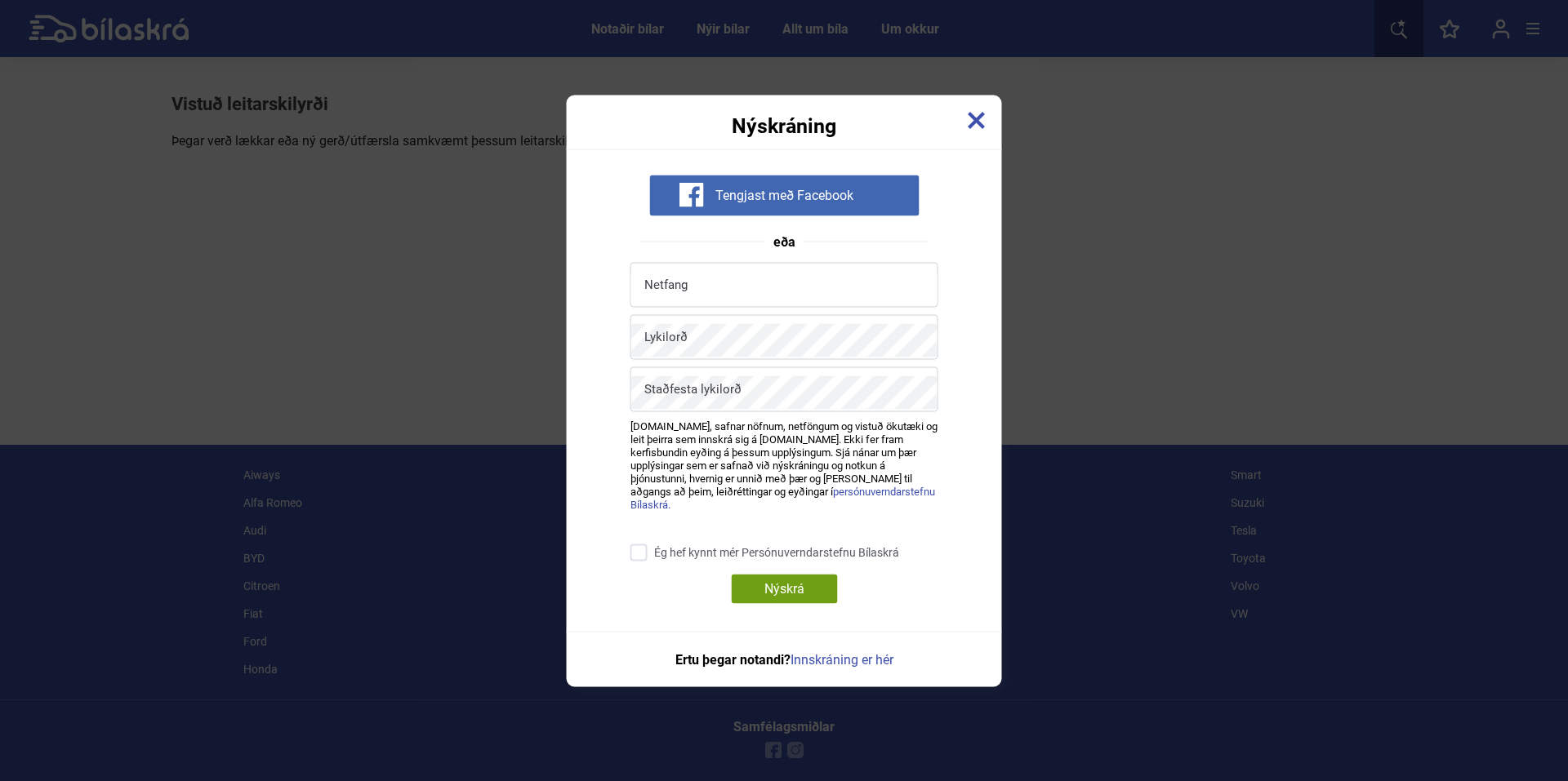
click at [768, 203] on span "Tengjast með Facebook" at bounding box center [784, 195] width 138 height 16
click at [971, 121] on img at bounding box center [977, 120] width 18 height 18
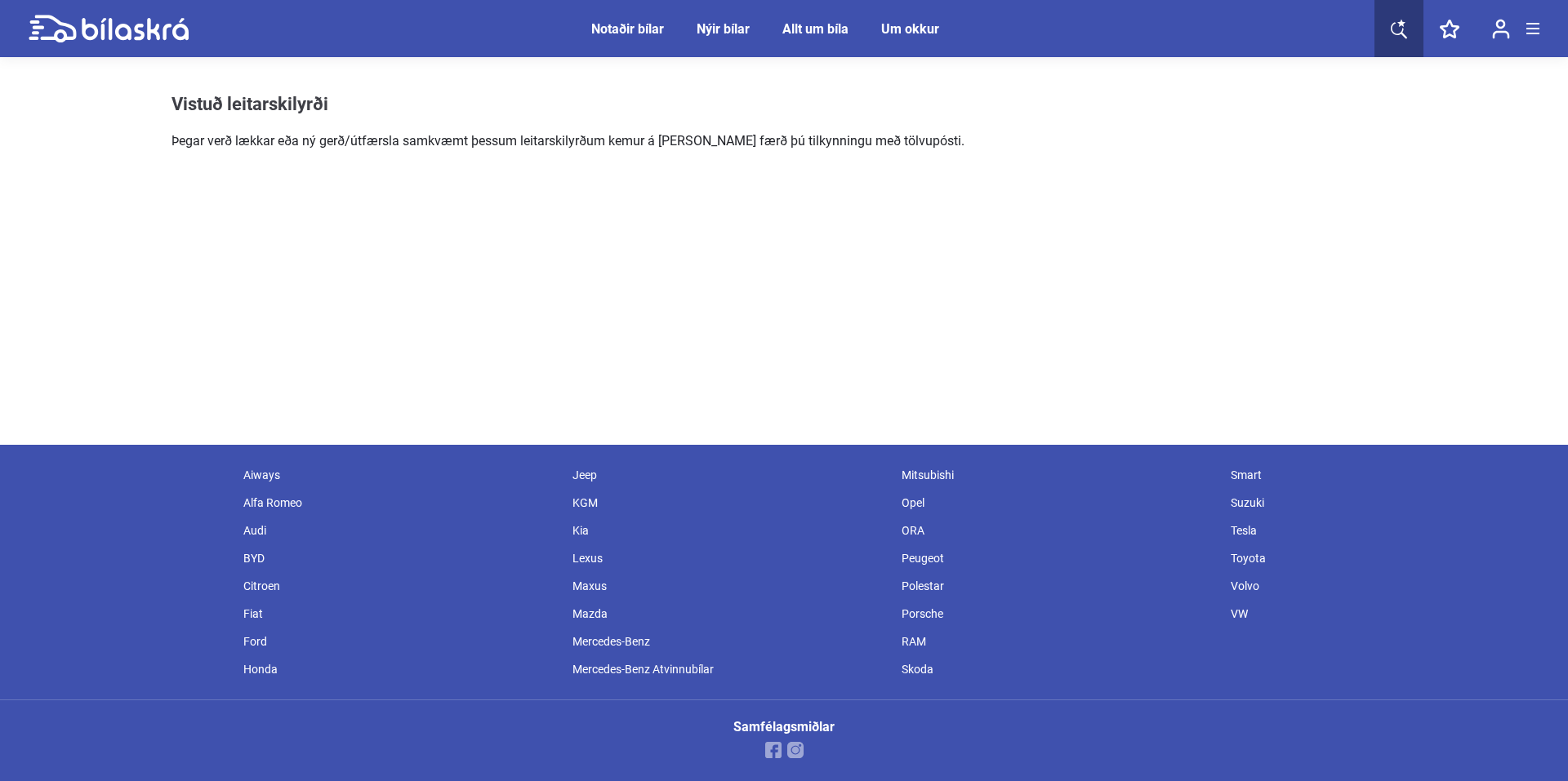
click at [618, 23] on div "Notaðir bílar" at bounding box center [628, 28] width 73 height 16
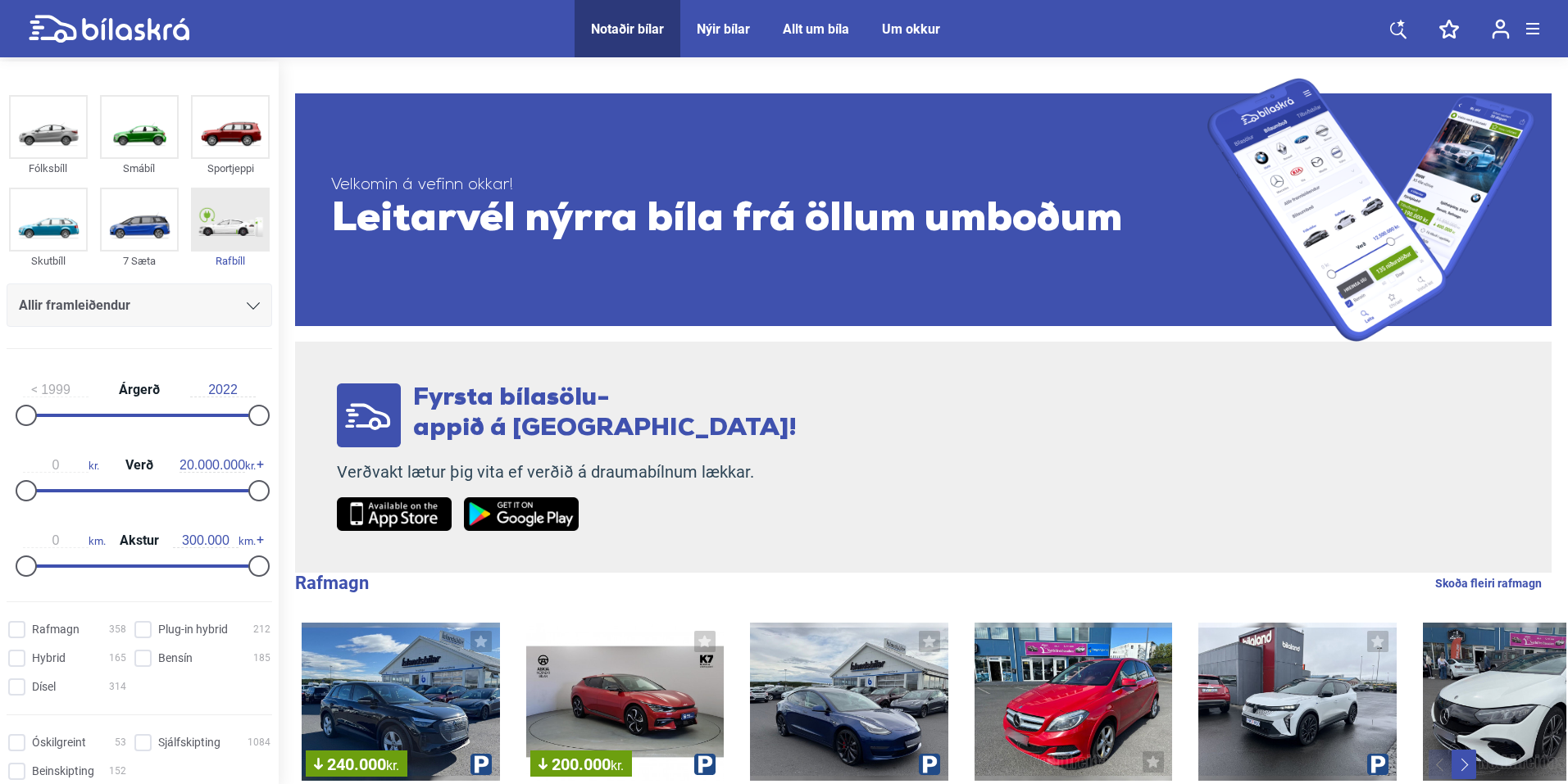
click at [241, 227] on img at bounding box center [230, 220] width 75 height 60
checkbox input "true"
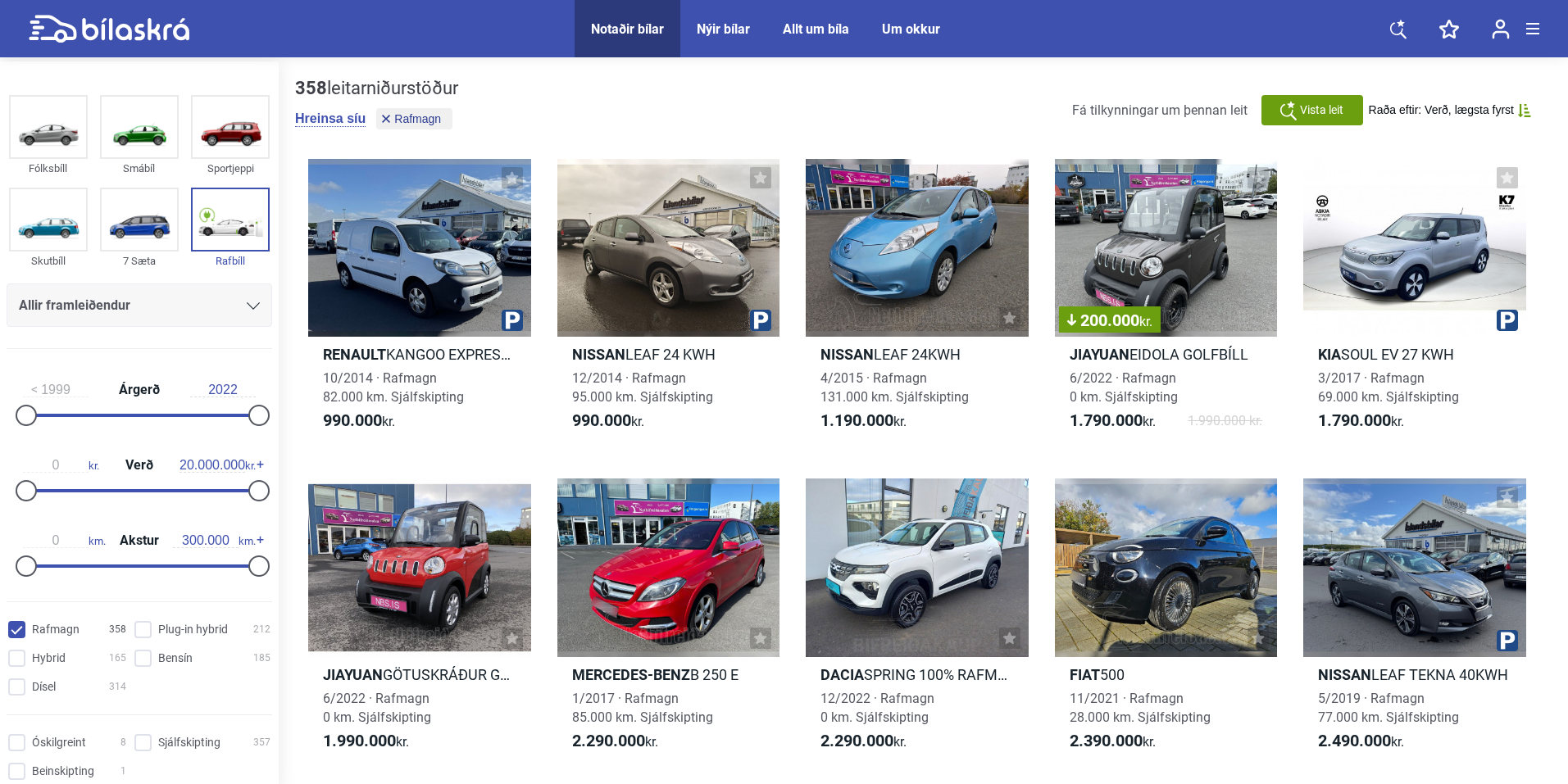
drag, startPoint x: 1566, startPoint y: 161, endPoint x: 1547, endPoint y: 259, distance: 99.8
click at [1547, 259] on div "358 leitarniðurstöður [PERSON_NAME] síu Rafmagn Fá tilkynningar um þennan leit …" at bounding box center [923, 757] width 1290 height 1391
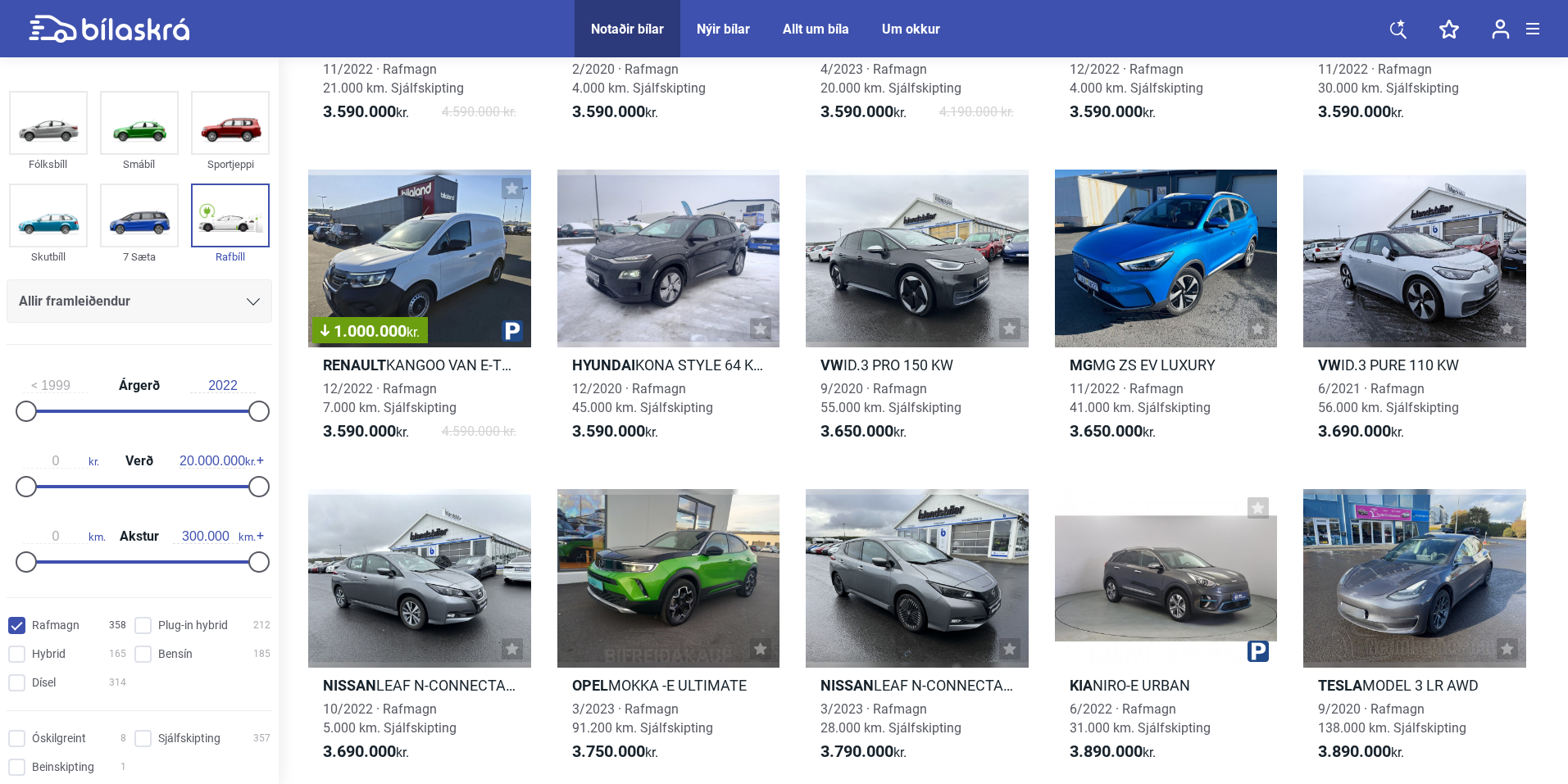
scroll to position [4269, 0]
